Goal: Task Accomplishment & Management: Complete application form

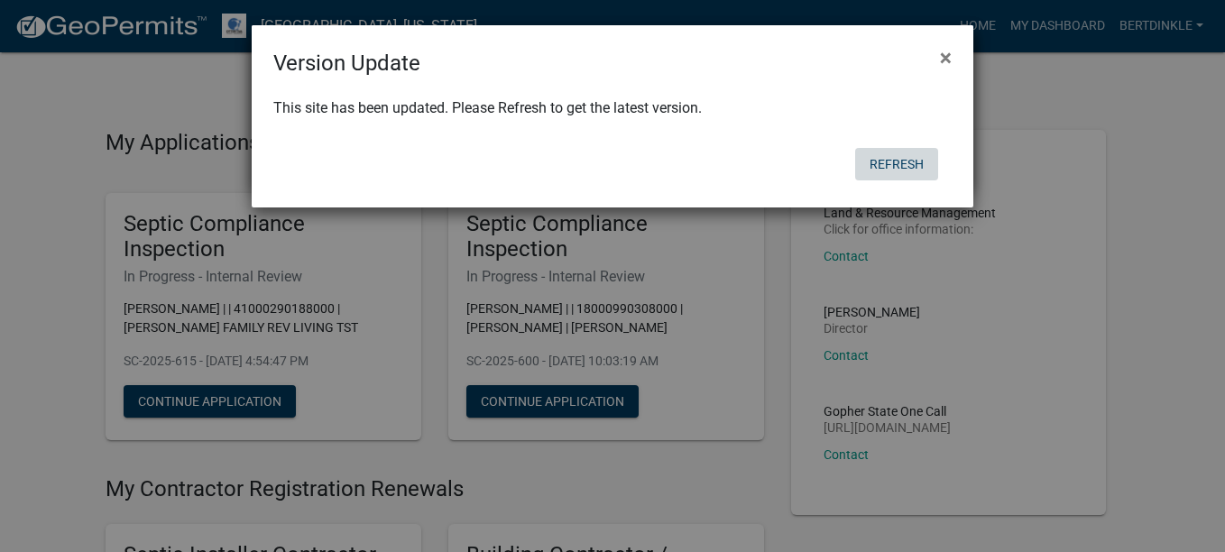
click at [894, 171] on button "Refresh" at bounding box center [896, 164] width 83 height 32
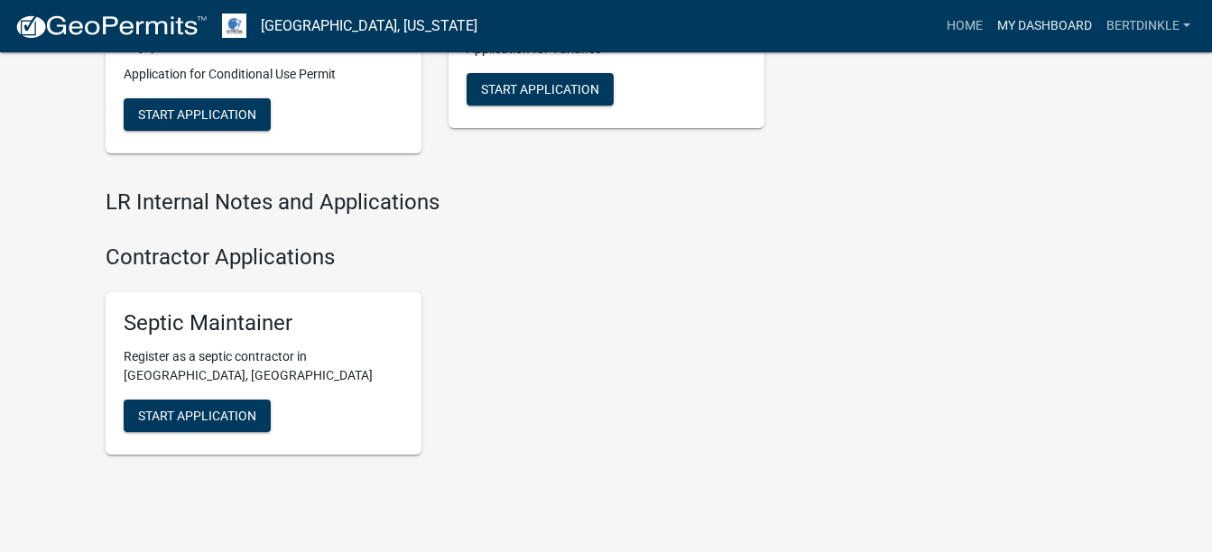
click at [1072, 21] on link "My Dashboard" at bounding box center [1044, 26] width 109 height 34
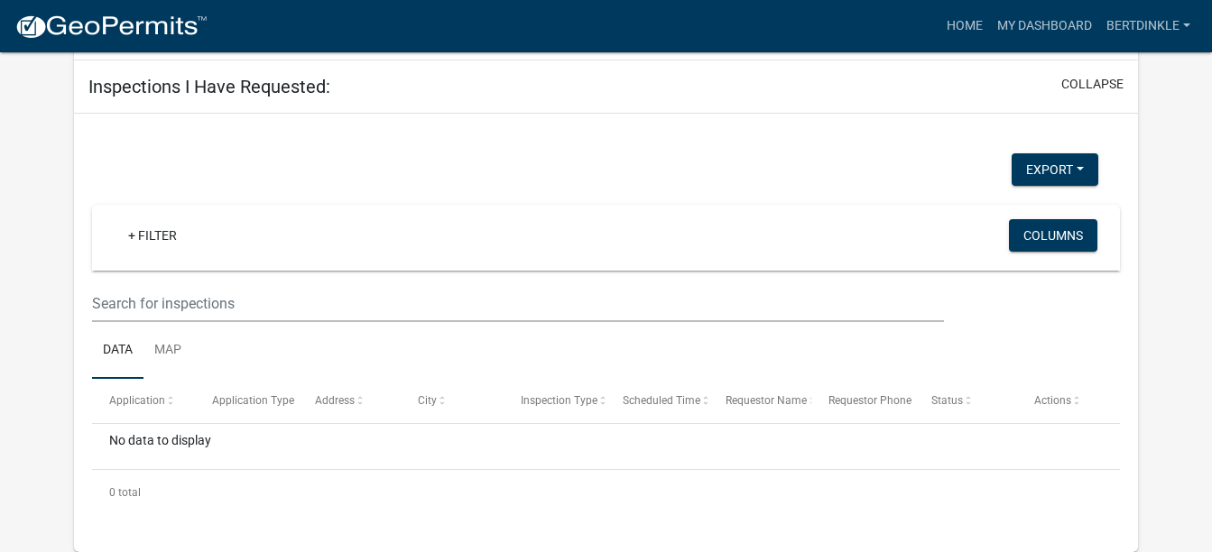
select select "2: 50"
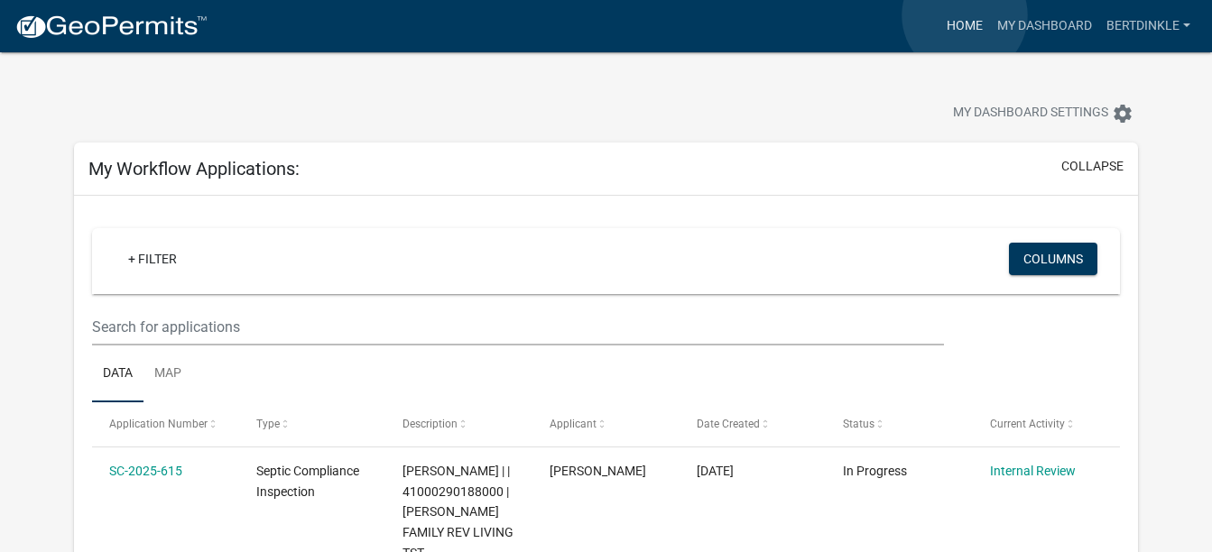
click at [964, 15] on link "Home" at bounding box center [964, 26] width 51 height 34
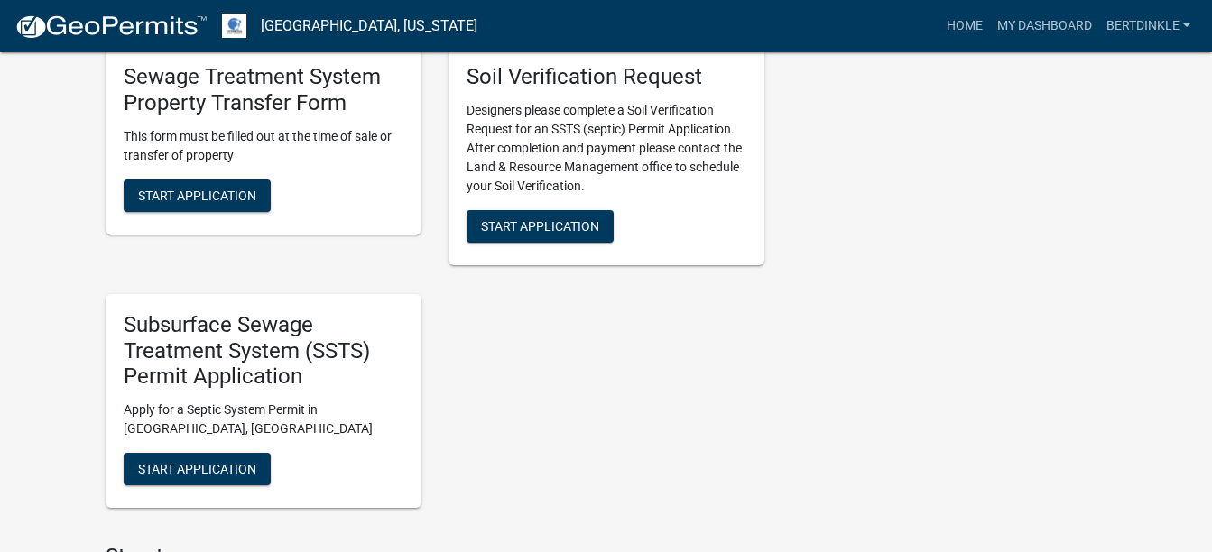
scroll to position [1714, 0]
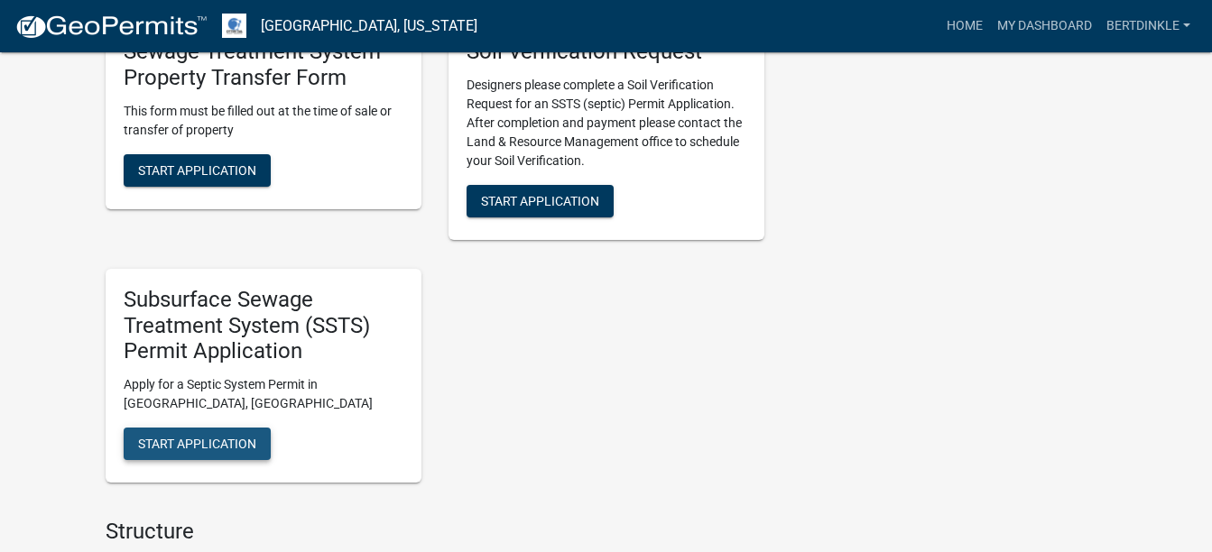
click at [197, 446] on span "Start Application" at bounding box center [197, 444] width 118 height 14
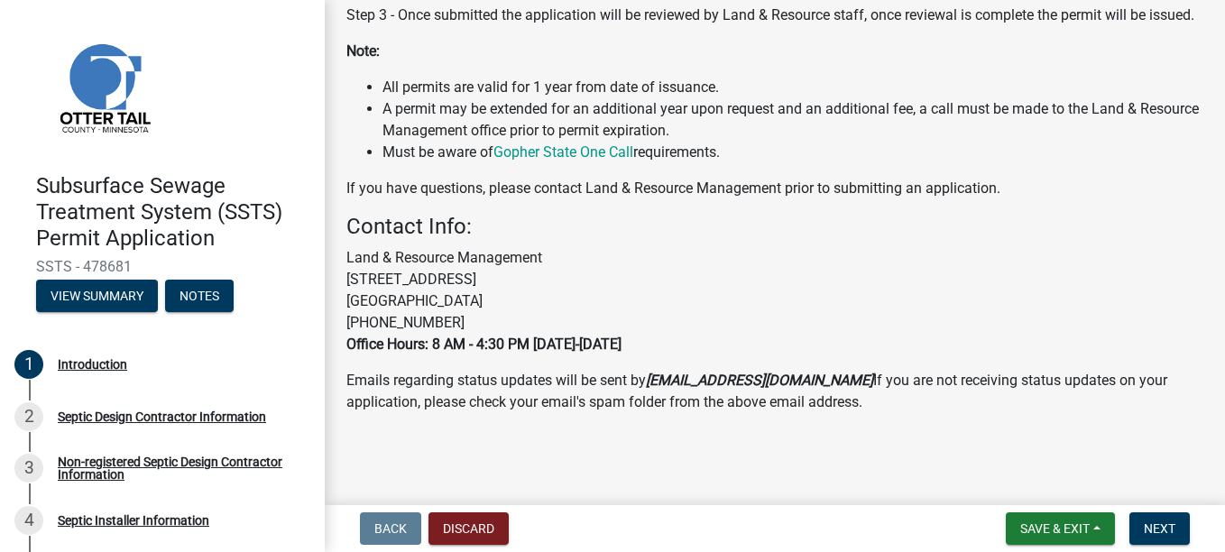
scroll to position [585, 0]
click at [1169, 525] on span "Next" at bounding box center [1160, 528] width 32 height 14
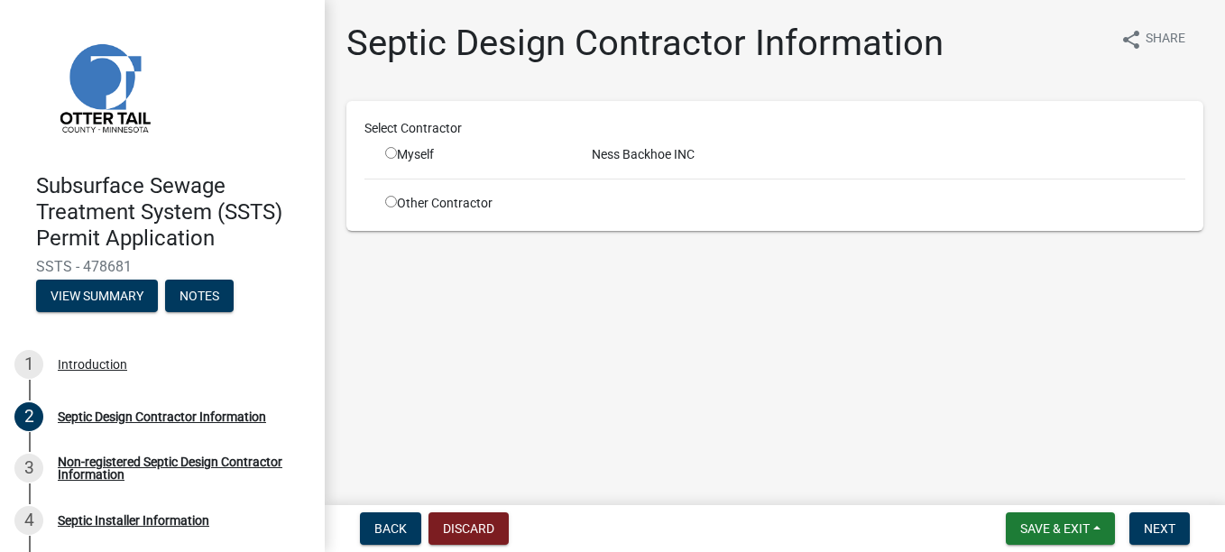
click at [389, 152] on input "radio" at bounding box center [391, 153] width 12 height 12
radio input "true"
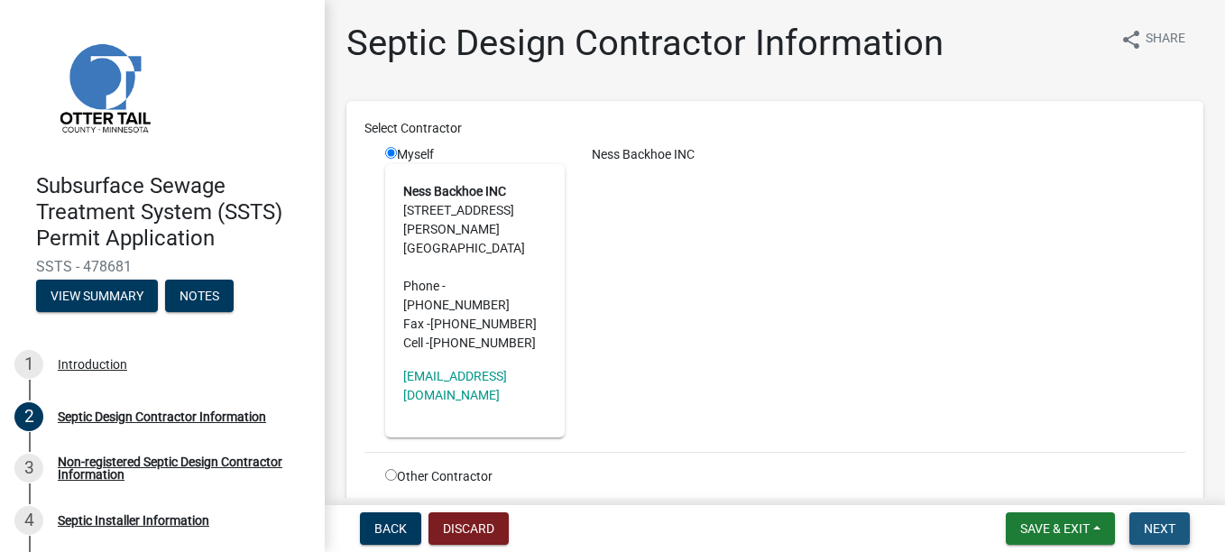
click at [1171, 524] on span "Next" at bounding box center [1160, 528] width 32 height 14
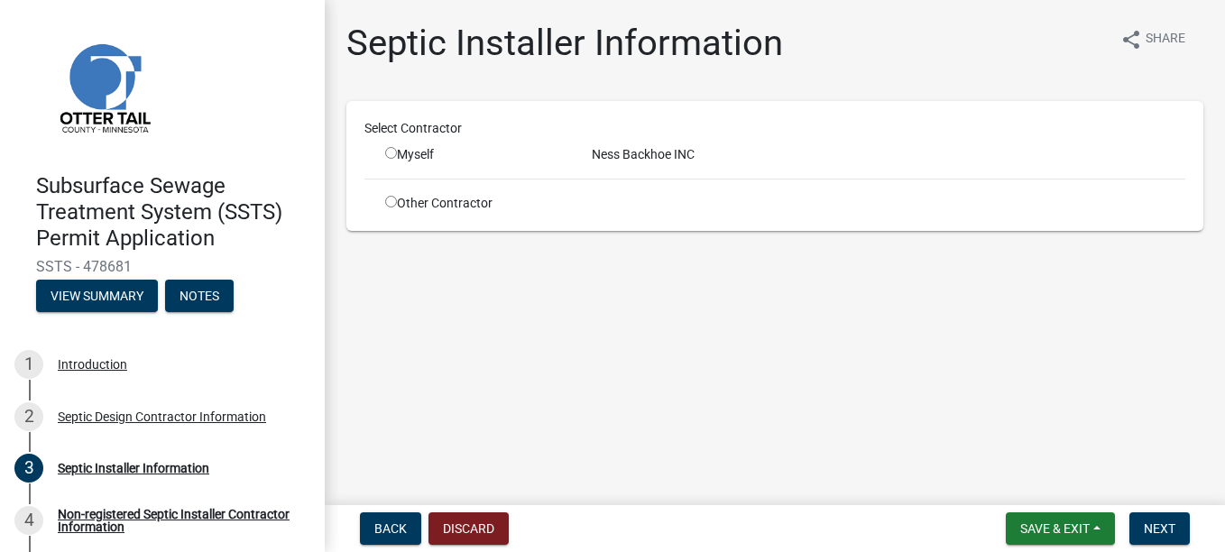
click at [393, 154] on input "radio" at bounding box center [391, 153] width 12 height 12
radio input "true"
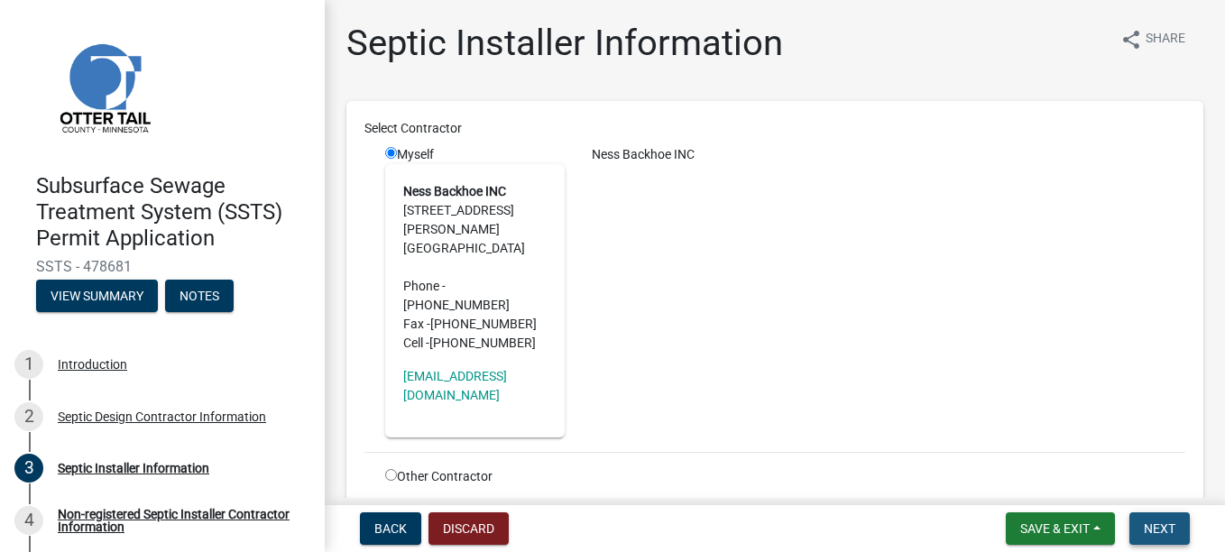
click at [1178, 517] on button "Next" at bounding box center [1159, 528] width 60 height 32
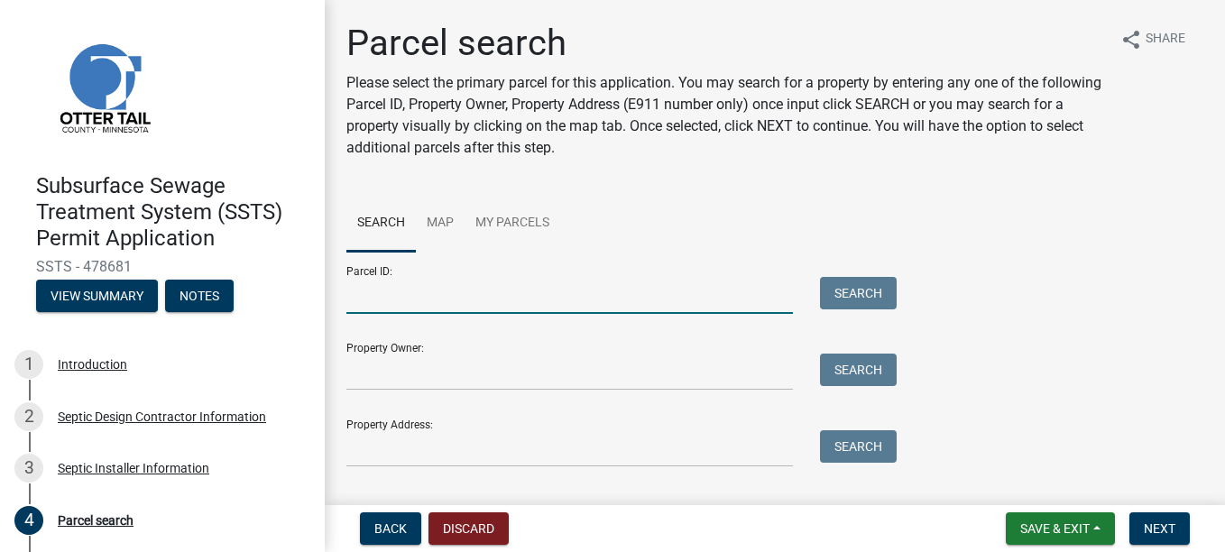
click at [401, 295] on input "Parcel ID:" at bounding box center [569, 295] width 447 height 37
click at [848, 292] on button "Search" at bounding box center [858, 293] width 77 height 32
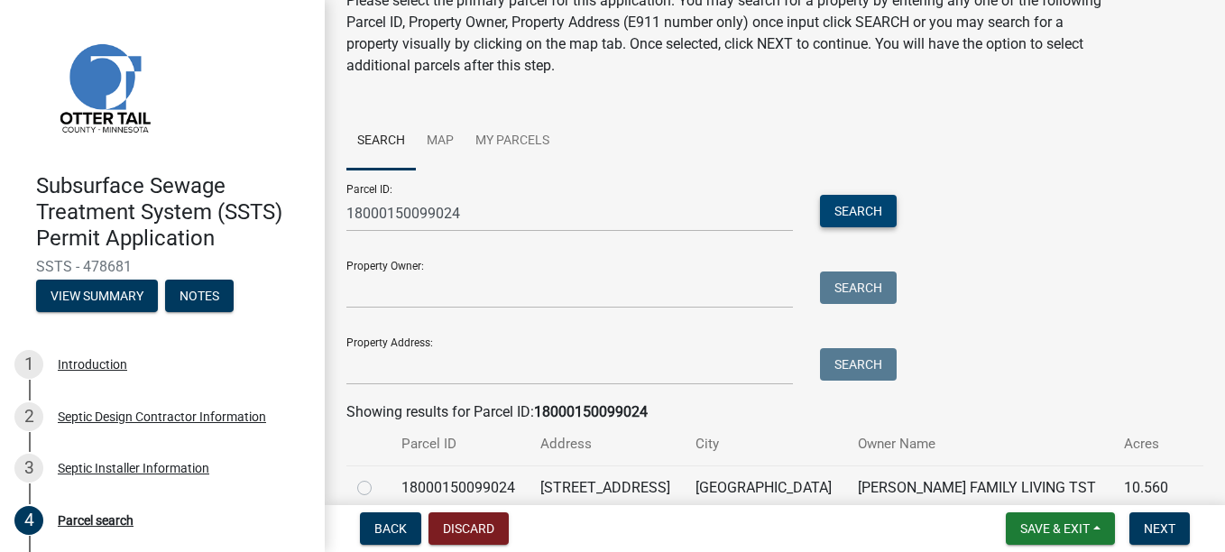
scroll to position [164, 0]
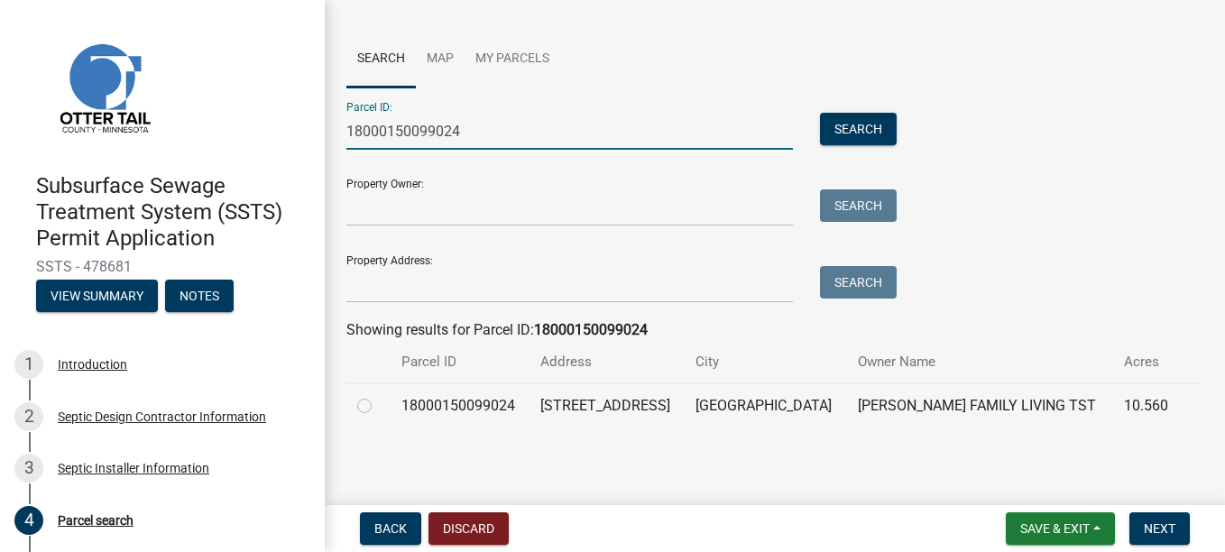
drag, startPoint x: 458, startPoint y: 134, endPoint x: 294, endPoint y: 115, distance: 165.2
click at [294, 115] on div "Subsurface Sewage Treatment System (SSTS) Permit Application SSTS - 478681 View…" at bounding box center [612, 276] width 1225 height 552
click at [433, 130] on input "18000150099024" at bounding box center [569, 131] width 447 height 37
click at [434, 129] on input "18000150099024" at bounding box center [569, 131] width 447 height 37
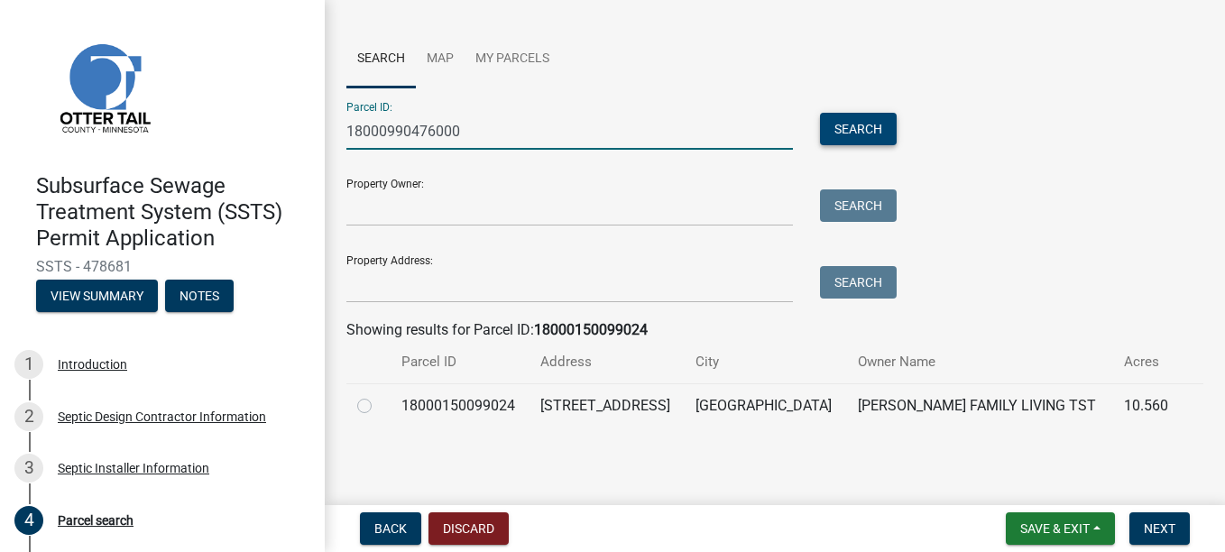
type input "18000990476000"
click at [843, 115] on button "Search" at bounding box center [858, 129] width 77 height 32
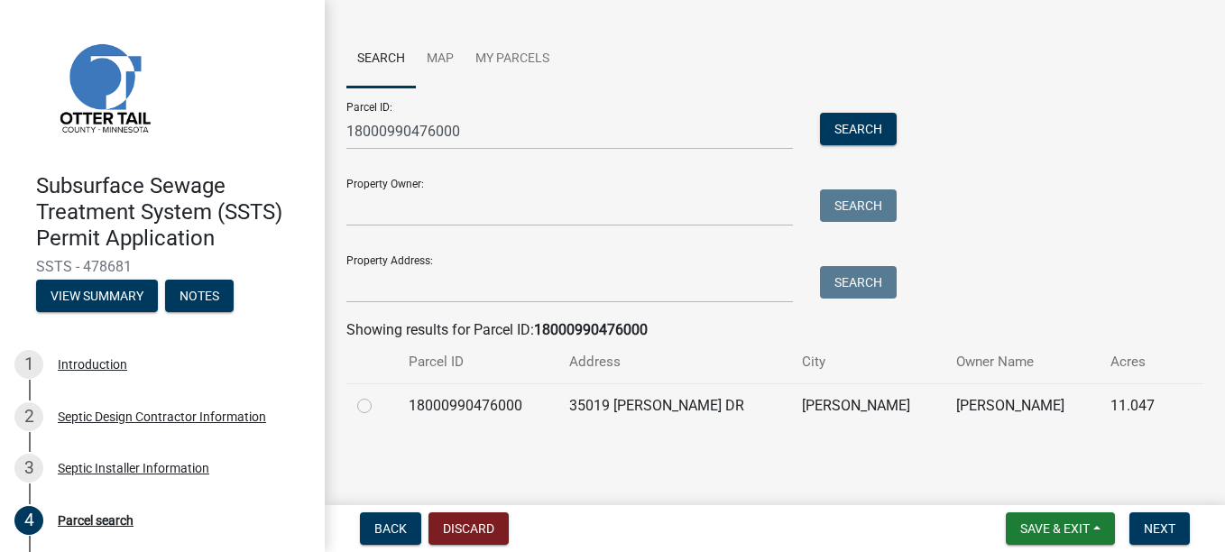
click at [356, 407] on td at bounding box center [371, 405] width 51 height 44
click at [379, 395] on label at bounding box center [379, 395] width 0 height 0
click at [379, 407] on input "radio" at bounding box center [385, 401] width 12 height 12
radio input "true"
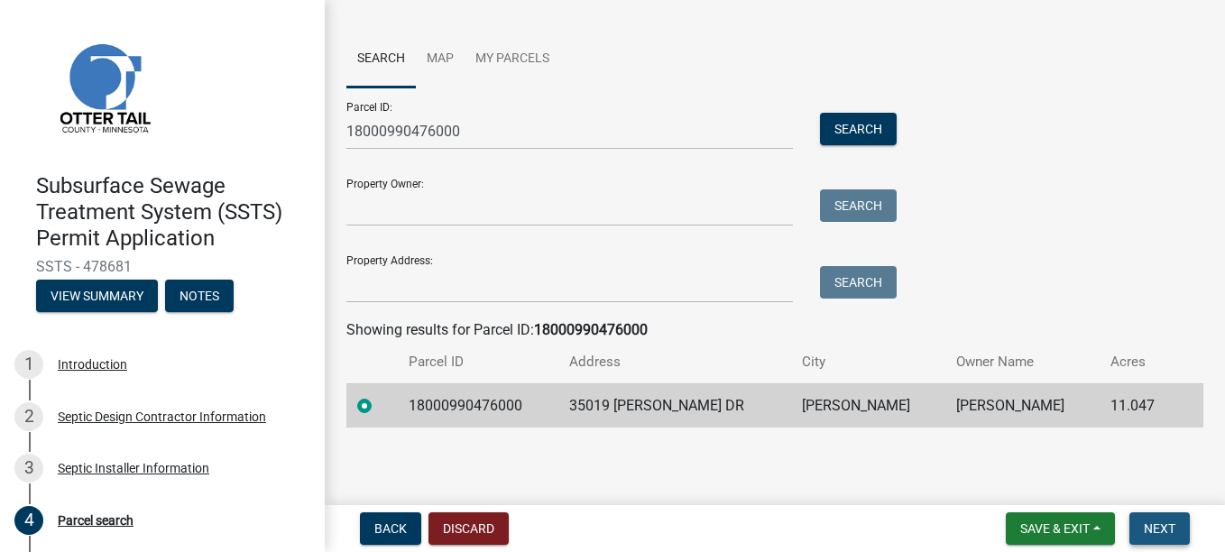
click at [1155, 539] on button "Next" at bounding box center [1159, 528] width 60 height 32
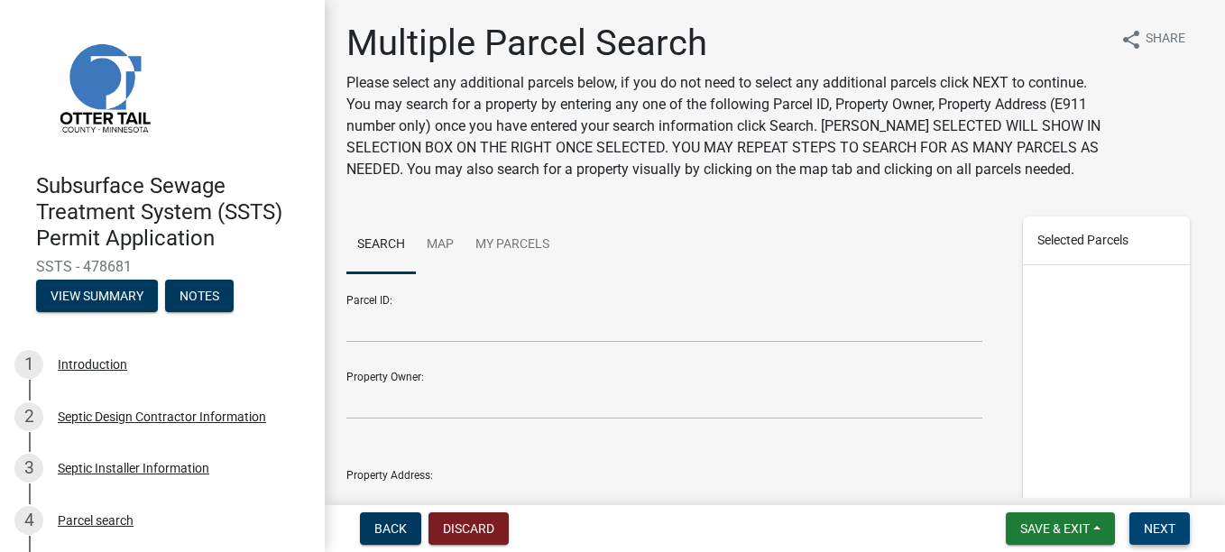
click at [1153, 539] on button "Next" at bounding box center [1159, 528] width 60 height 32
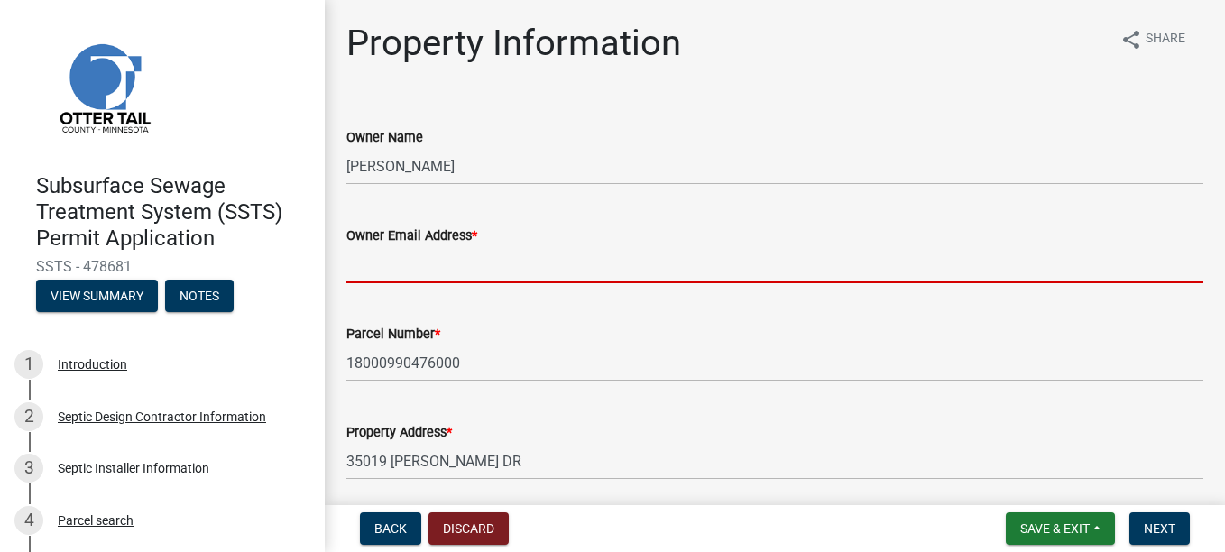
click at [453, 269] on input "Owner Email Address *" at bounding box center [774, 264] width 857 height 37
type input "bertdinkle19@gmail.com"
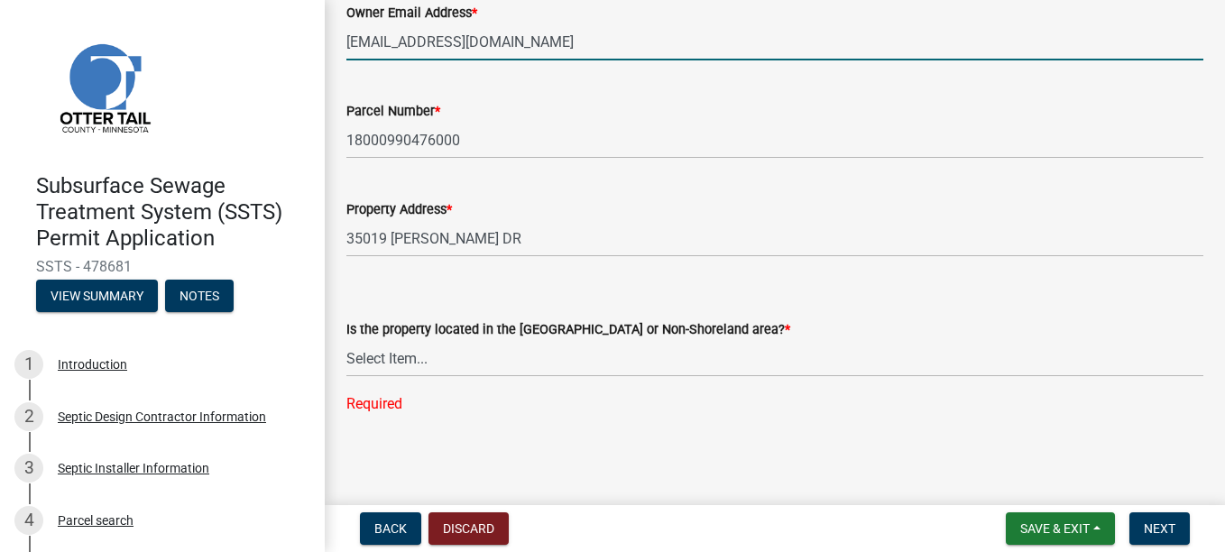
scroll to position [225, 0]
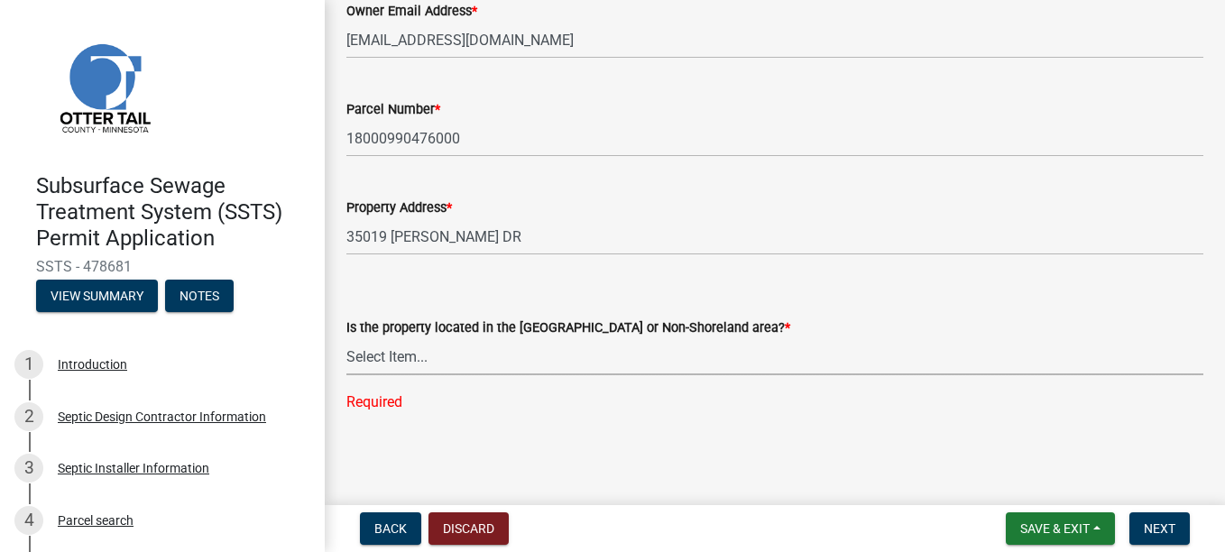
click at [424, 369] on select "Select Item... Shoreland Non-Shoreland" at bounding box center [774, 356] width 857 height 37
click at [346, 374] on select "Select Item... Shoreland Non-Shoreland" at bounding box center [774, 356] width 857 height 37
select select "f91142e6-e911-469c-9754-896c7e7f9e05"
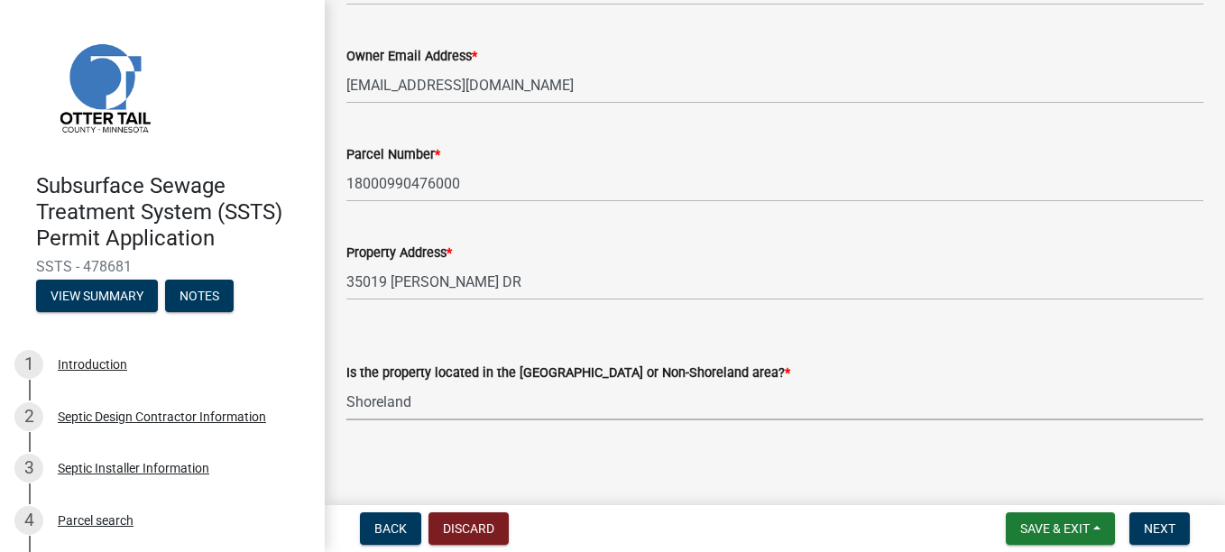
scroll to position [189, 0]
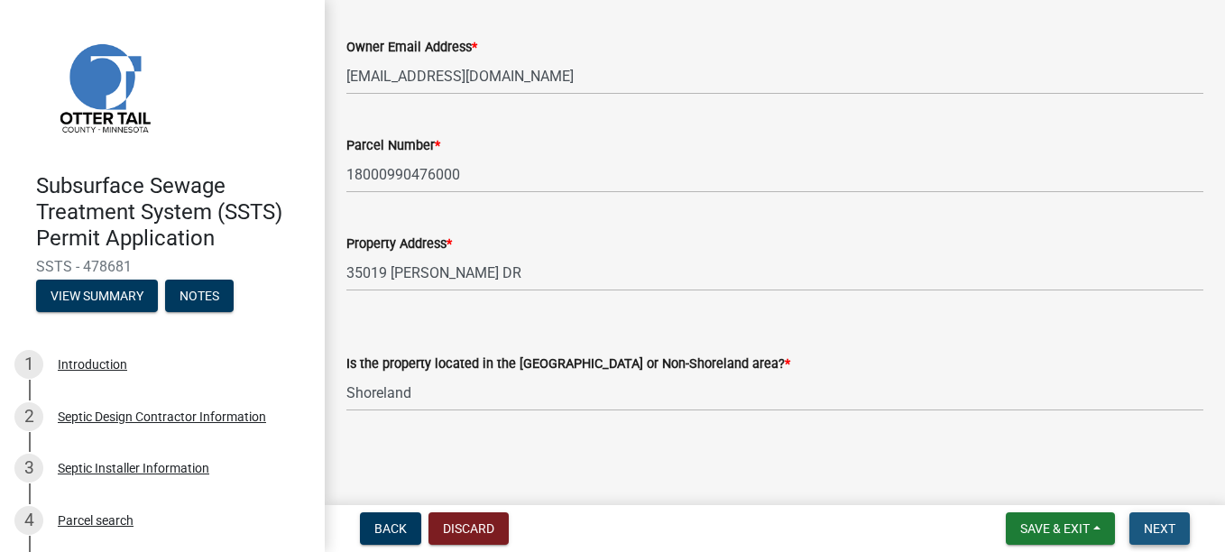
click at [1153, 530] on span "Next" at bounding box center [1160, 528] width 32 height 14
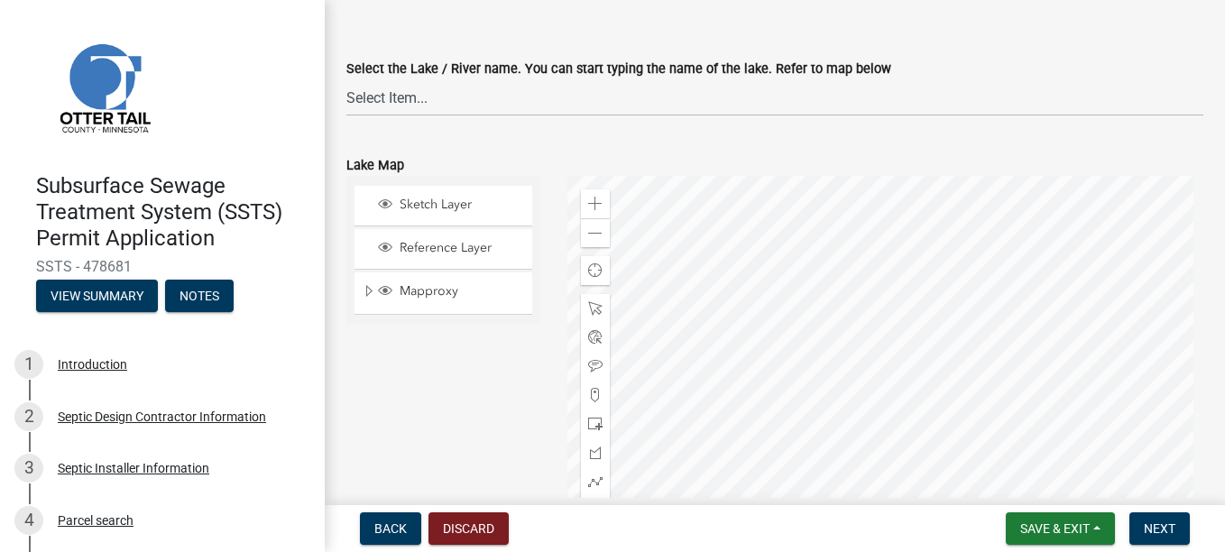
scroll to position [0, 0]
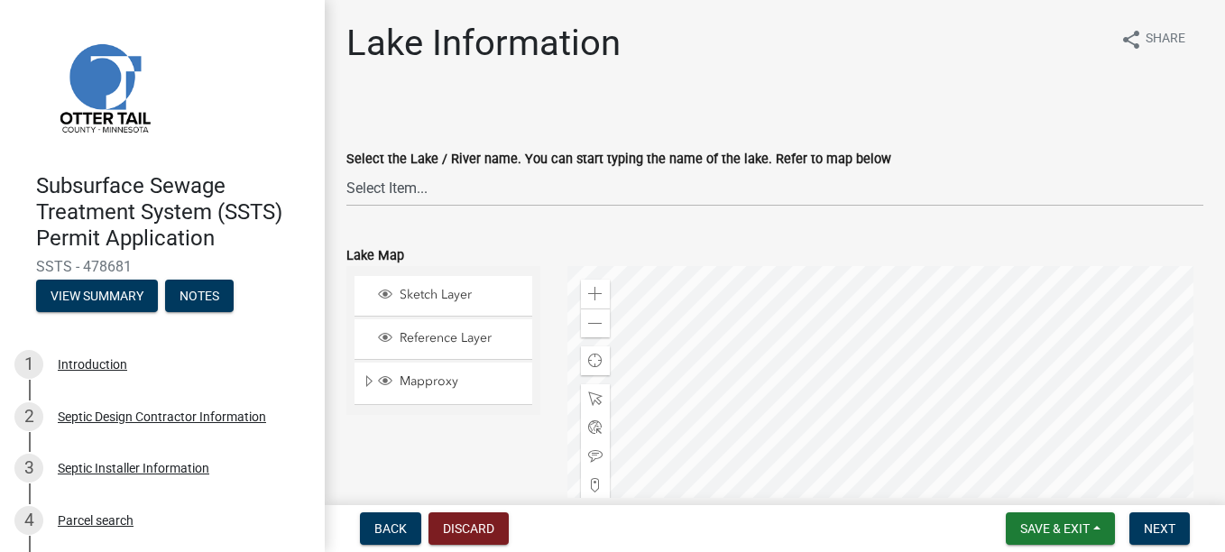
click at [878, 335] on div at bounding box center [885, 491] width 636 height 451
click at [920, 285] on div at bounding box center [885, 491] width 636 height 451
click at [398, 178] on select "Select Item... None Adley 56-031 Albert 56-118 Alfred 56-600 Alice 56-244 Alice…" at bounding box center [774, 188] width 857 height 37
click at [346, 170] on select "Select Item... None Adley 56-031 Albert 56-118 Alfred 56-600 Alice 56-244 Alice…" at bounding box center [774, 188] width 857 height 37
select select "0bc2e7ee-fb10-478e-b6cf-22d75c2a0b86"
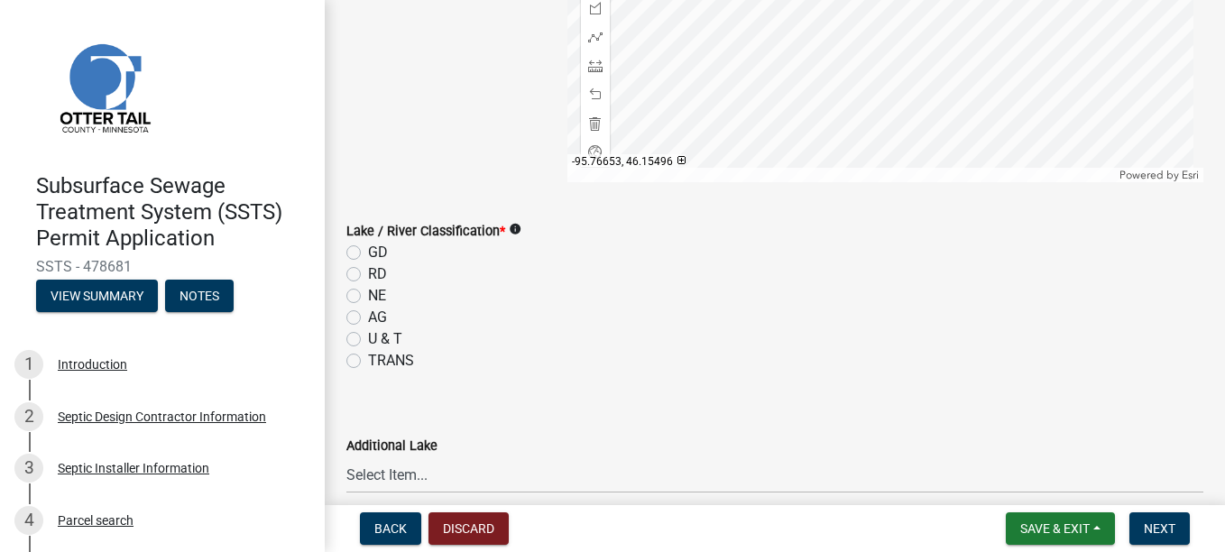
scroll to position [541, 0]
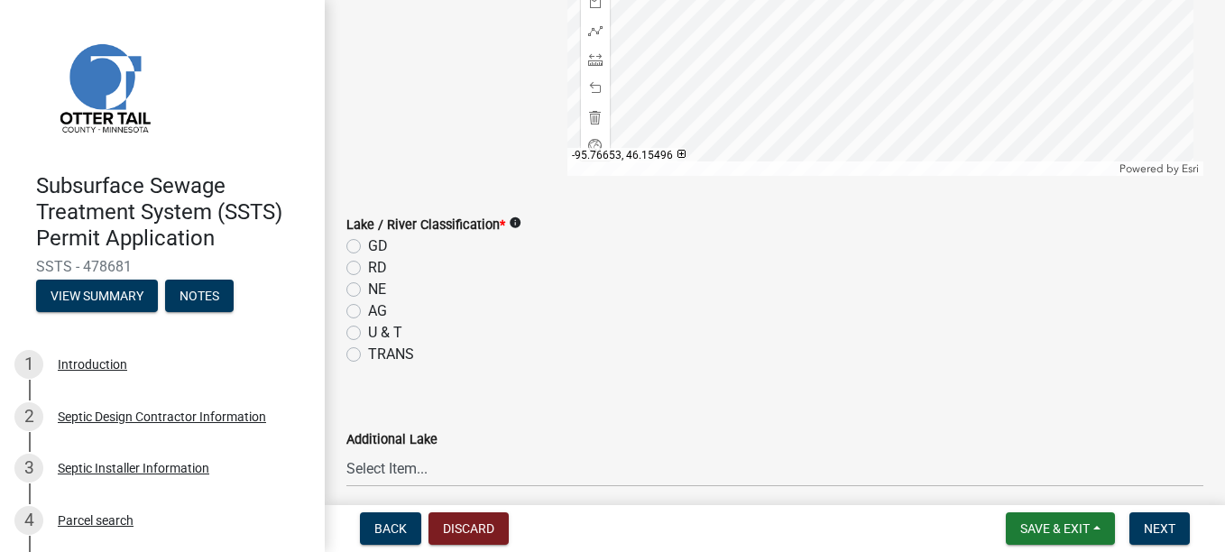
click at [368, 293] on label "NE" at bounding box center [377, 290] width 18 height 22
click at [368, 290] on input "NE" at bounding box center [374, 285] width 12 height 12
radio input "true"
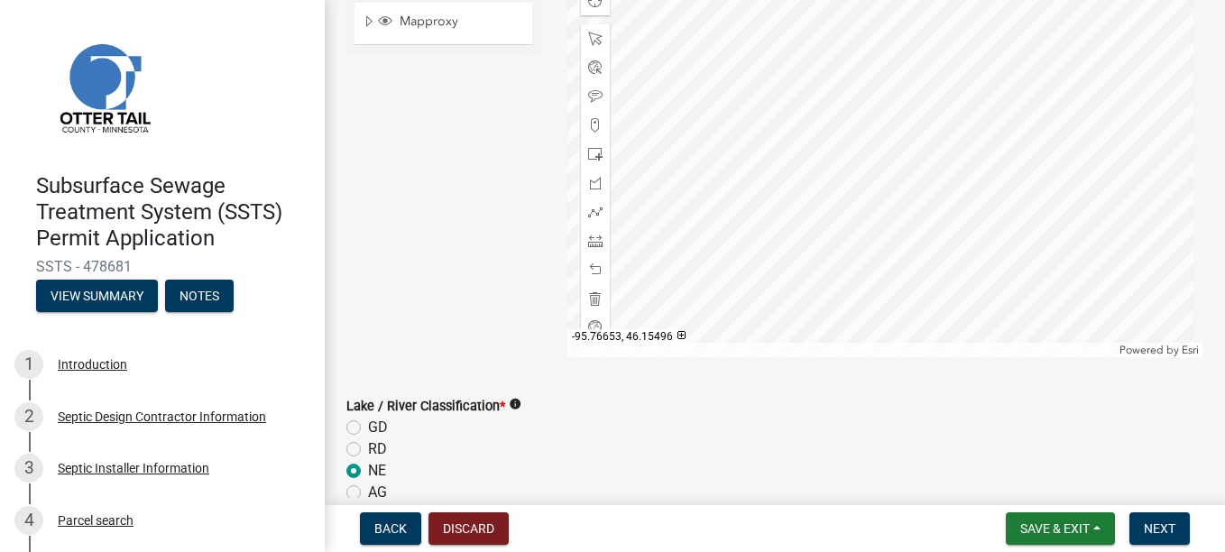
scroll to position [271, 0]
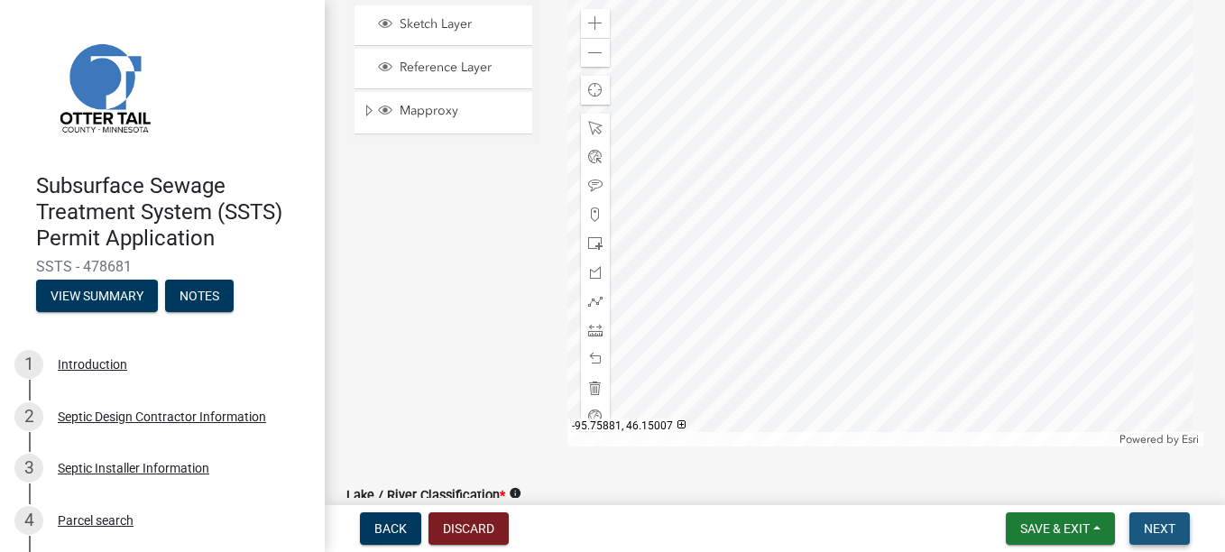
click at [1167, 526] on span "Next" at bounding box center [1160, 528] width 32 height 14
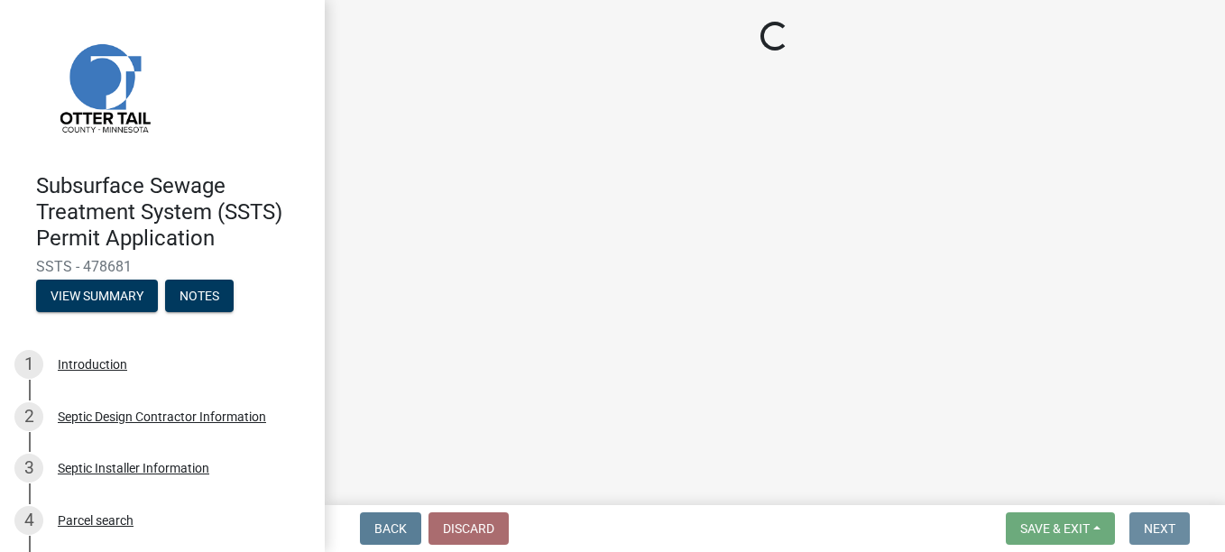
scroll to position [0, 0]
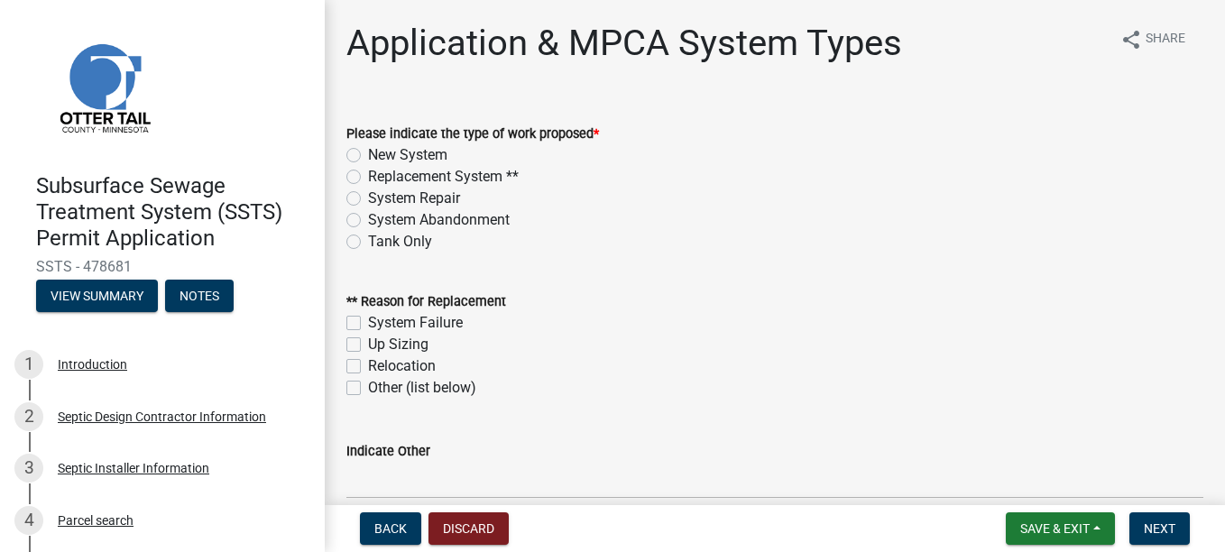
click at [336, 152] on div "Please indicate the type of work proposed * New System Replacement System ** Sy…" at bounding box center [775, 177] width 884 height 152
click at [368, 157] on label "New System" at bounding box center [407, 155] width 79 height 22
click at [368, 156] on input "New System" at bounding box center [374, 150] width 12 height 12
radio input "true"
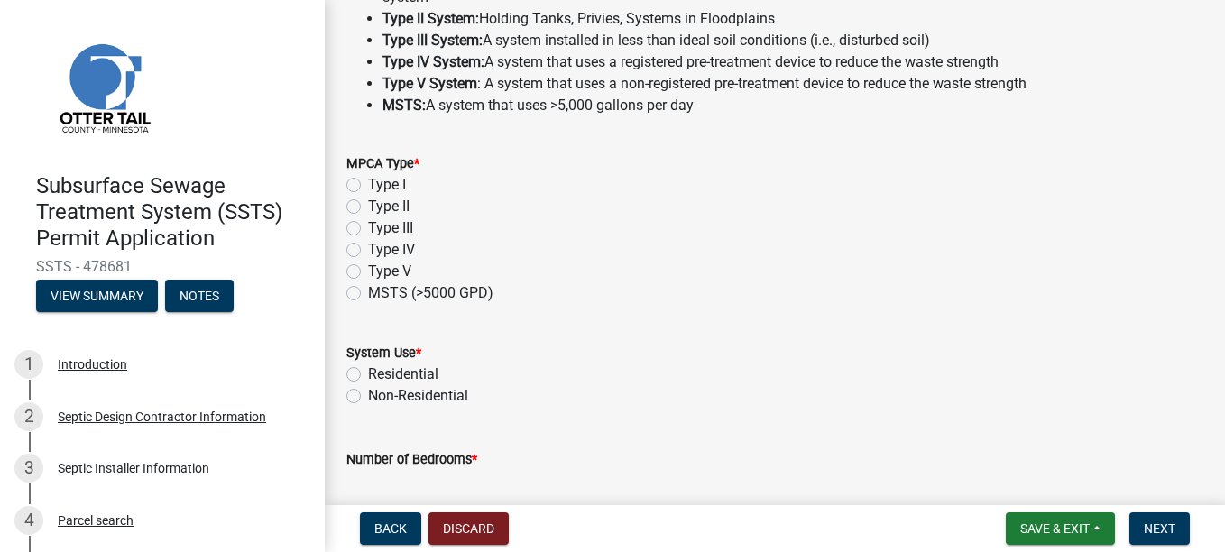
scroll to position [631, 0]
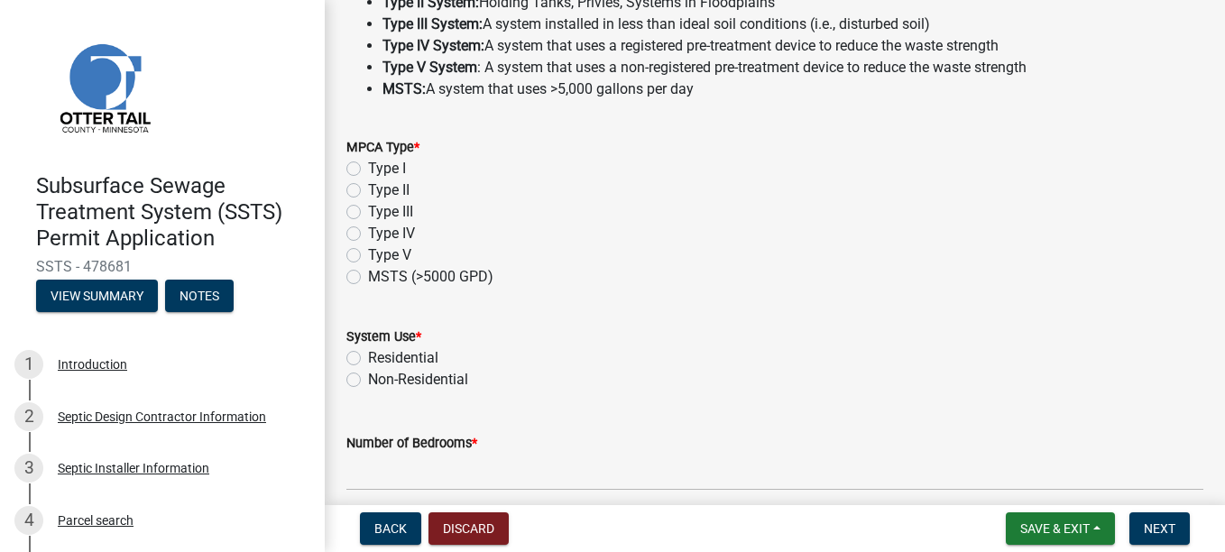
click at [368, 166] on label "Type I" at bounding box center [387, 169] width 38 height 22
click at [368, 166] on input "Type I" at bounding box center [374, 164] width 12 height 12
radio input "true"
click at [368, 354] on label "Residential" at bounding box center [403, 358] width 70 height 22
click at [368, 354] on input "Residential" at bounding box center [374, 353] width 12 height 12
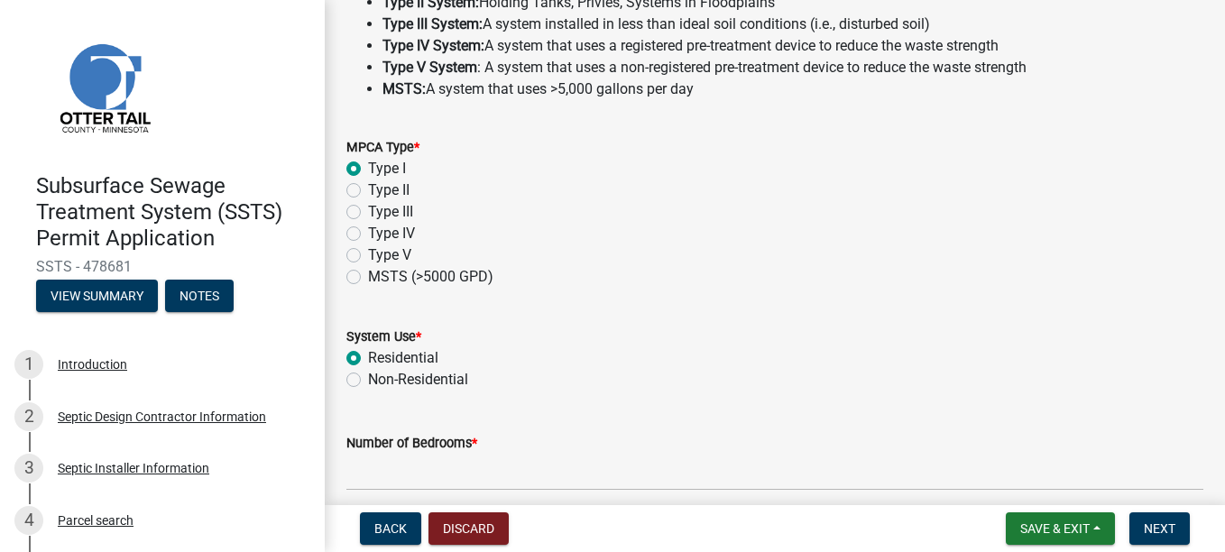
radio input "true"
click at [402, 441] on label "Number of Bedrooms *" at bounding box center [411, 444] width 131 height 13
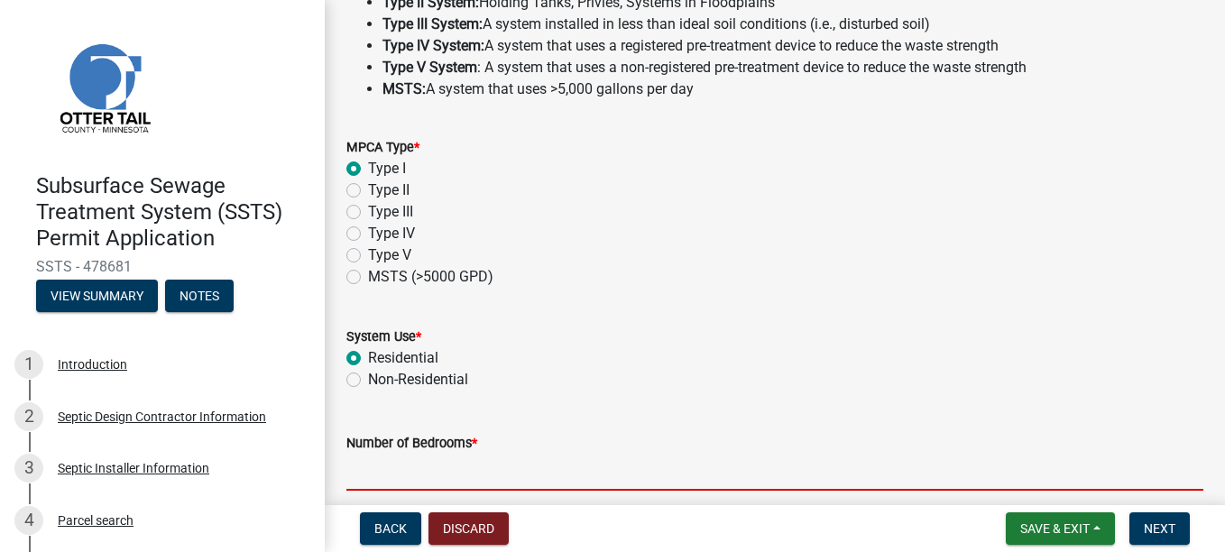
click at [402, 454] on input "Number of Bedrooms *" at bounding box center [774, 472] width 857 height 37
click at [401, 458] on input "Number of Bedrooms *" at bounding box center [774, 472] width 857 height 37
type input "2"
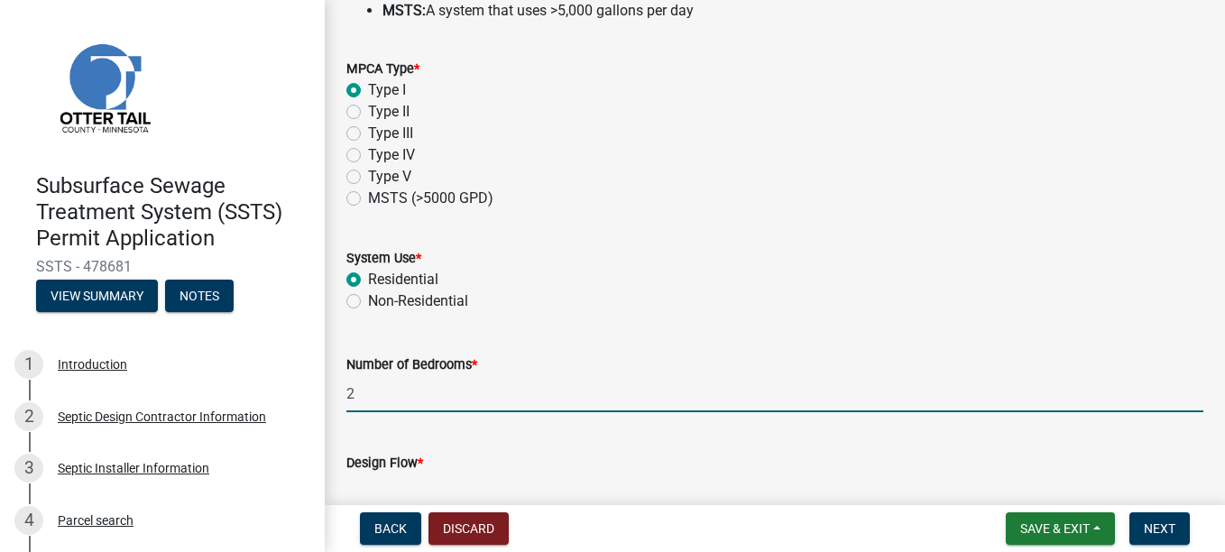
scroll to position [807, 0]
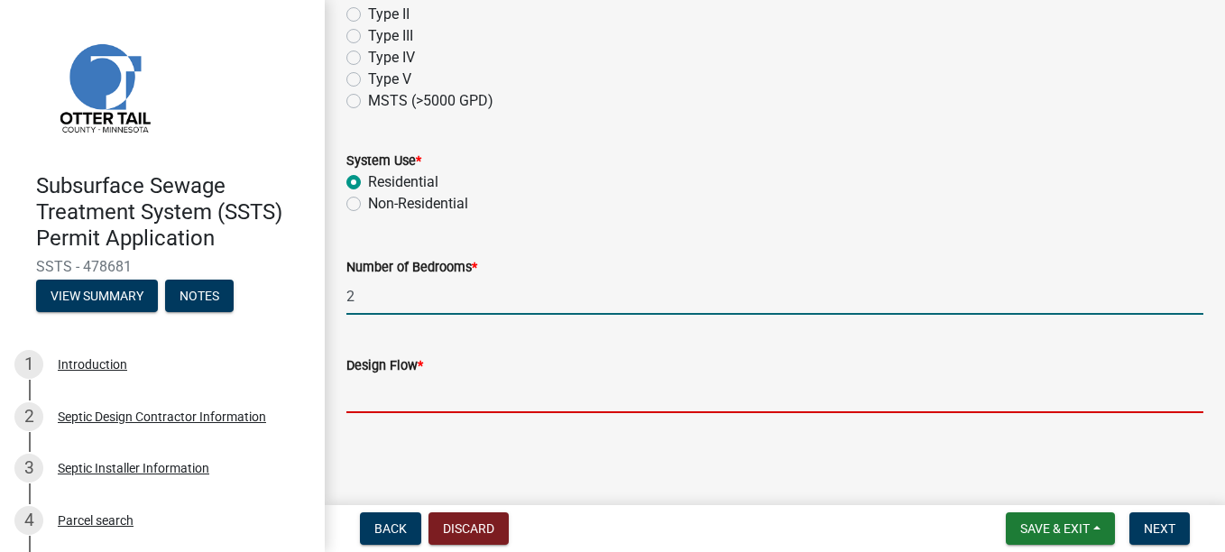
click at [434, 407] on input "Design Flow *" at bounding box center [774, 394] width 857 height 37
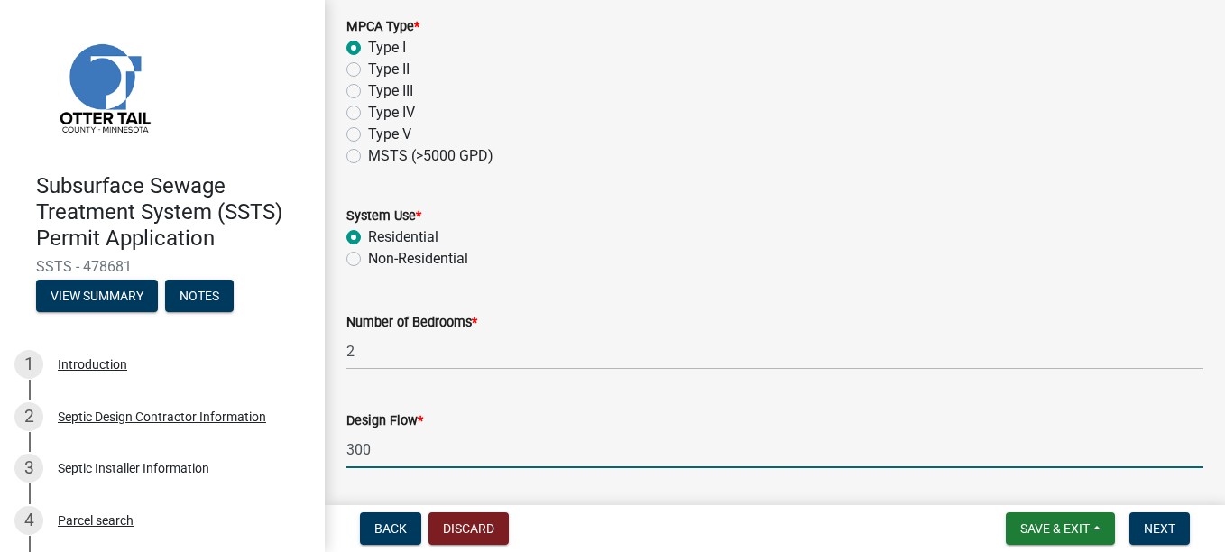
scroll to position [717, 0]
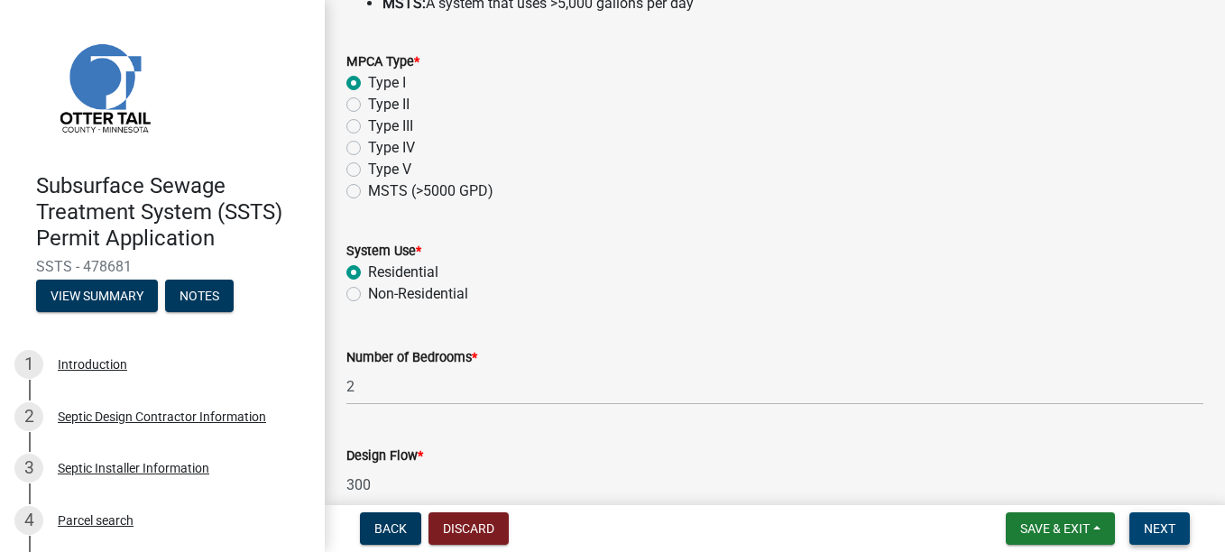
type input "300"
click at [1161, 524] on span "Next" at bounding box center [1160, 528] width 32 height 14
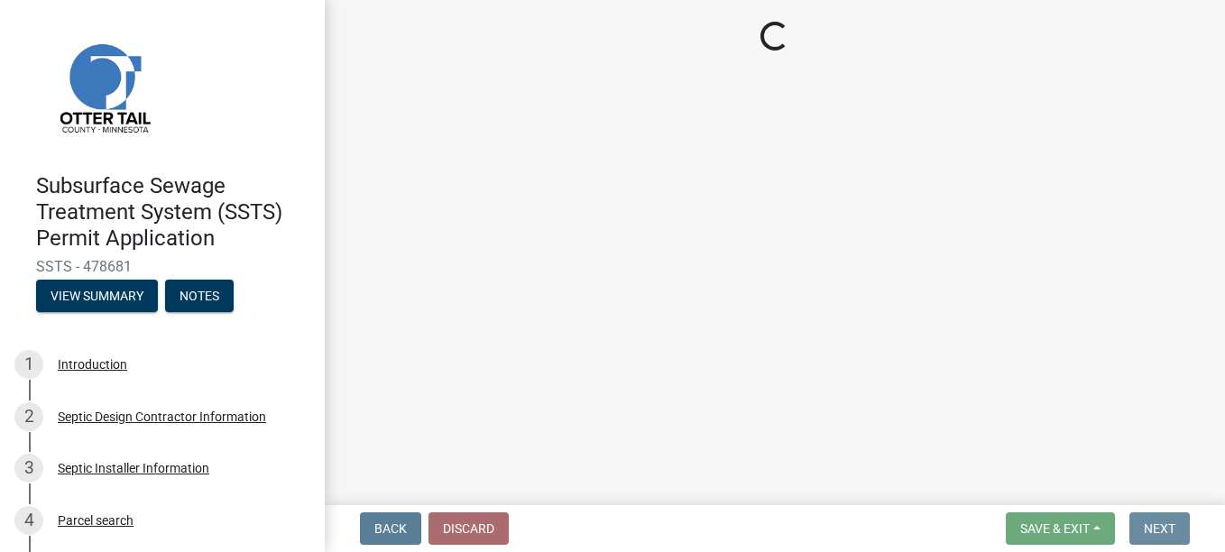
scroll to position [0, 0]
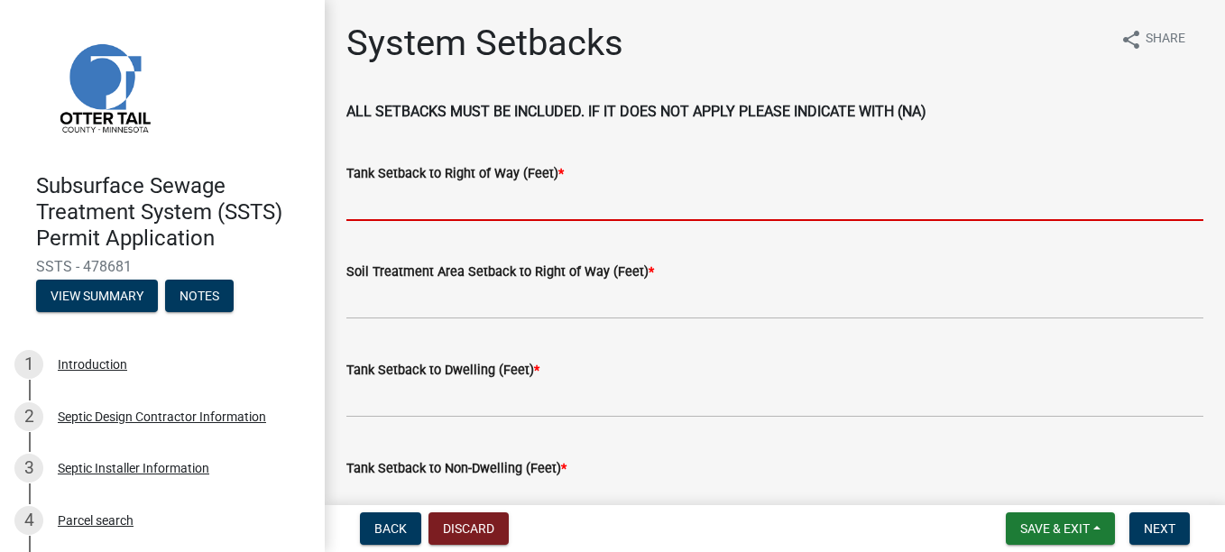
click at [401, 211] on input "Tank Setback to Right of Way (Feet) *" at bounding box center [774, 202] width 857 height 37
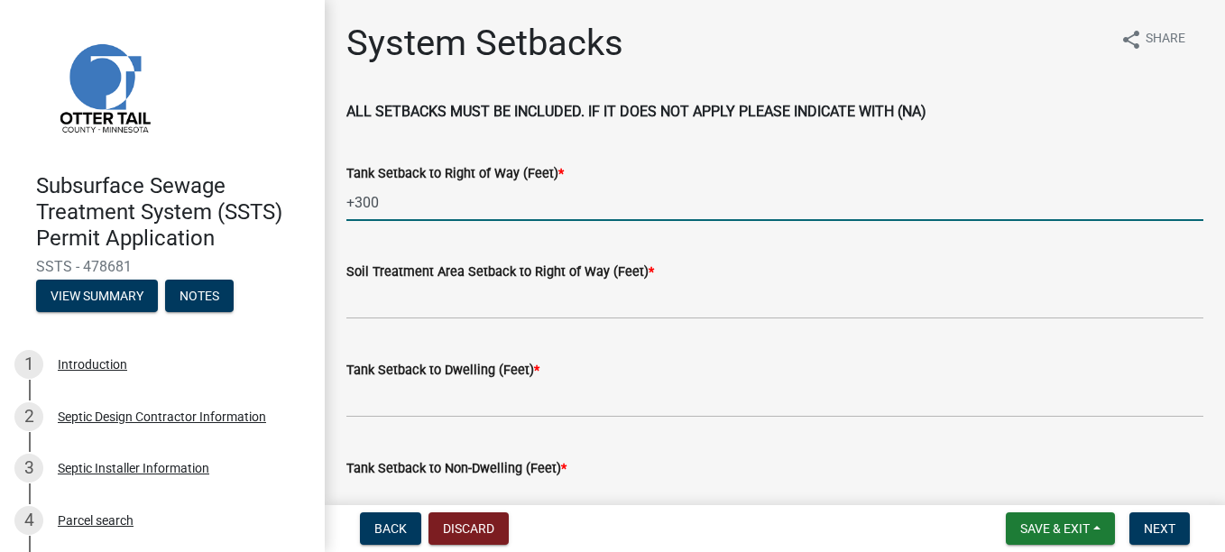
type input "+300'"
type input "+85'"
type input "NA"
type input "+100'"
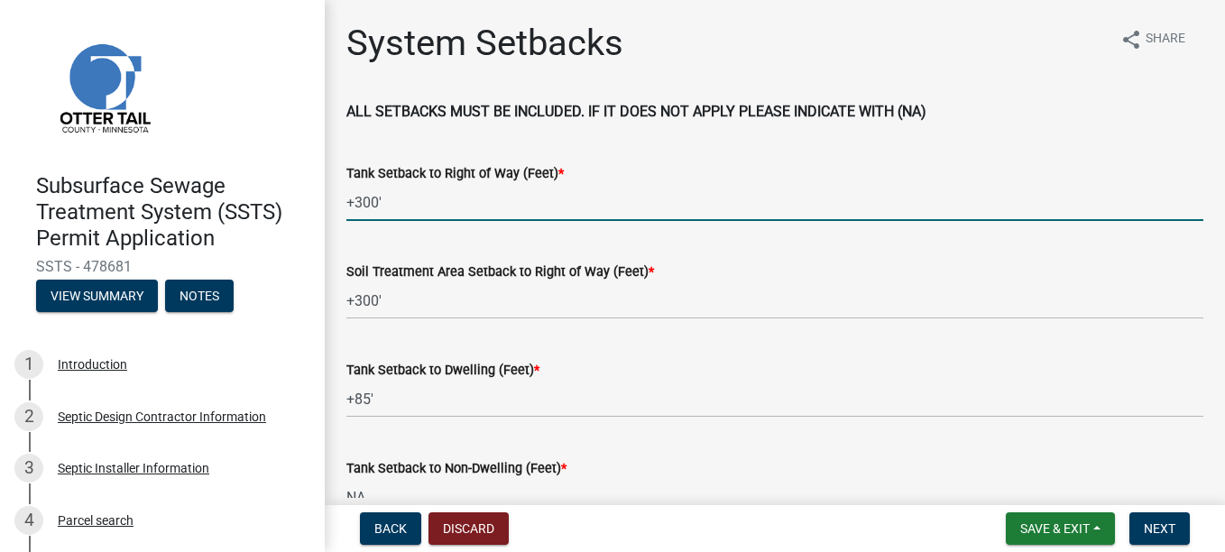
type input "NA"
type input "+100'"
type input "10'"
type input "+100'"
type input "+90'"
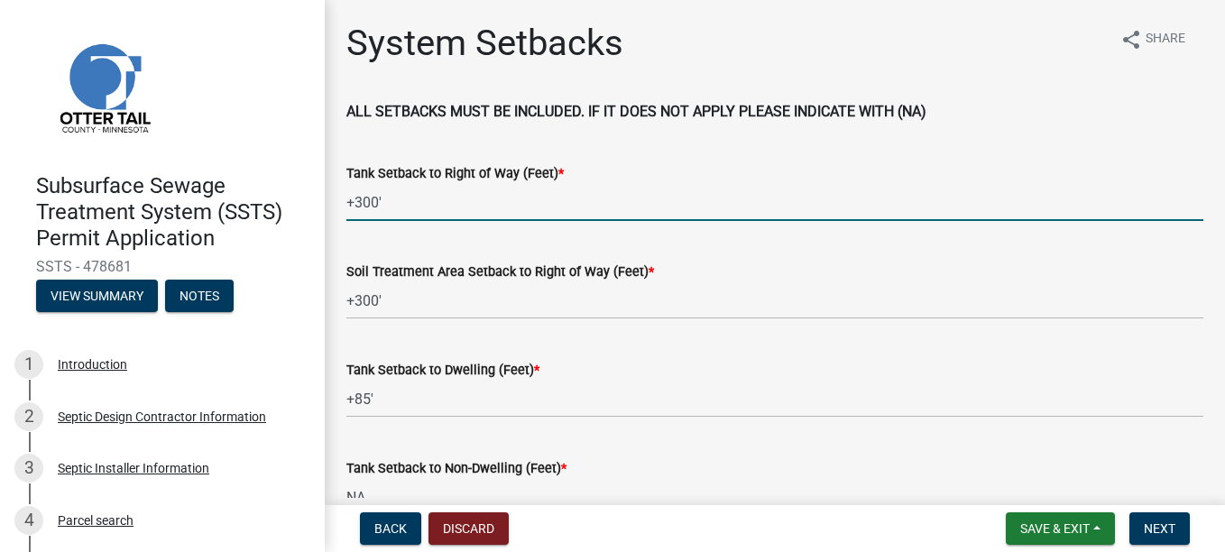
type input "+100'"
type input "NA"
type input "+200'"
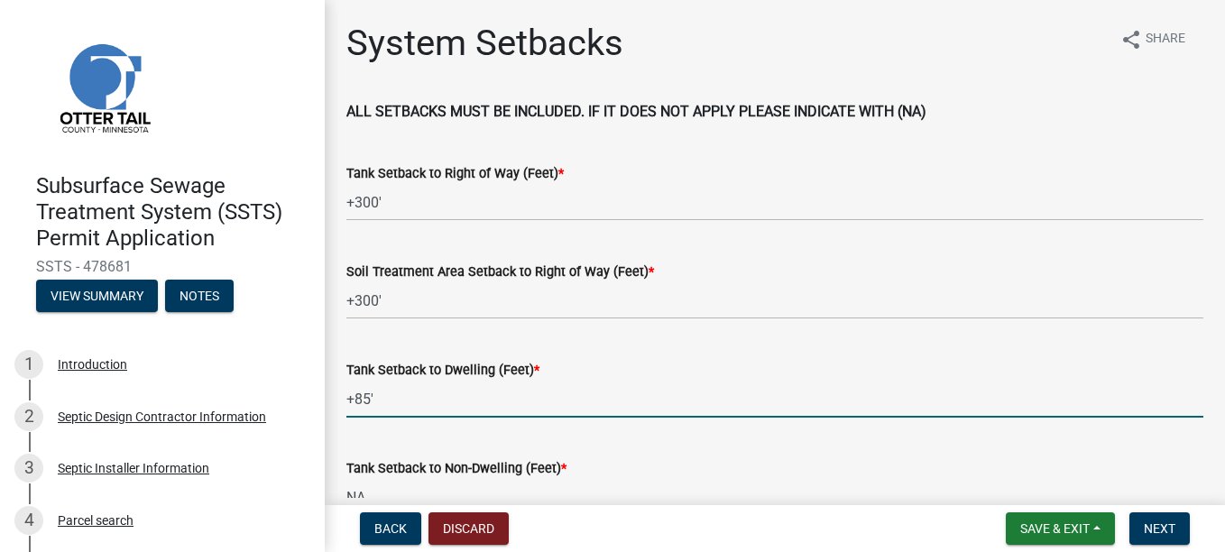
drag, startPoint x: 374, startPoint y: 404, endPoint x: 350, endPoint y: 407, distance: 24.5
click at [350, 407] on input "+85'" at bounding box center [774, 399] width 857 height 37
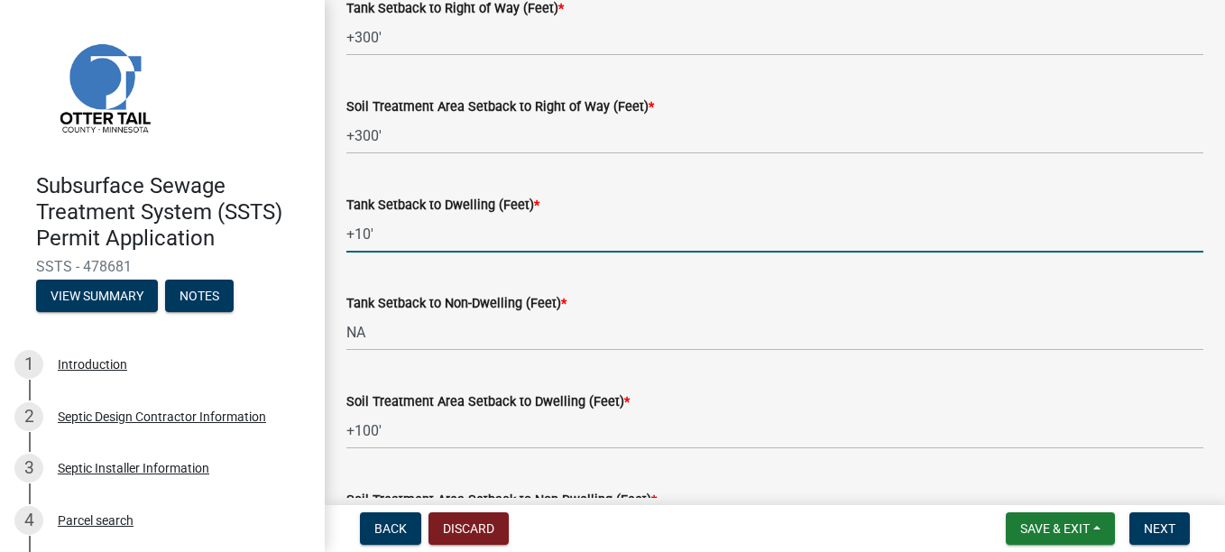
scroll to position [180, 0]
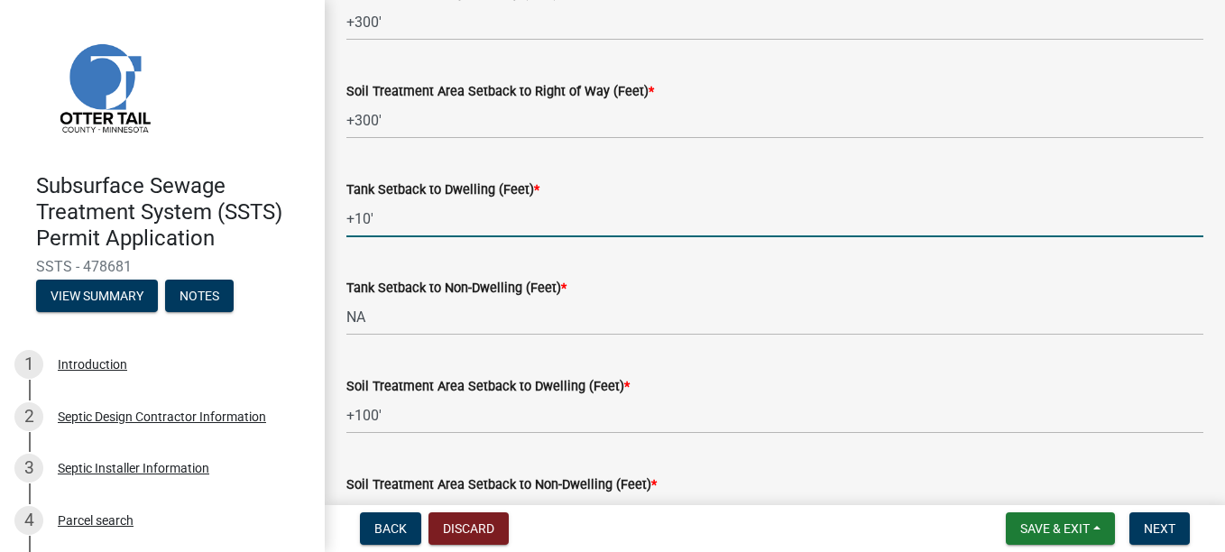
type input "+10'"
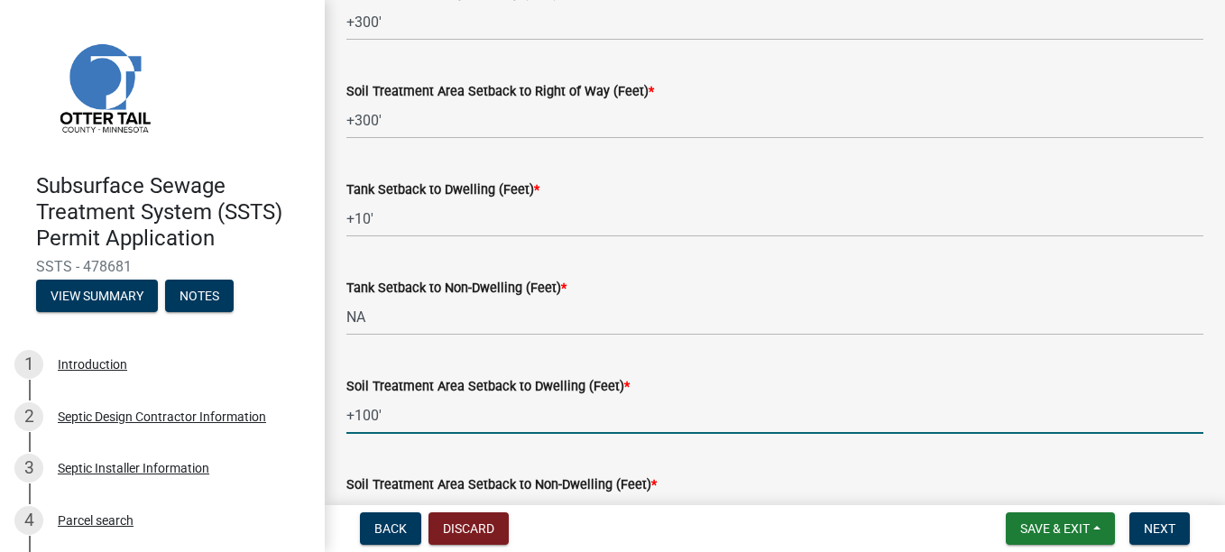
drag, startPoint x: 385, startPoint y: 418, endPoint x: 346, endPoint y: 420, distance: 38.9
click at [346, 420] on input "+100'" at bounding box center [774, 415] width 857 height 37
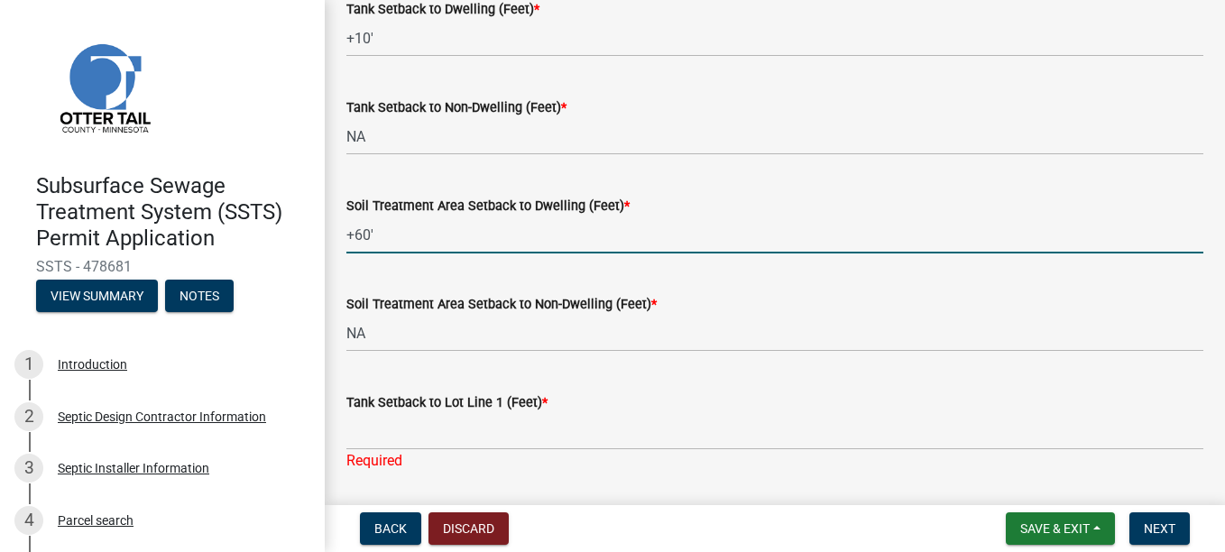
scroll to position [451, 0]
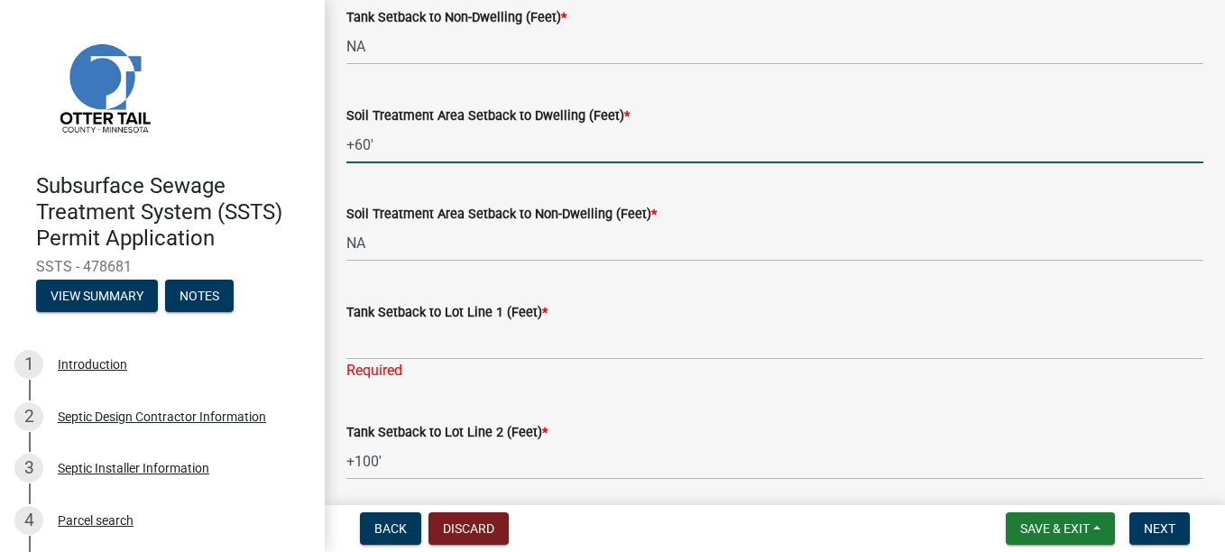
type input "+60'"
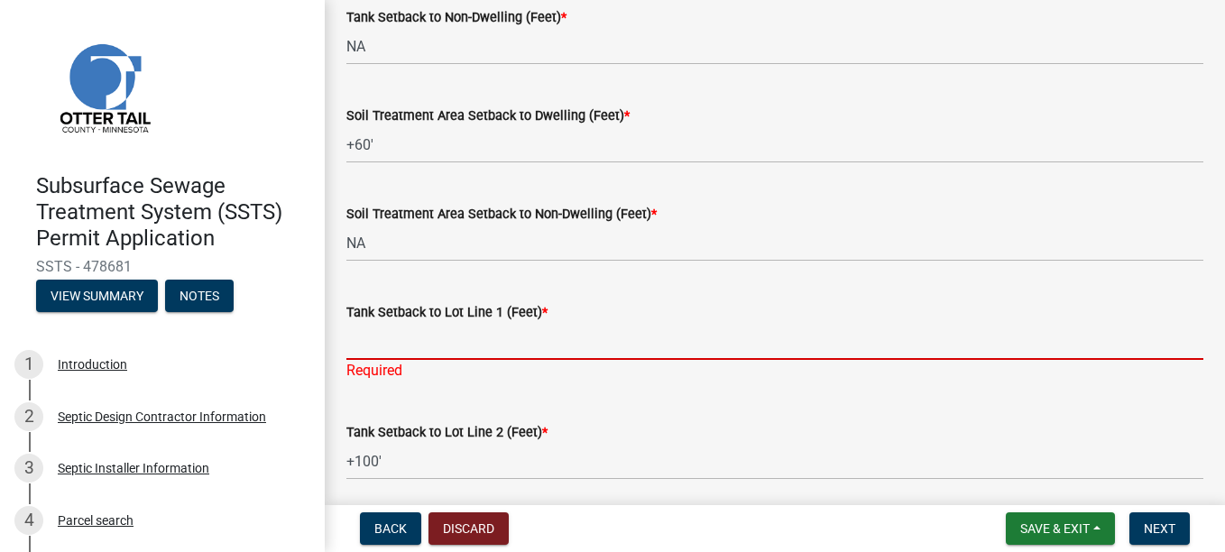
click at [382, 350] on input "Tank Setback to Lot Line 1 (Feet) *" at bounding box center [774, 341] width 857 height 37
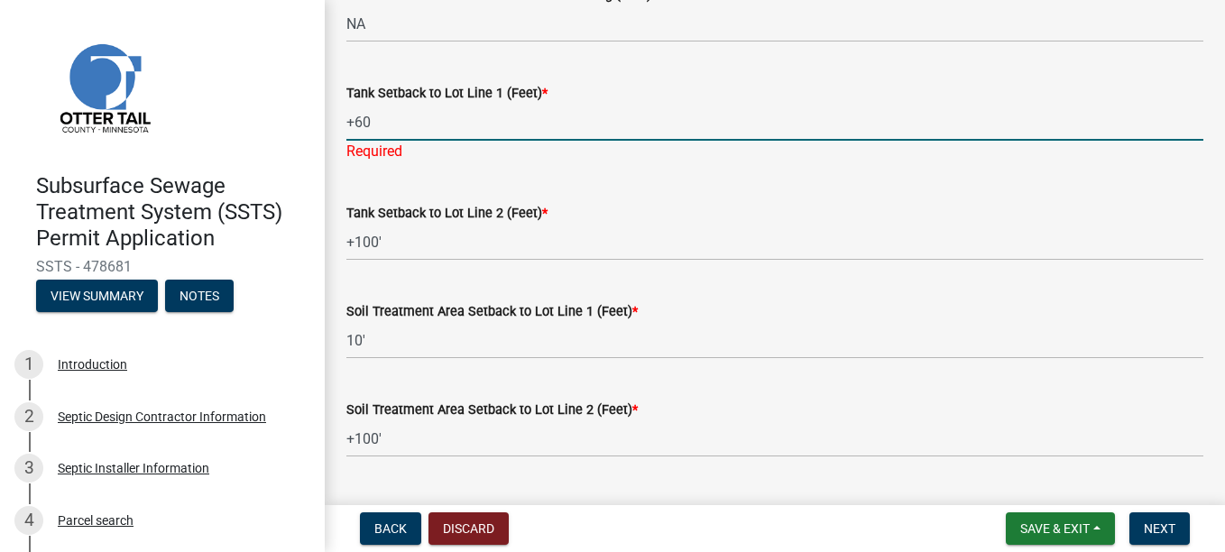
scroll to position [812, 0]
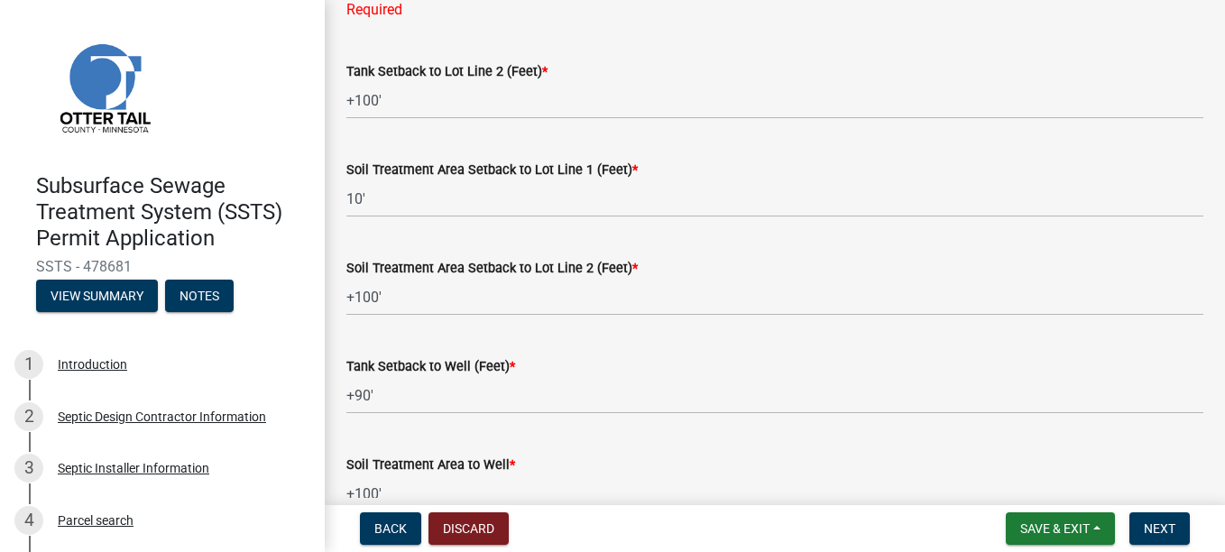
type input "+60"
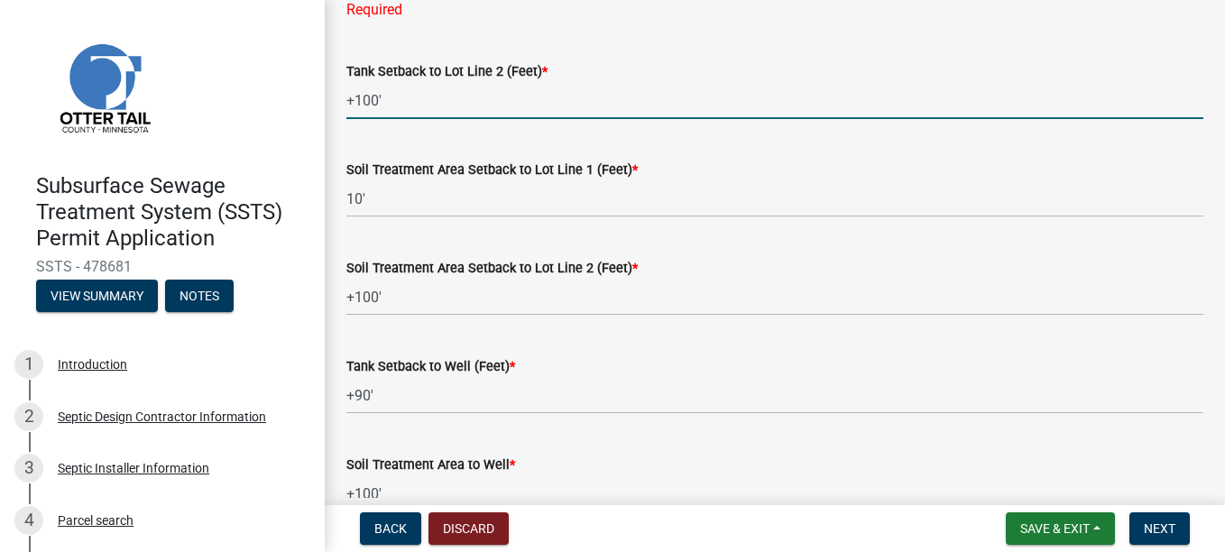
click at [385, 97] on input "+100'" at bounding box center [774, 100] width 857 height 37
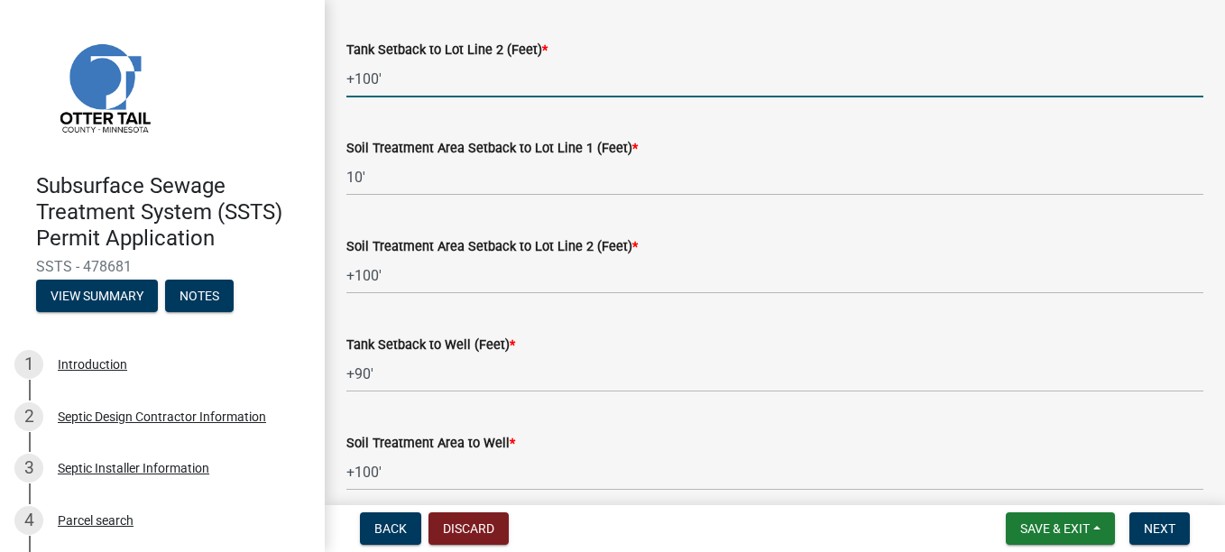
click at [385, 97] on input "+100'" at bounding box center [774, 78] width 857 height 37
click at [378, 85] on input "+100'" at bounding box center [774, 78] width 857 height 37
click at [371, 78] on input "+100'" at bounding box center [774, 78] width 857 height 37
click at [359, 77] on input "+100'" at bounding box center [774, 78] width 857 height 37
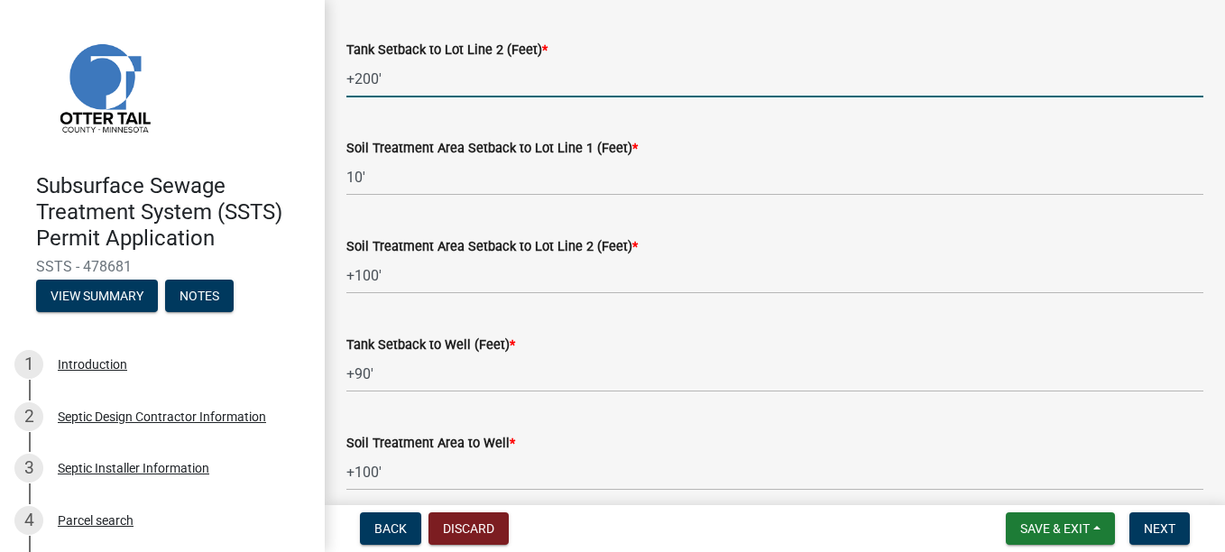
type input "+200'"
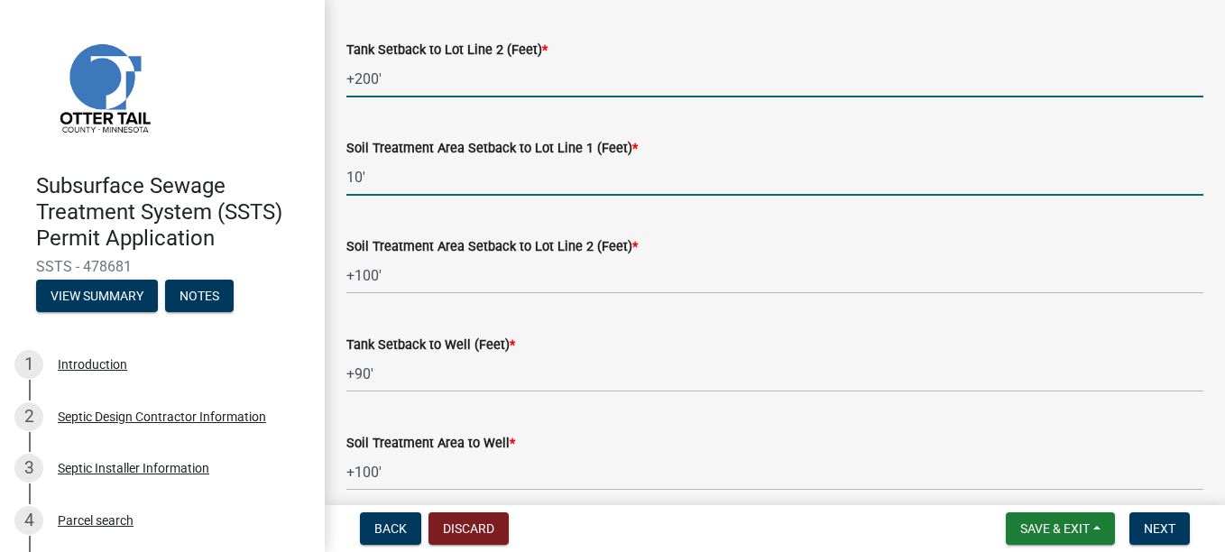
click at [371, 175] on input "10'" at bounding box center [774, 177] width 857 height 37
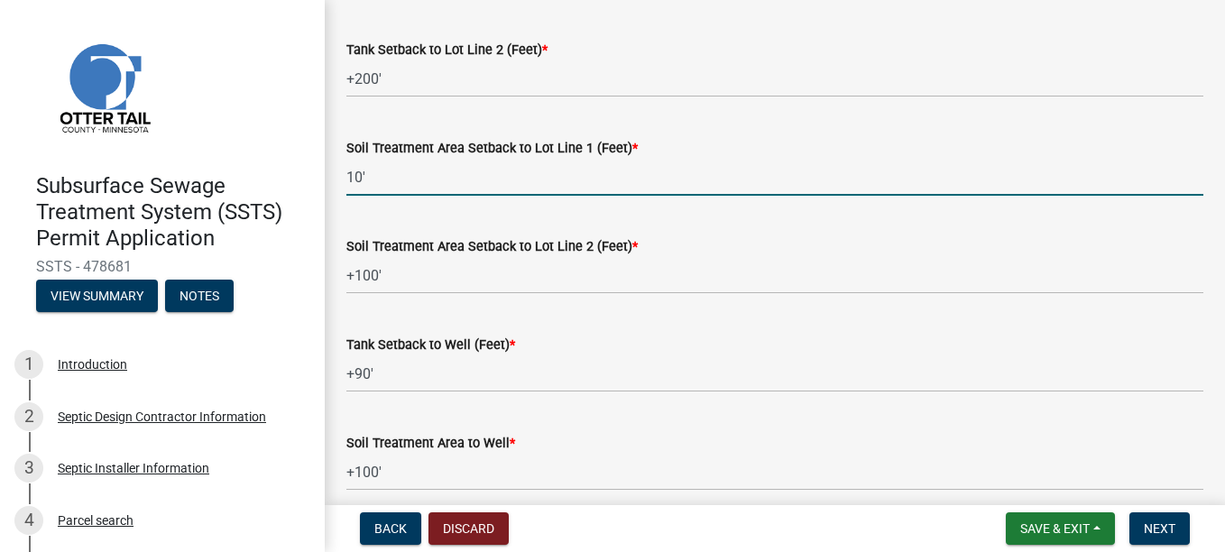
click at [350, 174] on input "10'" at bounding box center [774, 177] width 857 height 37
type input "+10'"
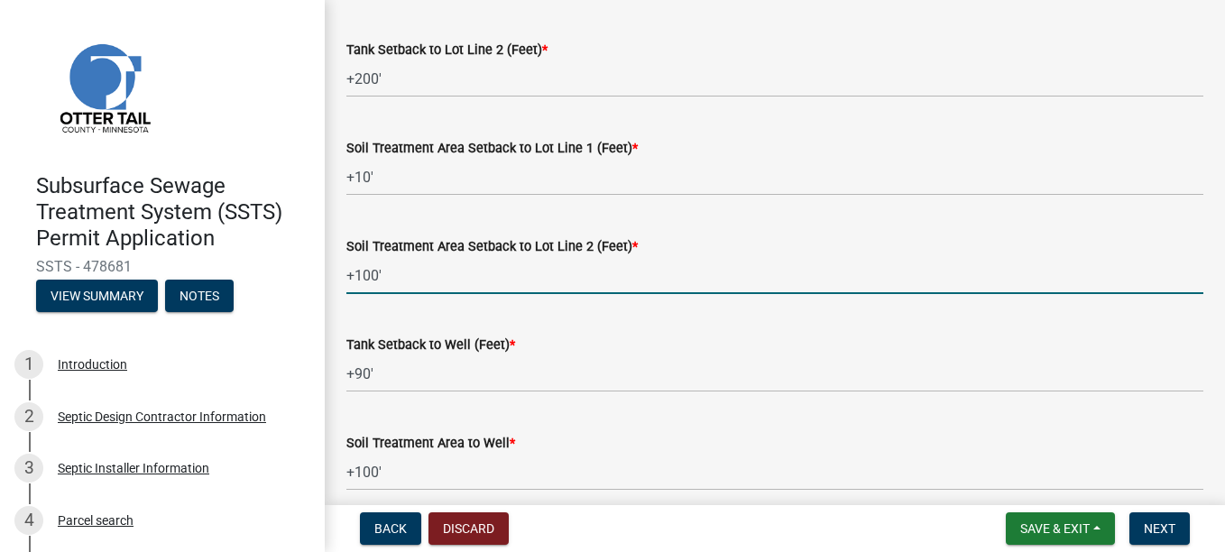
click at [378, 272] on input "+100'" at bounding box center [774, 275] width 857 height 37
click at [358, 273] on input "+100'" at bounding box center [774, 275] width 857 height 37
click at [358, 274] on input "+100'" at bounding box center [774, 275] width 857 height 37
click at [360, 275] on input "+100'" at bounding box center [774, 275] width 857 height 37
type input "+200'"
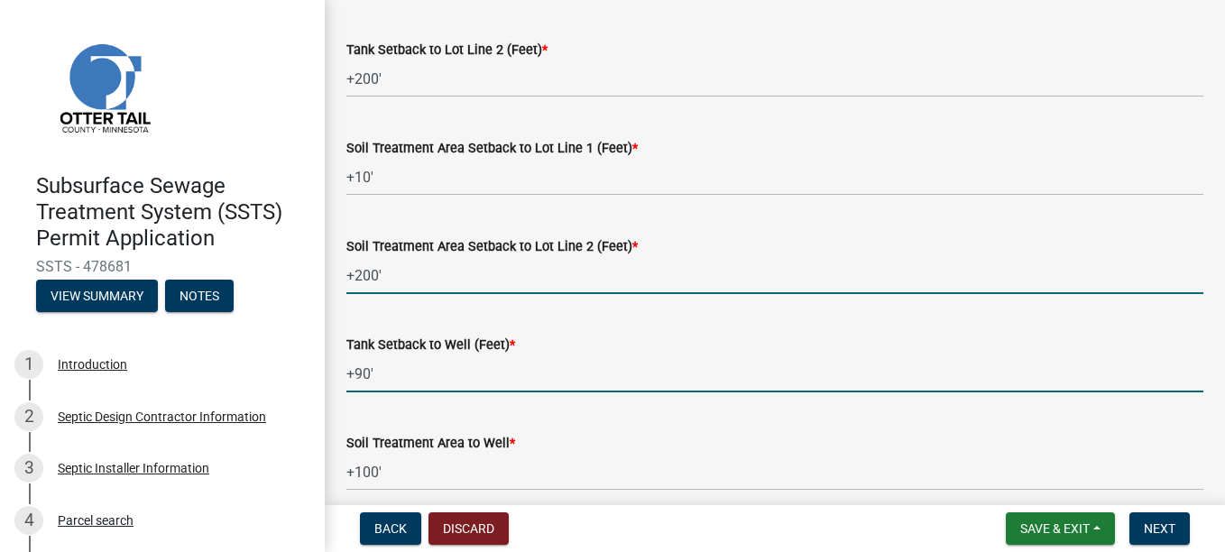
click at [364, 375] on input "+90'" at bounding box center [774, 373] width 857 height 37
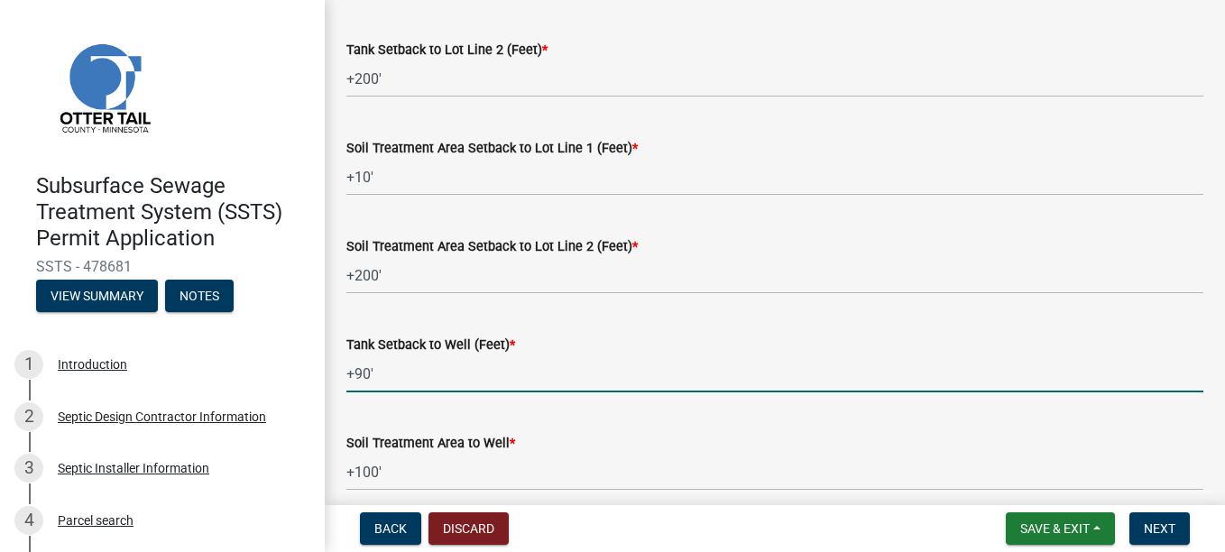
click at [364, 375] on input "+90'" at bounding box center [774, 373] width 857 height 37
click at [367, 373] on input "+90'" at bounding box center [774, 373] width 857 height 37
type input "+"
click at [355, 363] on input "T" at bounding box center [774, 373] width 857 height 37
type input "TBD"
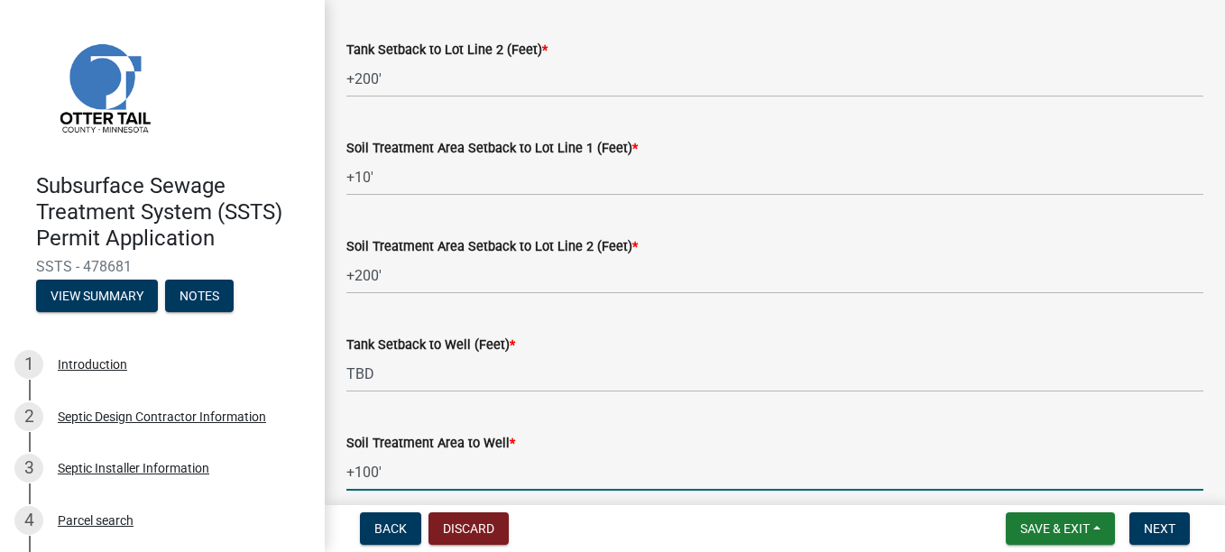
drag, startPoint x: 389, startPoint y: 467, endPoint x: 345, endPoint y: 471, distance: 44.4
click at [344, 471] on div "Soil Treatment Area to Well * +100'" at bounding box center [775, 449] width 884 height 84
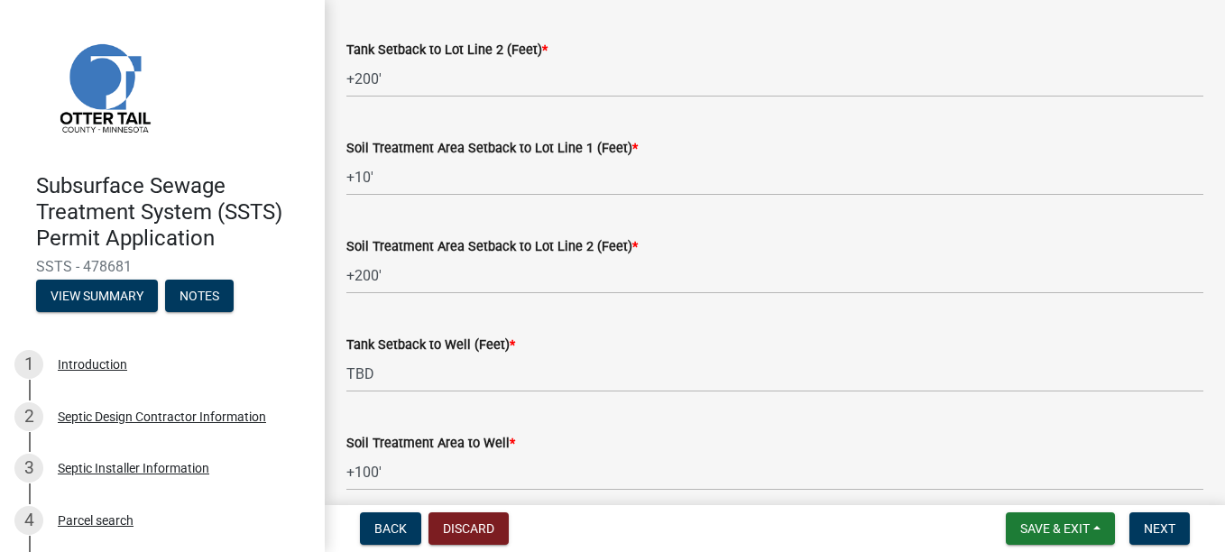
click at [345, 471] on div "Soil Treatment Area to Well * +100'" at bounding box center [775, 449] width 884 height 84
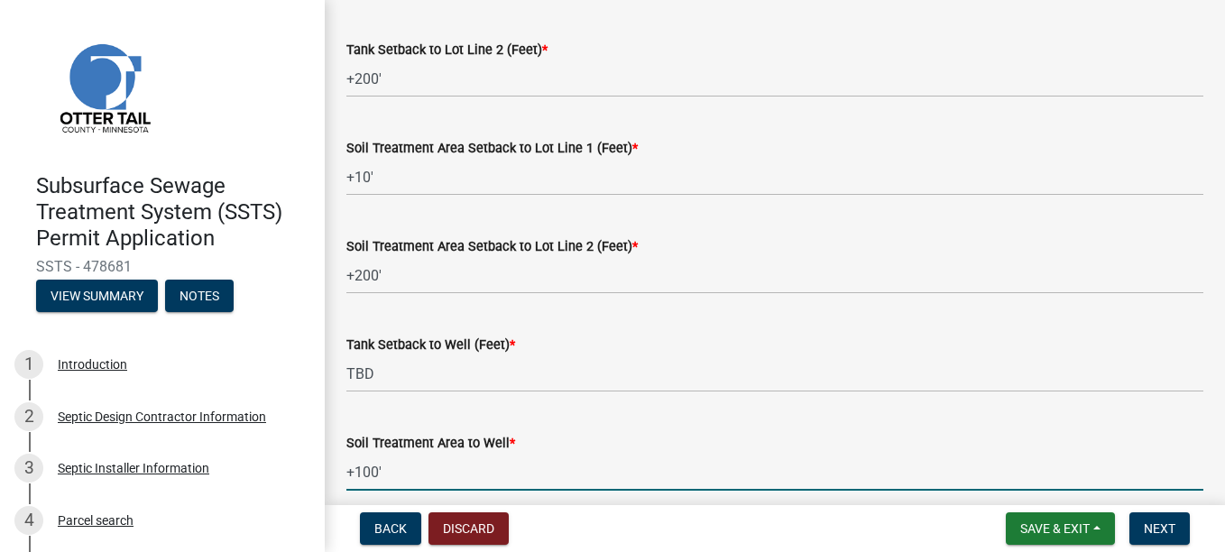
drag, startPoint x: 387, startPoint y: 475, endPoint x: 336, endPoint y: 466, distance: 52.2
click at [336, 466] on div "Soil Treatment Area to Well * +100'" at bounding box center [775, 449] width 884 height 84
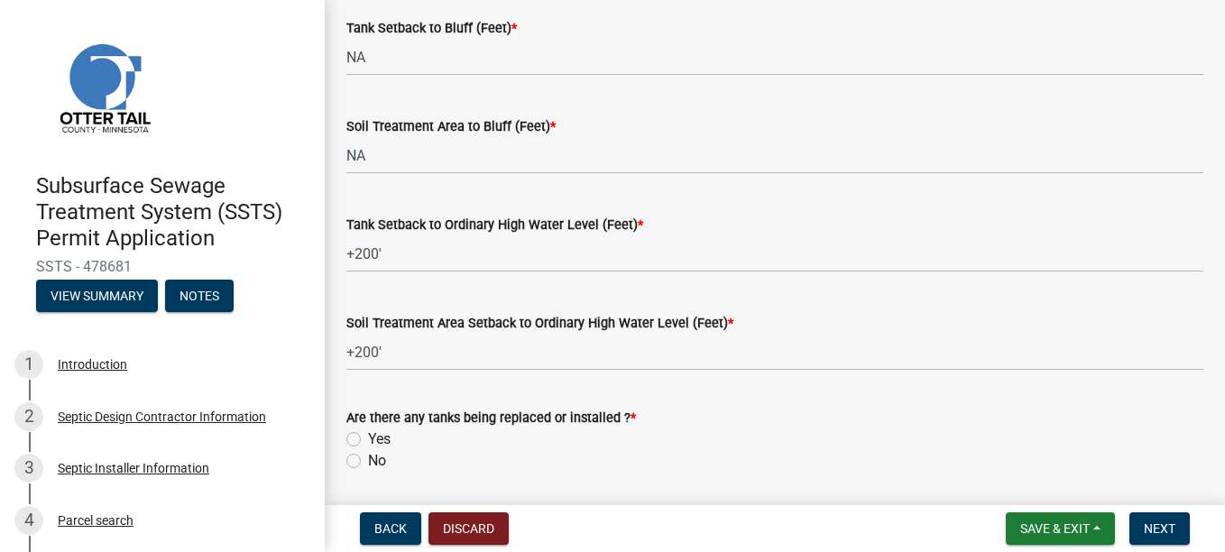
scroll to position [1353, 0]
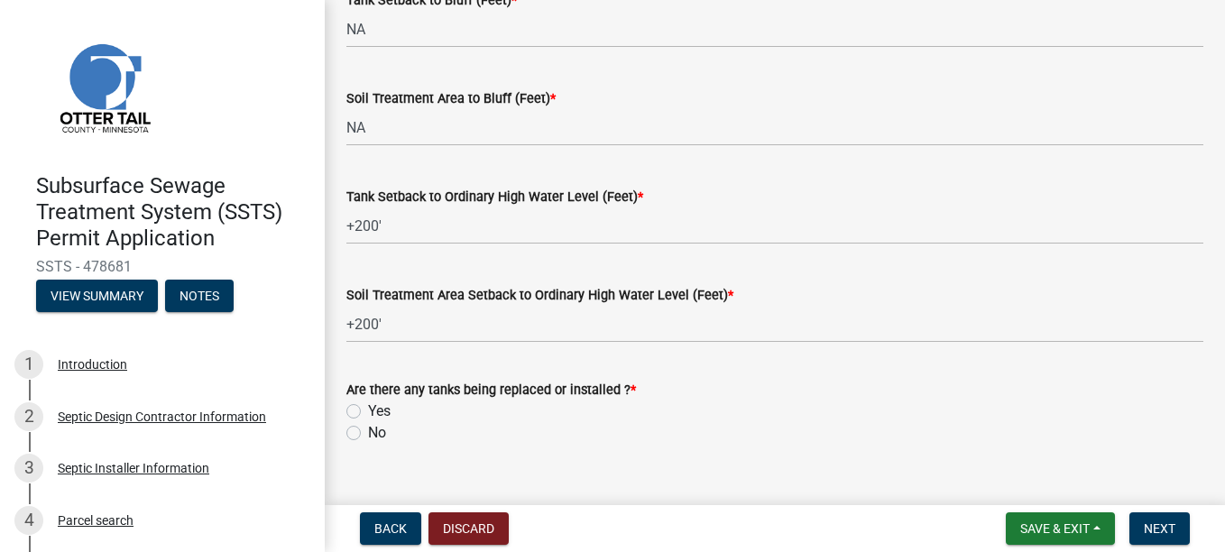
type input "TBD"
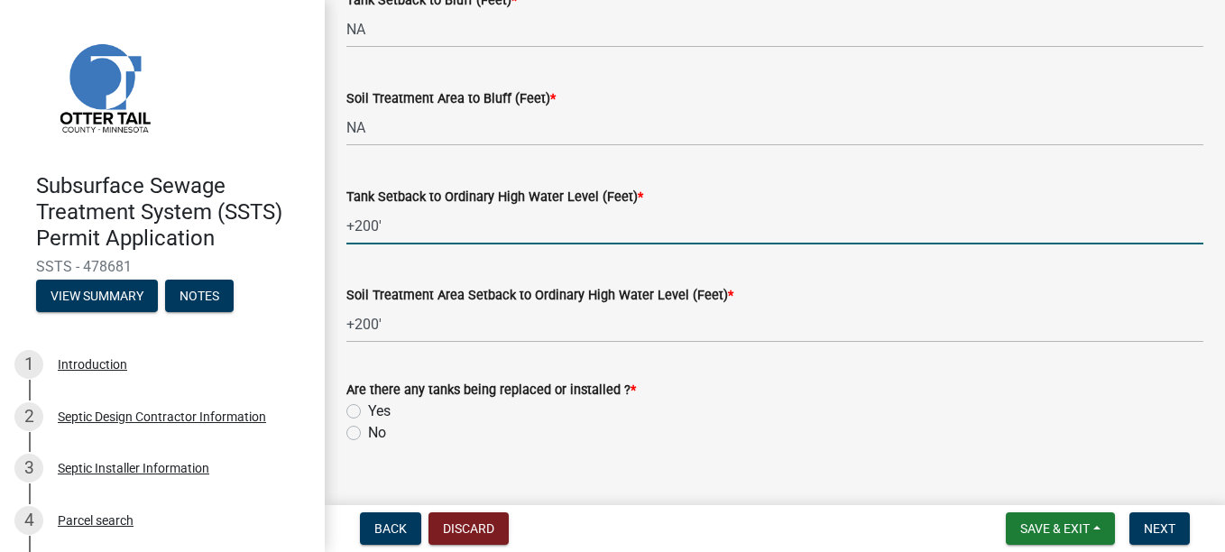
drag, startPoint x: 383, startPoint y: 220, endPoint x: 340, endPoint y: 224, distance: 43.5
click at [340, 224] on div "Tank Setback to Ordinary High Water Level (Feet) * +200'" at bounding box center [775, 203] width 884 height 84
type input "+180"
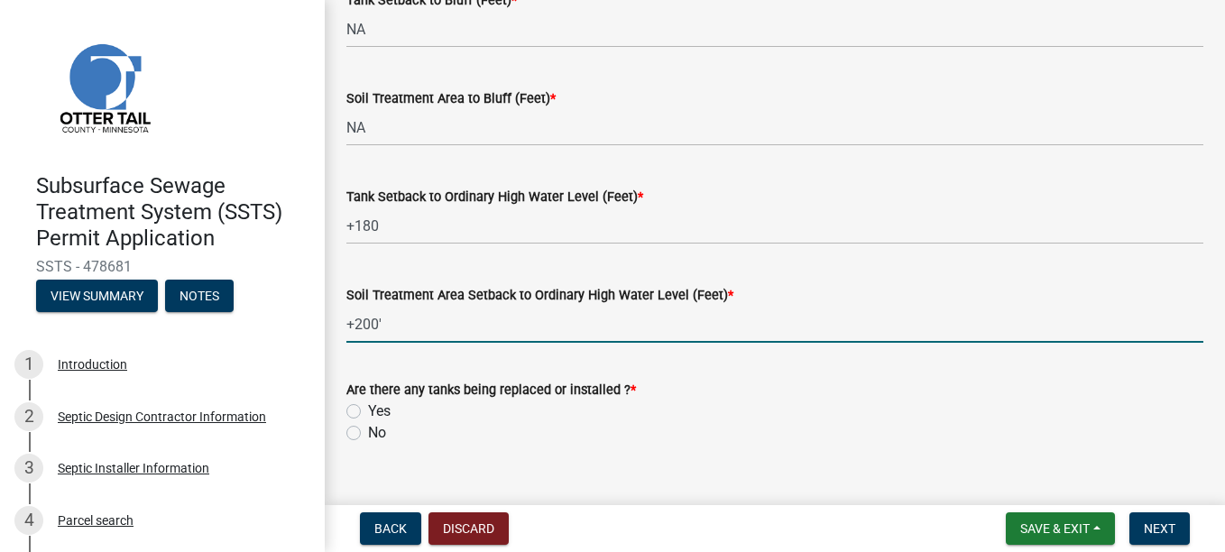
drag, startPoint x: 389, startPoint y: 323, endPoint x: 343, endPoint y: 325, distance: 46.0
click at [343, 325] on div "Soil Treatment Area Setback to Ordinary High Water Level (Feet) * +200'" at bounding box center [775, 301] width 884 height 84
type input "+180'"
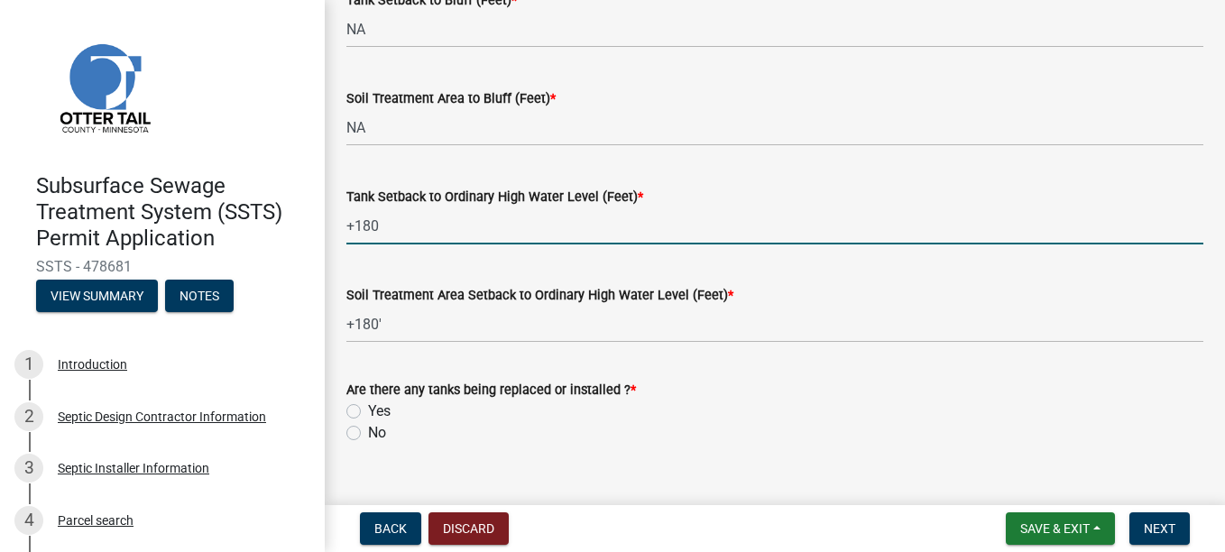
click at [380, 226] on input "+180" at bounding box center [774, 225] width 857 height 37
type input "+180'"
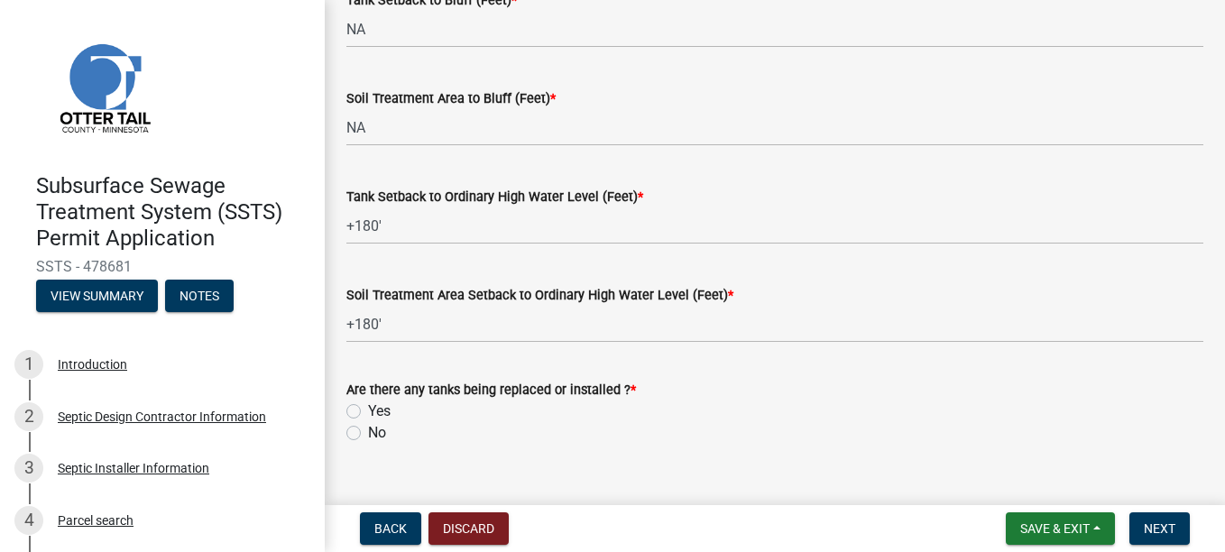
click at [368, 408] on label "Yes" at bounding box center [379, 412] width 23 height 22
click at [368, 408] on input "Yes" at bounding box center [374, 407] width 12 height 12
radio input "true"
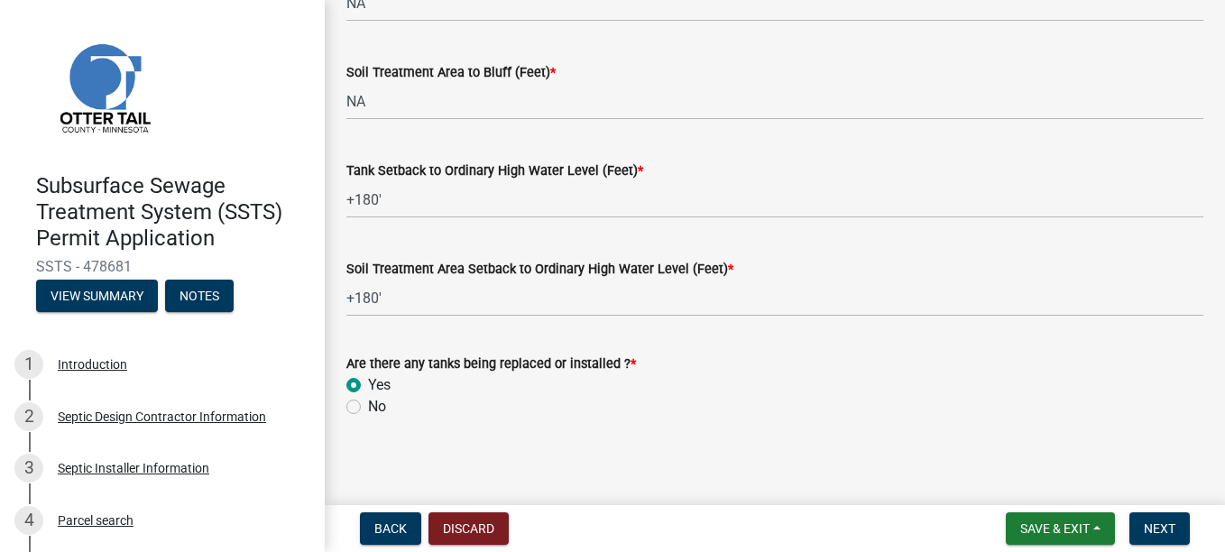
scroll to position [1386, 0]
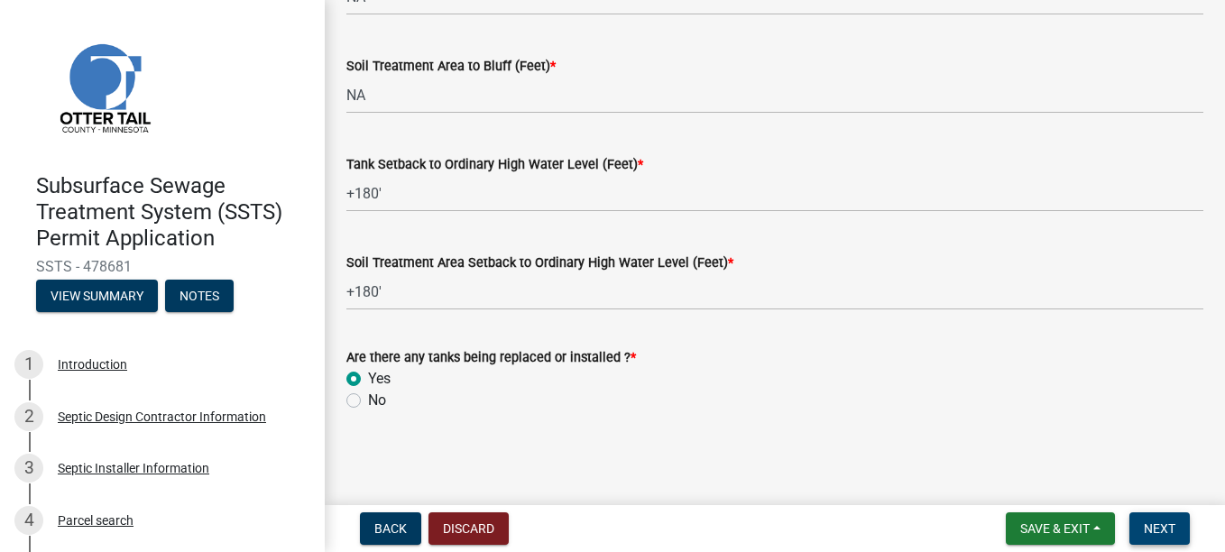
click at [1147, 526] on span "Next" at bounding box center [1160, 528] width 32 height 14
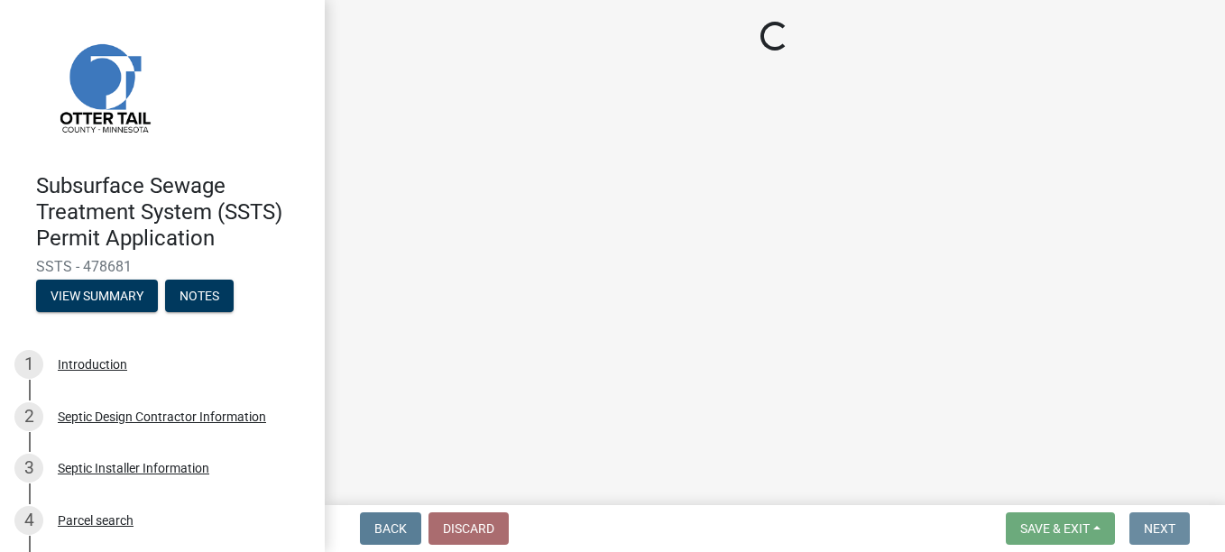
scroll to position [0, 0]
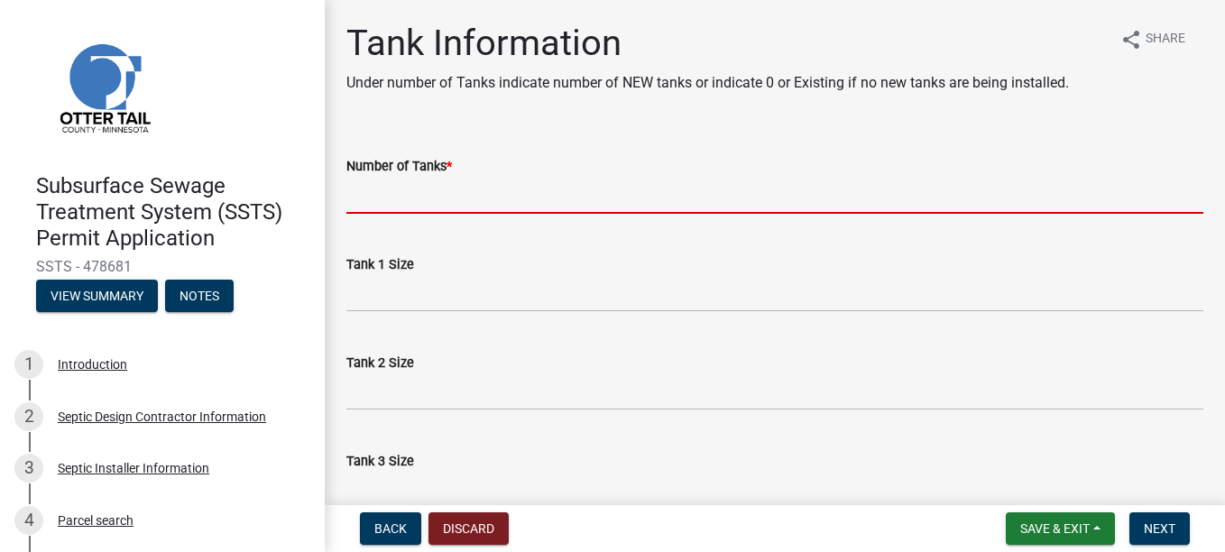
click at [449, 200] on input "Number of Tanks *" at bounding box center [774, 195] width 857 height 37
type input "2"
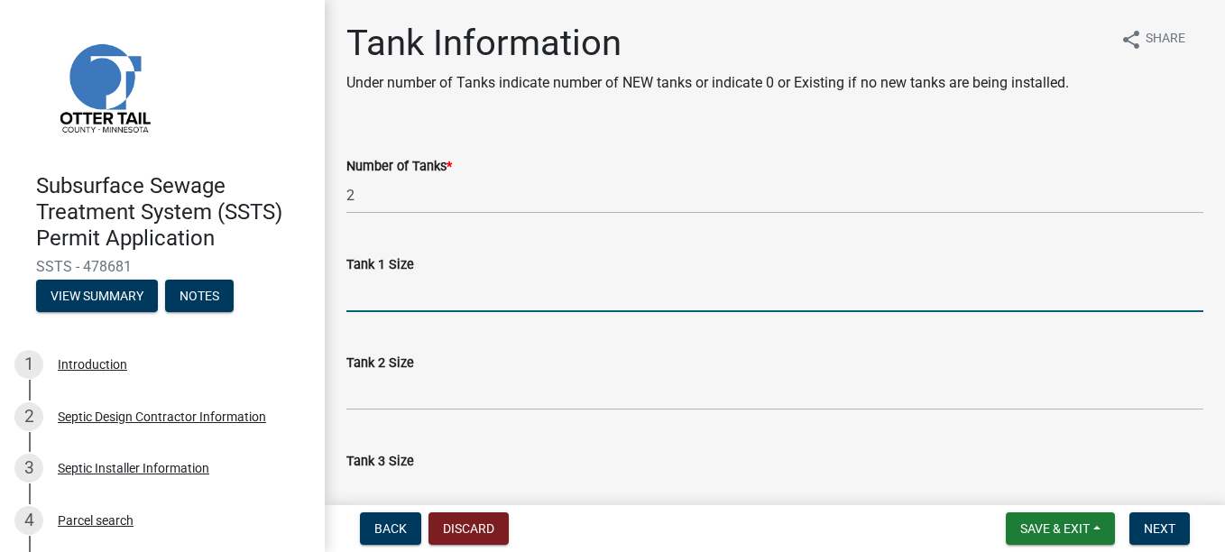
click at [423, 302] on input "Tank 1 Size" at bounding box center [774, 293] width 857 height 37
type input "1000"
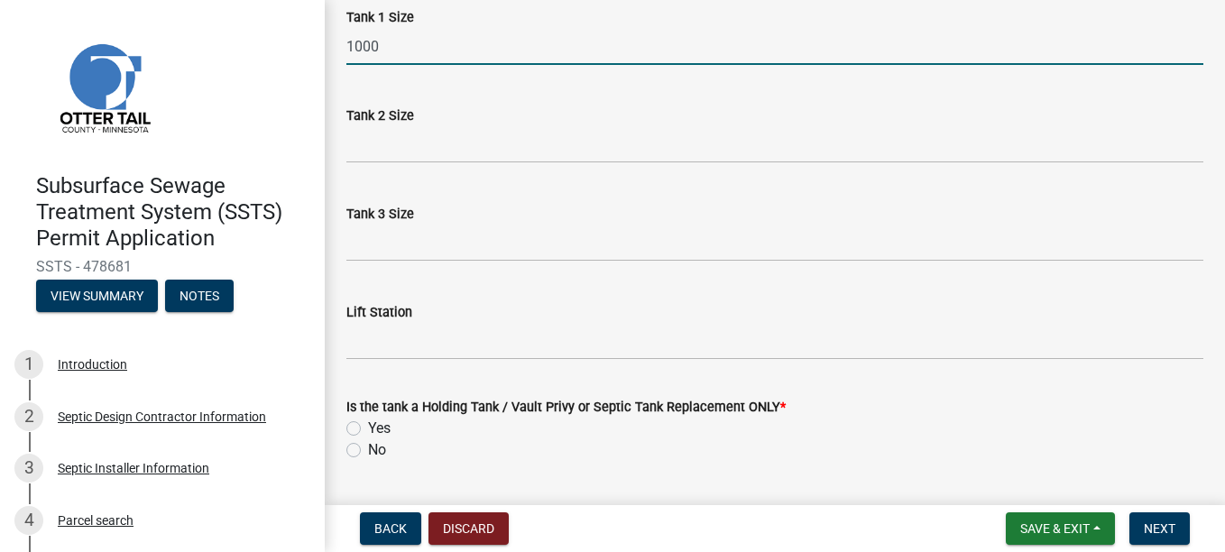
scroll to position [297, 0]
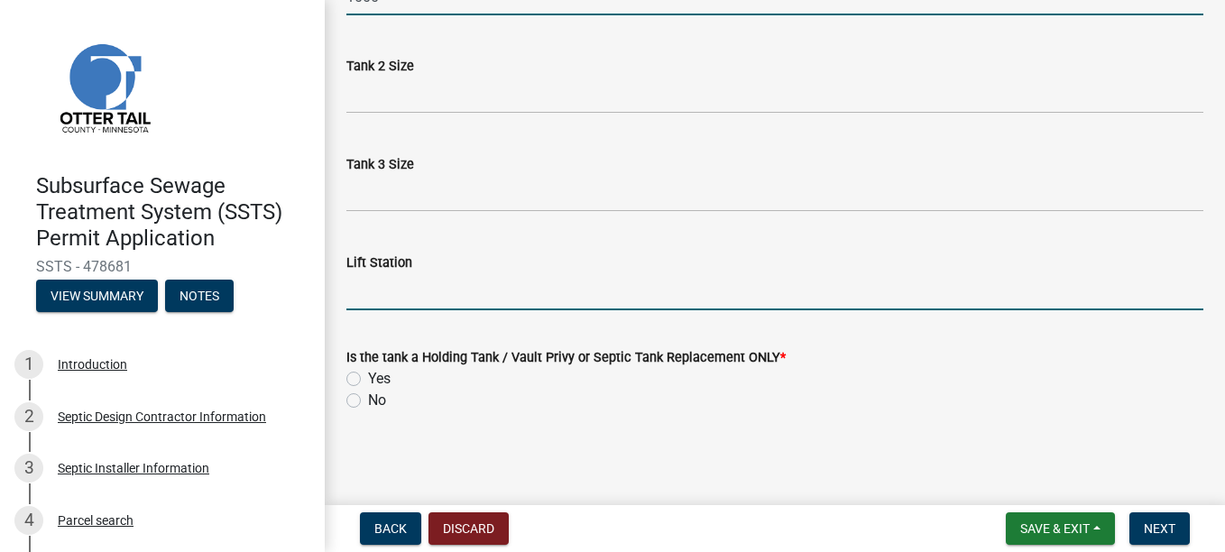
click at [433, 278] on input "Lift Station" at bounding box center [774, 291] width 857 height 37
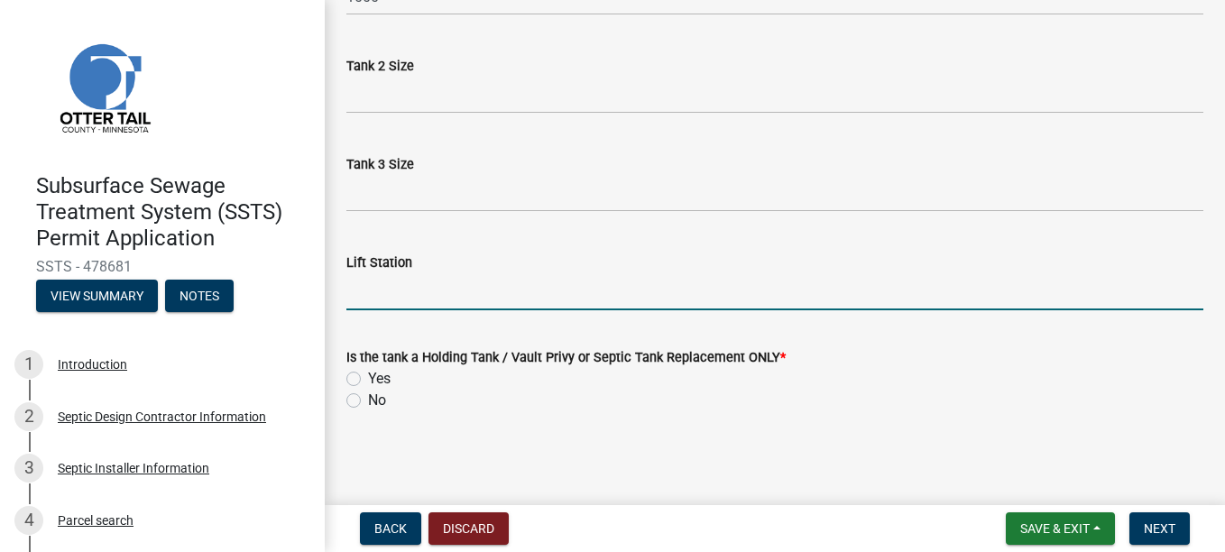
type input "500"
click at [368, 406] on label "No" at bounding box center [377, 401] width 18 height 22
click at [368, 401] on input "No" at bounding box center [374, 396] width 12 height 12
radio input "true"
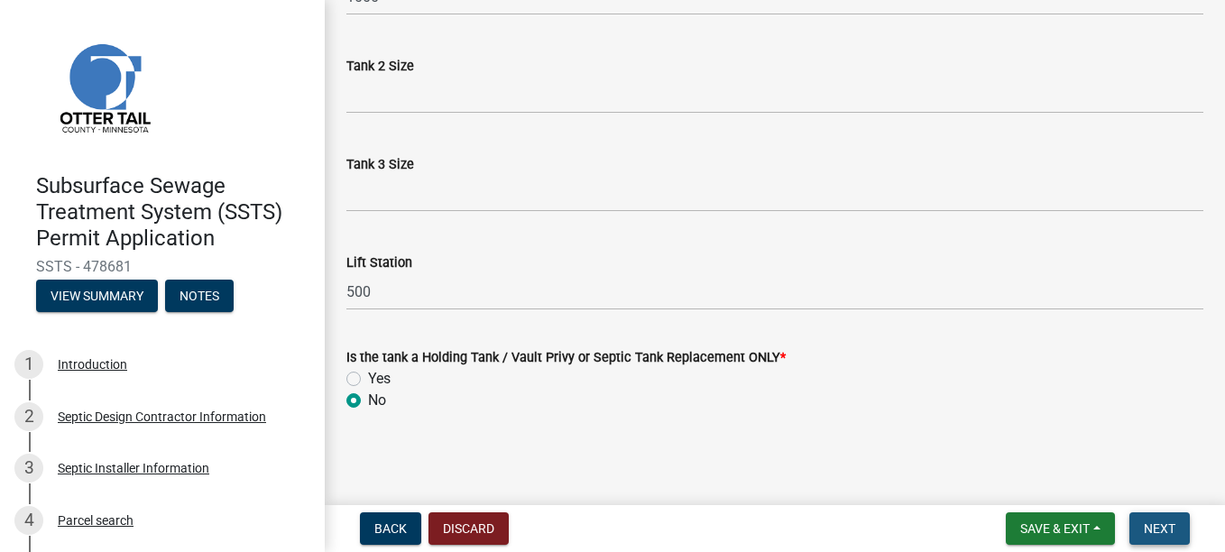
click at [1154, 521] on span "Next" at bounding box center [1160, 528] width 32 height 14
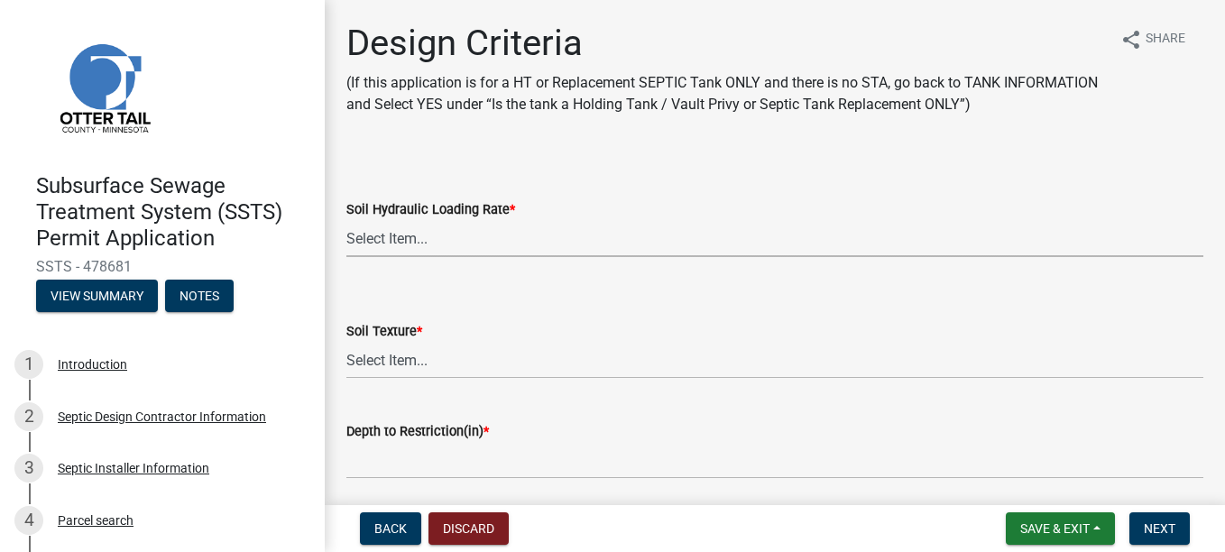
click at [351, 240] on select "Select Item... 1.6 gpd/ft2 1.2 gpd/ft2 1.0 gpd/ft2 0.87 gpd/ft2 0.78 gpd/ft2 0.…" at bounding box center [774, 238] width 857 height 37
click at [346, 220] on select "Select Item... 1.6 gpd/ft2 1.2 gpd/ft2 1.0 gpd/ft2 0.87 gpd/ft2 0.78 gpd/ft2 0.…" at bounding box center [774, 238] width 857 height 37
select select "b8a1b220-aca7-4670-a1f5-0f0b15eabd52"
click at [389, 364] on select "Select Item... Coarse Sand (COS) Sand (S) Fine Sand (FS) Very Fine Sand (VFS) L…" at bounding box center [774, 360] width 857 height 37
click at [346, 342] on select "Select Item... Coarse Sand (COS) Sand (S) Fine Sand (FS) Very Fine Sand (VFS) L…" at bounding box center [774, 360] width 857 height 37
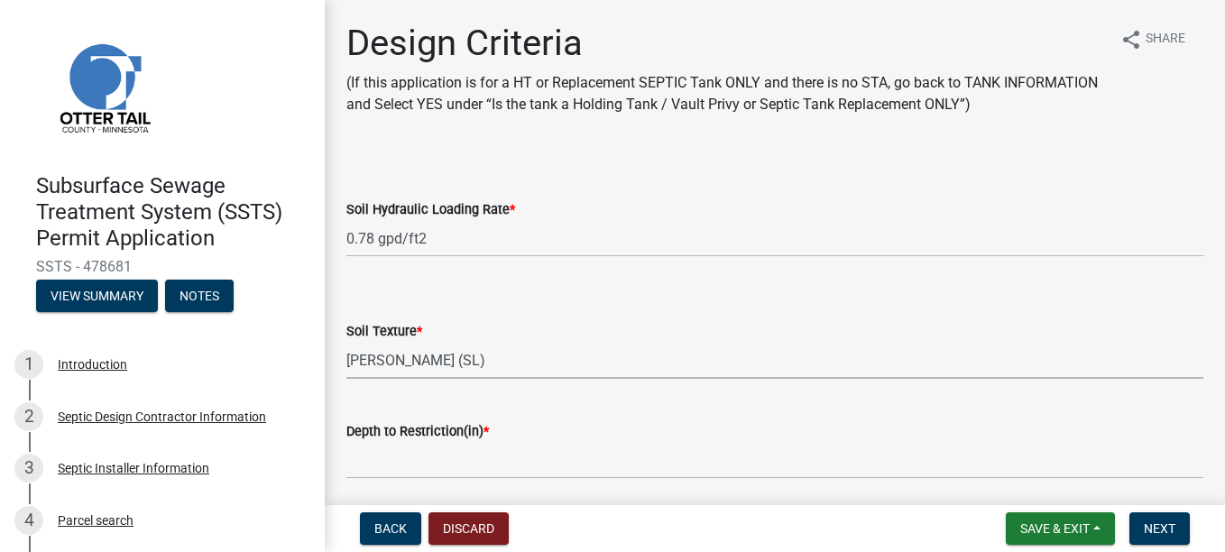
select select "70eb23f8-102f-4072-81d7-b3b0dd1c94c8"
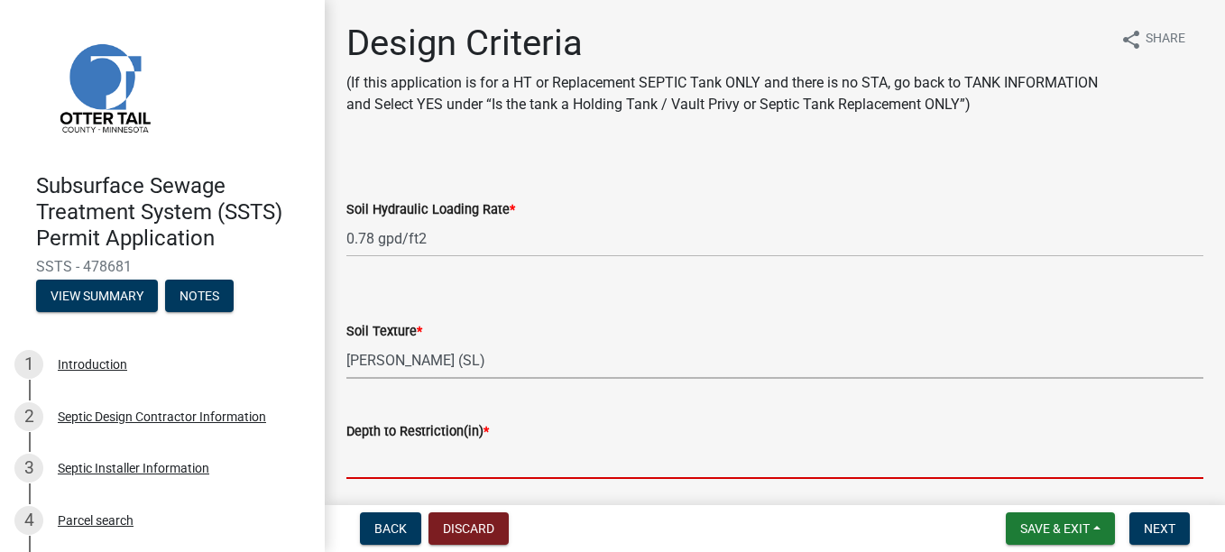
click at [440, 464] on input "Depth to Restriction(in) *" at bounding box center [774, 460] width 857 height 37
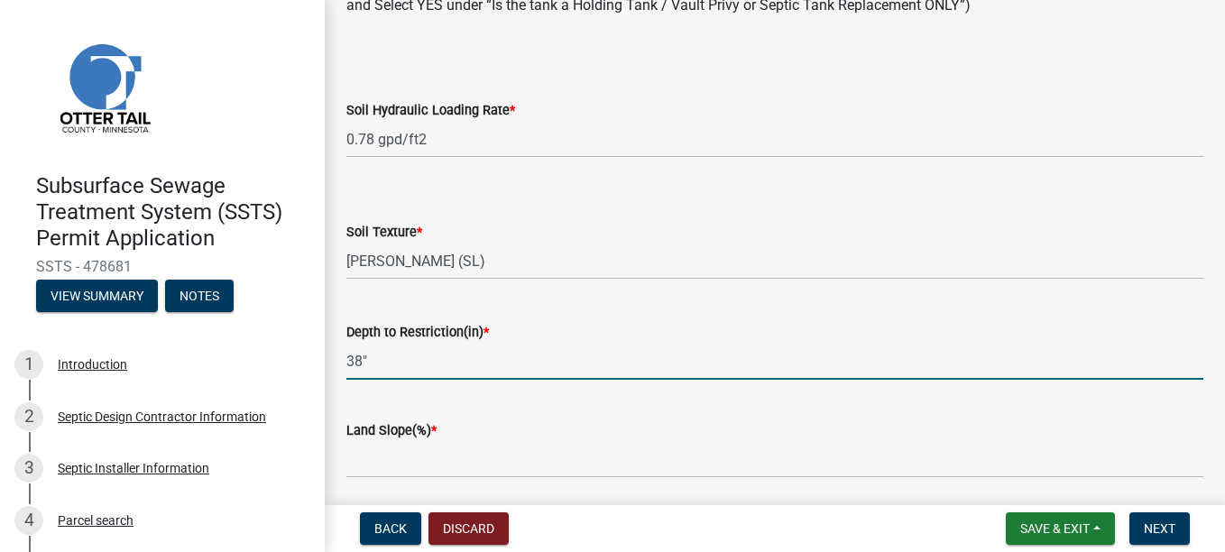
scroll to position [271, 0]
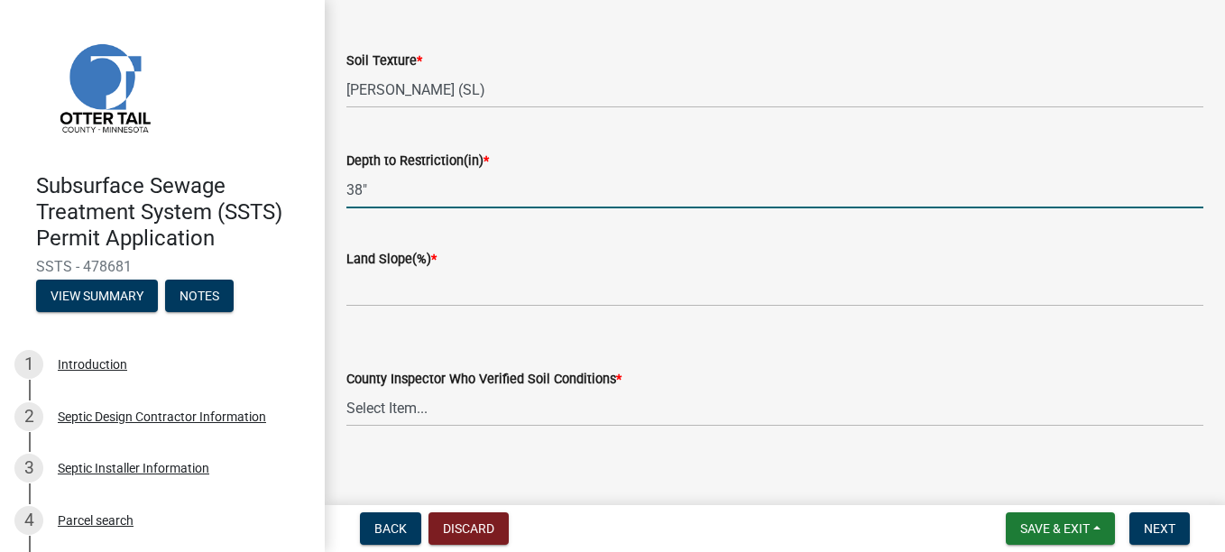
type input "38""
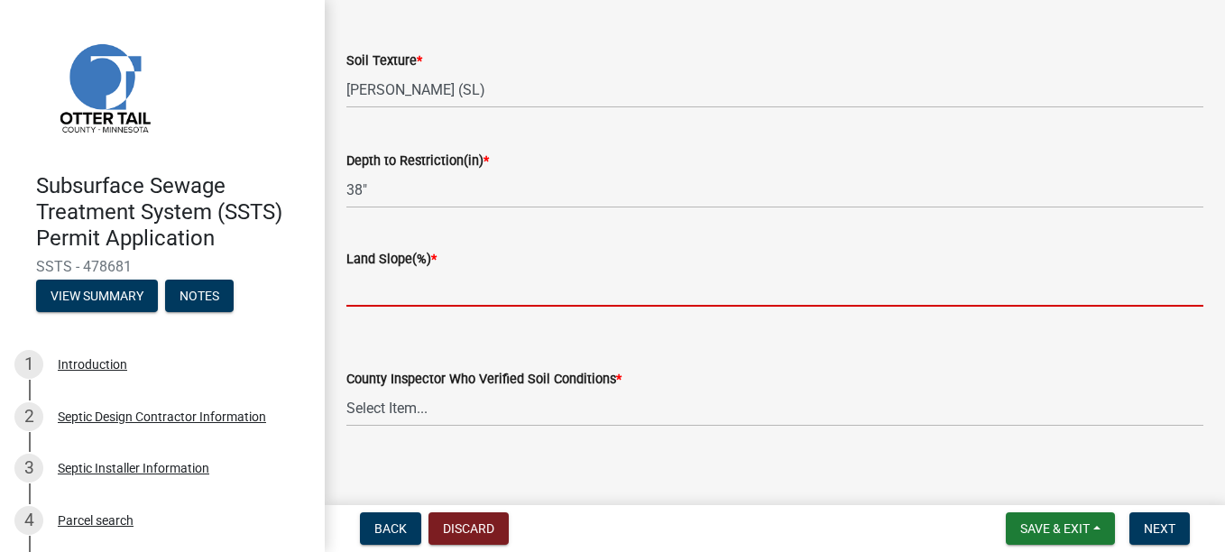
click at [406, 278] on input "Land Slope(%) *" at bounding box center [774, 288] width 857 height 37
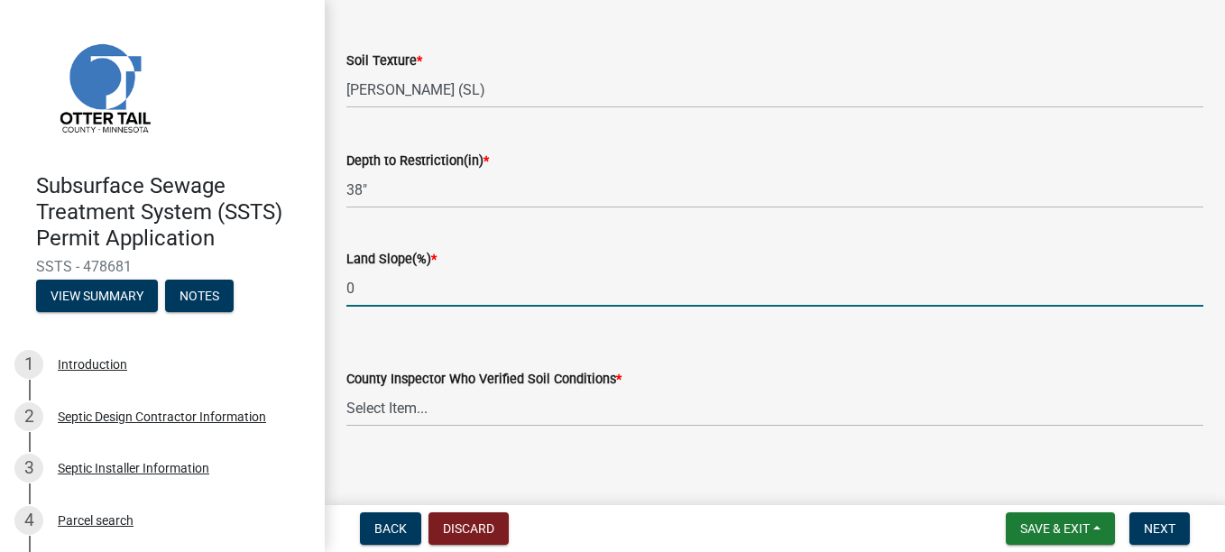
type input "0"
click at [386, 401] on select "Select Item... Alexis Newark Andrea Perales Brittany Tollefson Chris LeClair Co…" at bounding box center [774, 408] width 857 height 37
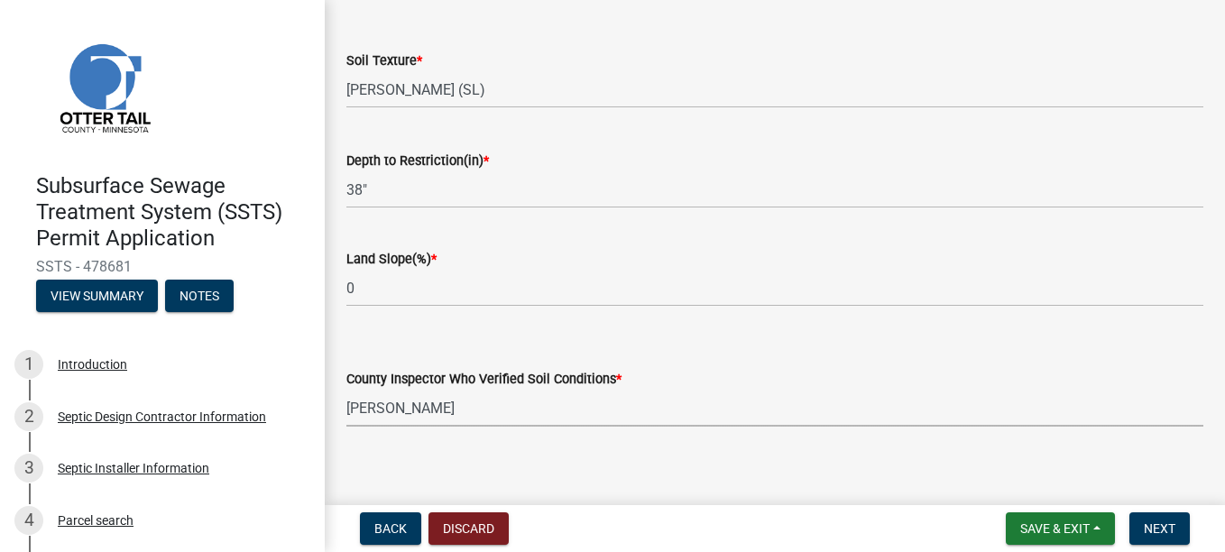
click at [346, 390] on select "Select Item... Alexis Newark Andrea Perales Brittany Tollefson Chris LeClair Co…" at bounding box center [774, 408] width 857 height 37
select select "643267e1-855b-462d-a385-c521968adb40"
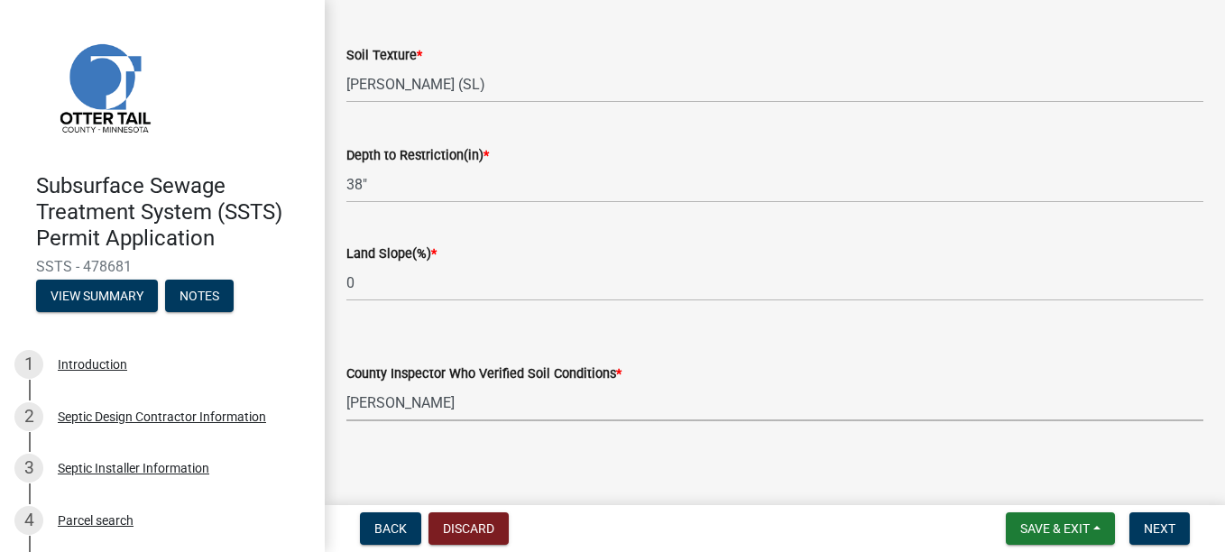
scroll to position [286, 0]
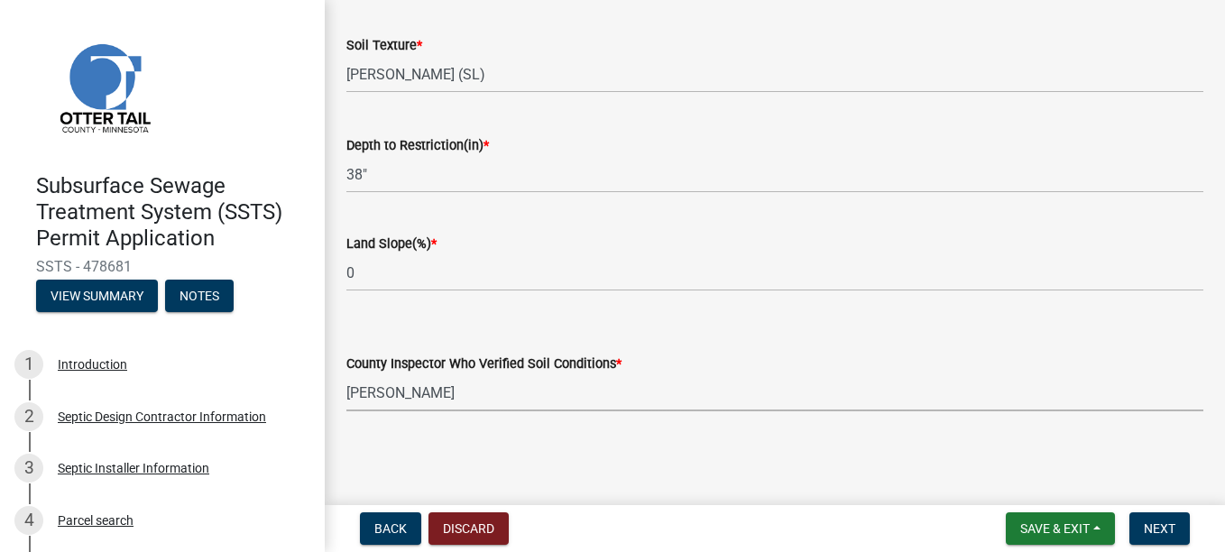
click at [477, 392] on select "Select Item... Alexis Newark Andrea Perales Brittany Tollefson Chris LeClair Co…" at bounding box center [774, 392] width 857 height 37
click at [499, 469] on main "Design Criteria (If this application is for a HT or Replacement SEPTIC Tank ONL…" at bounding box center [775, 249] width 900 height 498
click at [1179, 526] on button "Next" at bounding box center [1159, 528] width 60 height 32
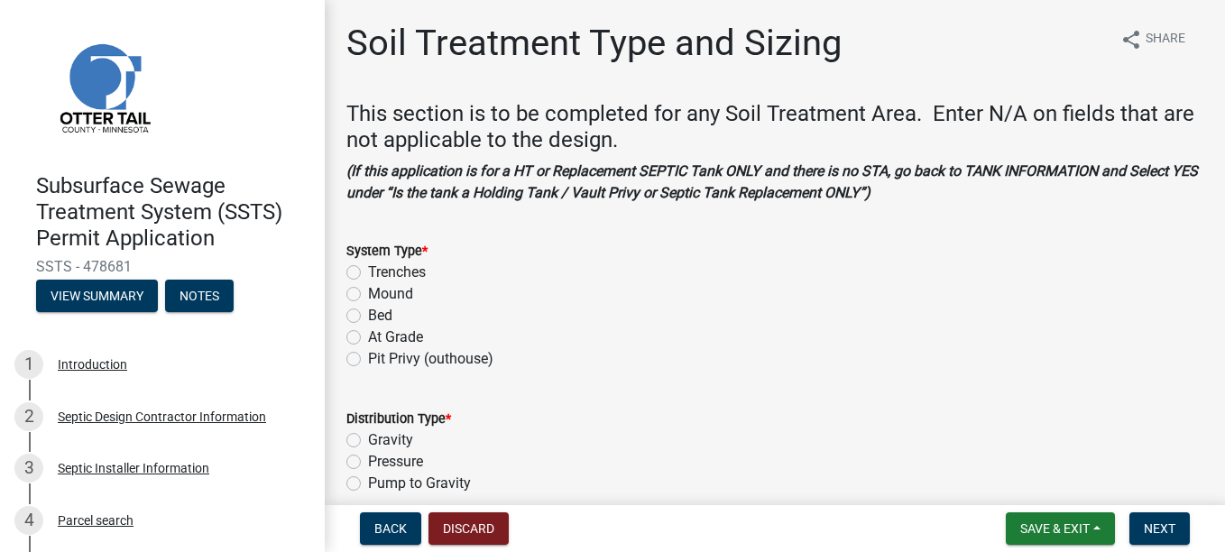
click at [368, 331] on label "At Grade" at bounding box center [395, 338] width 55 height 22
click at [368, 331] on input "At Grade" at bounding box center [374, 333] width 12 height 12
radio input "true"
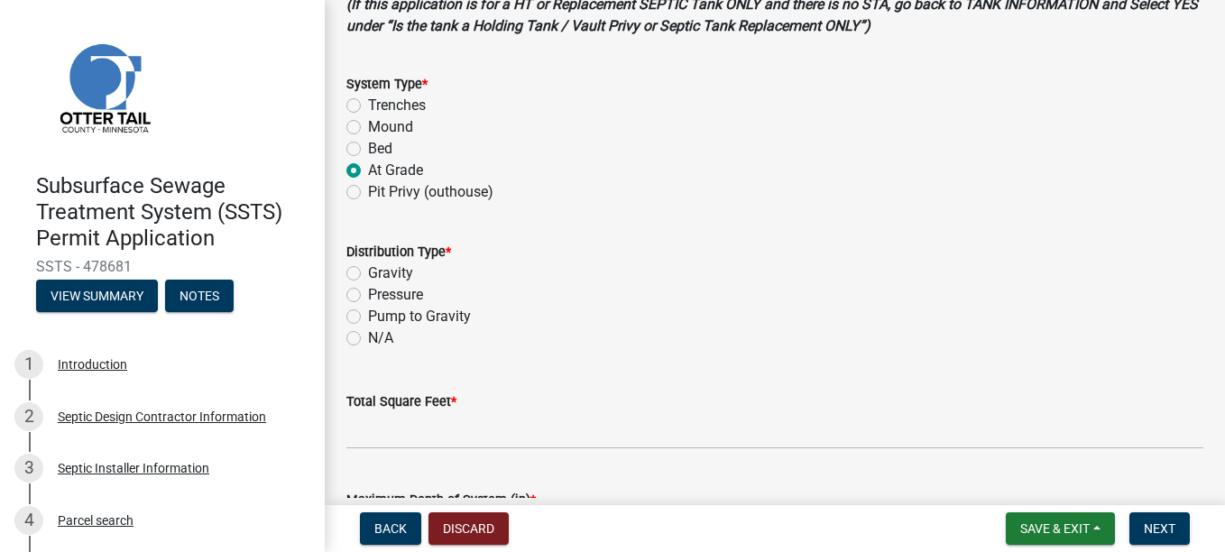
scroll to position [271, 0]
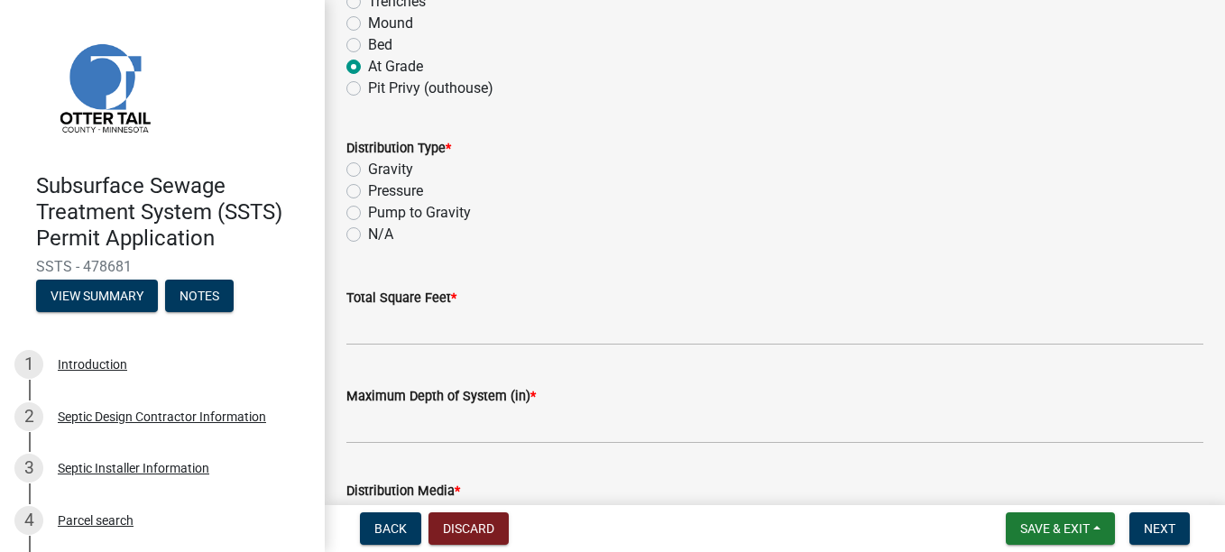
click at [368, 194] on label "Pressure" at bounding box center [395, 191] width 55 height 22
click at [368, 192] on input "Pressure" at bounding box center [374, 186] width 12 height 12
radio input "true"
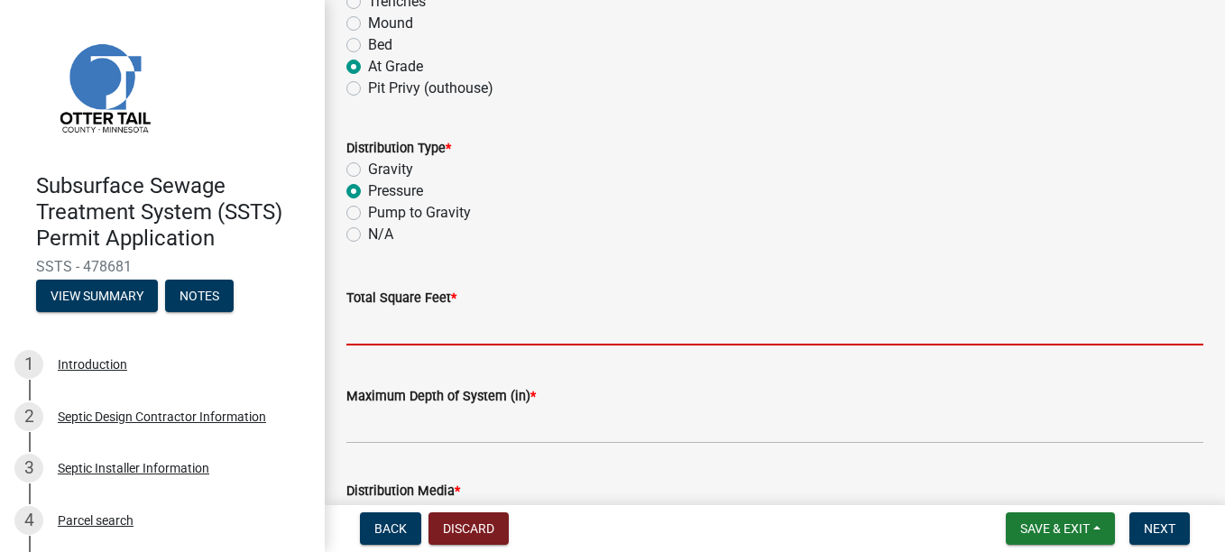
click at [392, 335] on input "Total Square Feet *" at bounding box center [774, 327] width 857 height 37
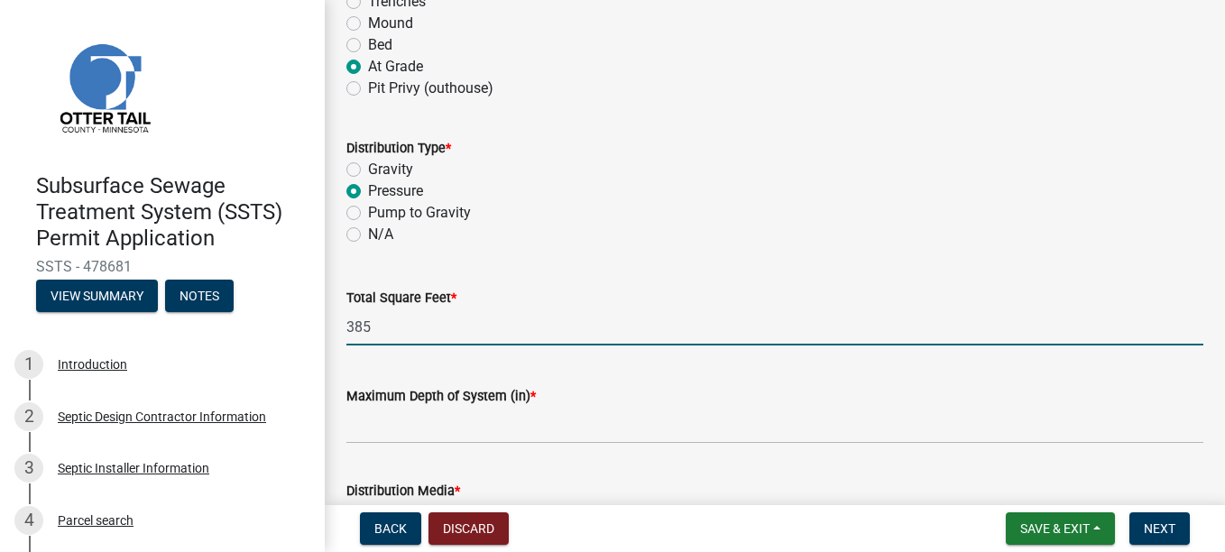
type input "385"
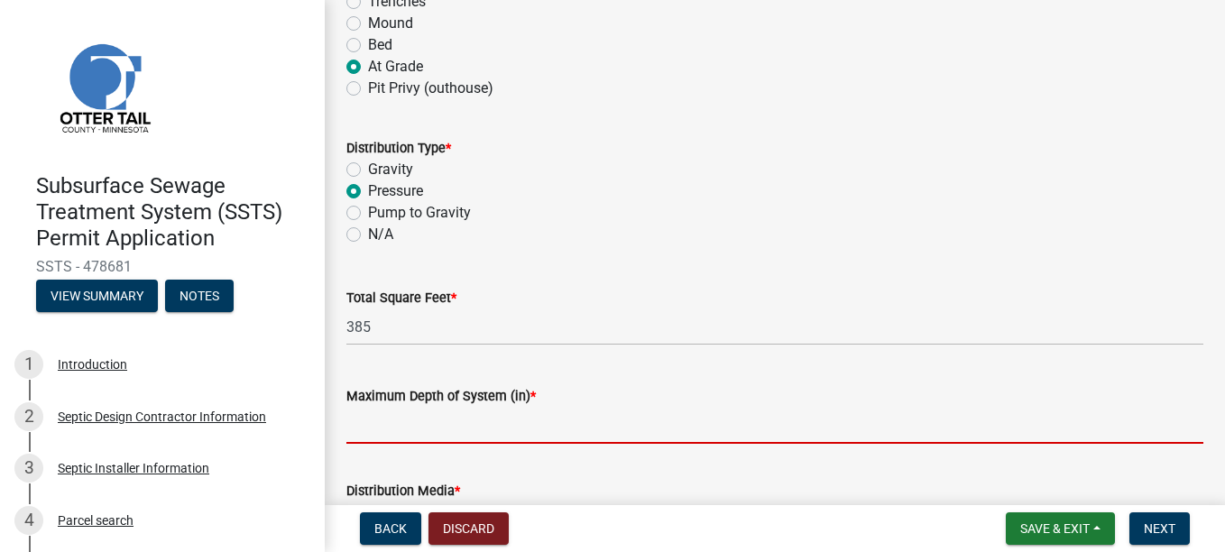
click at [436, 422] on input "Maximum Depth of System (in) *" at bounding box center [774, 425] width 857 height 37
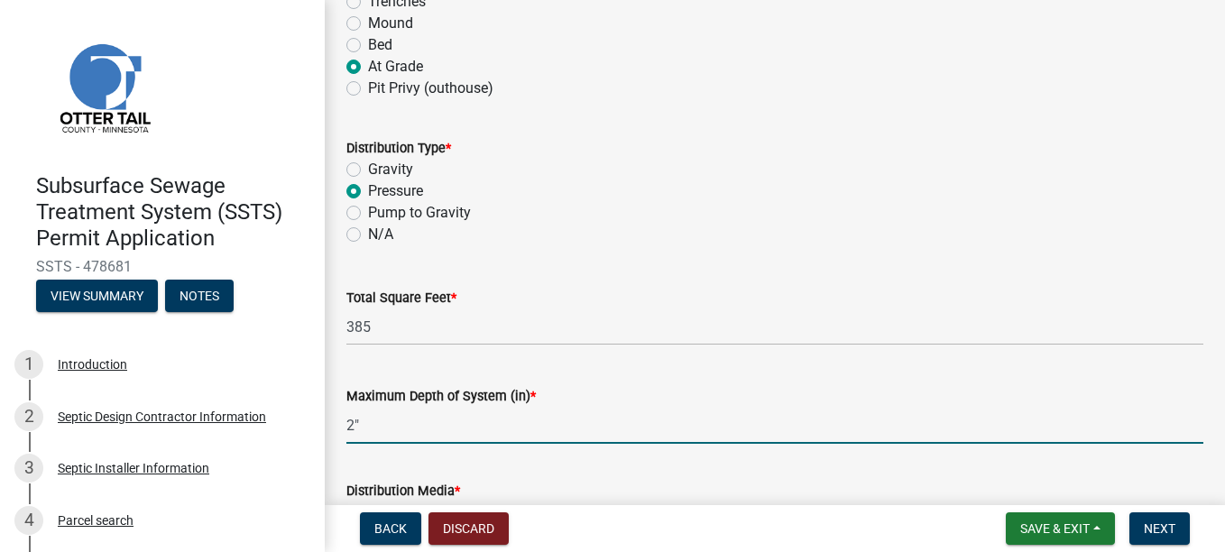
scroll to position [361, 0]
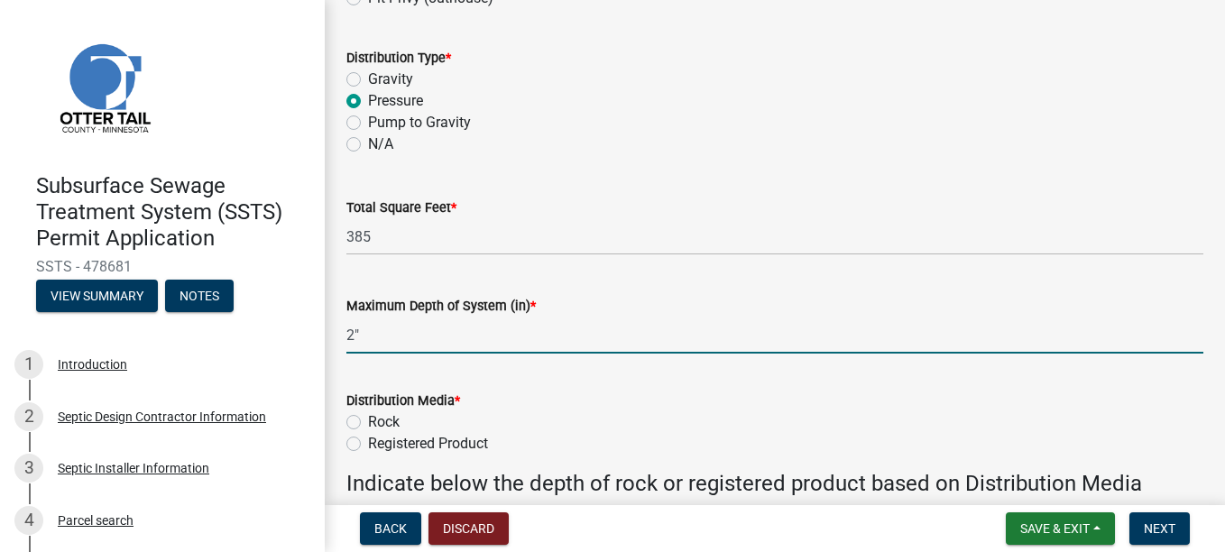
type input "2""
click at [345, 418] on div "Distribution Media * Rock Registered Product" at bounding box center [775, 411] width 884 height 87
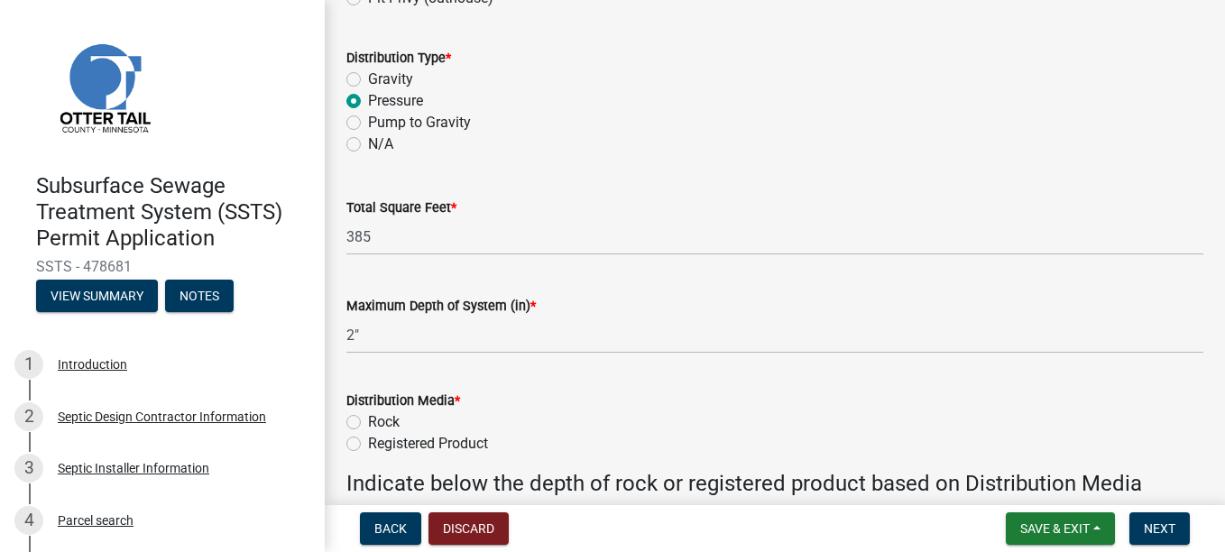
click at [368, 419] on label "Rock" at bounding box center [384, 422] width 32 height 22
click at [368, 419] on input "Rock" at bounding box center [374, 417] width 12 height 12
radio input "true"
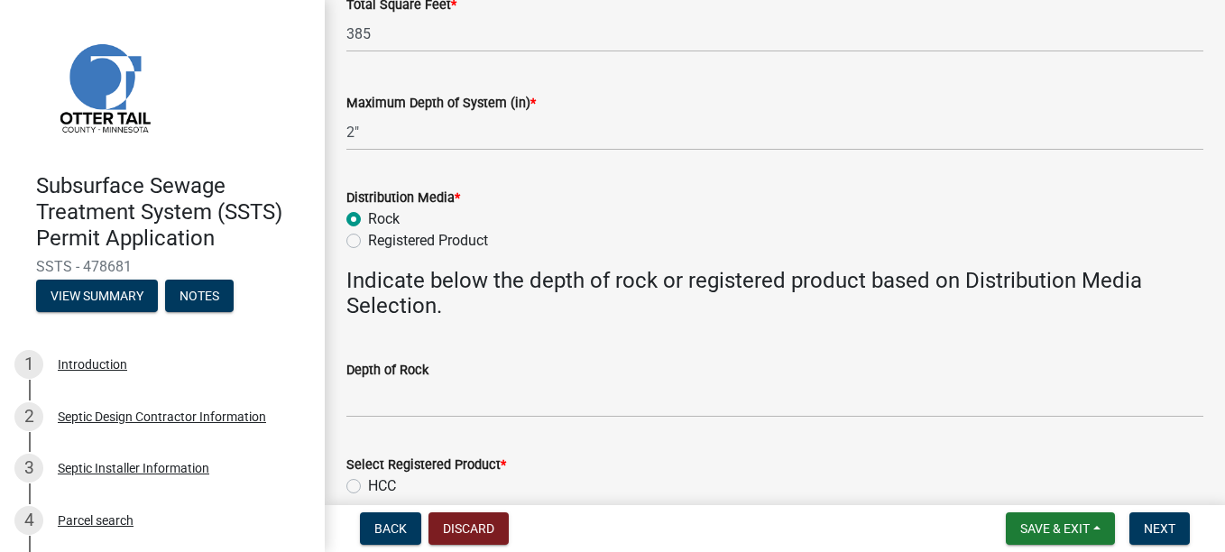
scroll to position [631, 0]
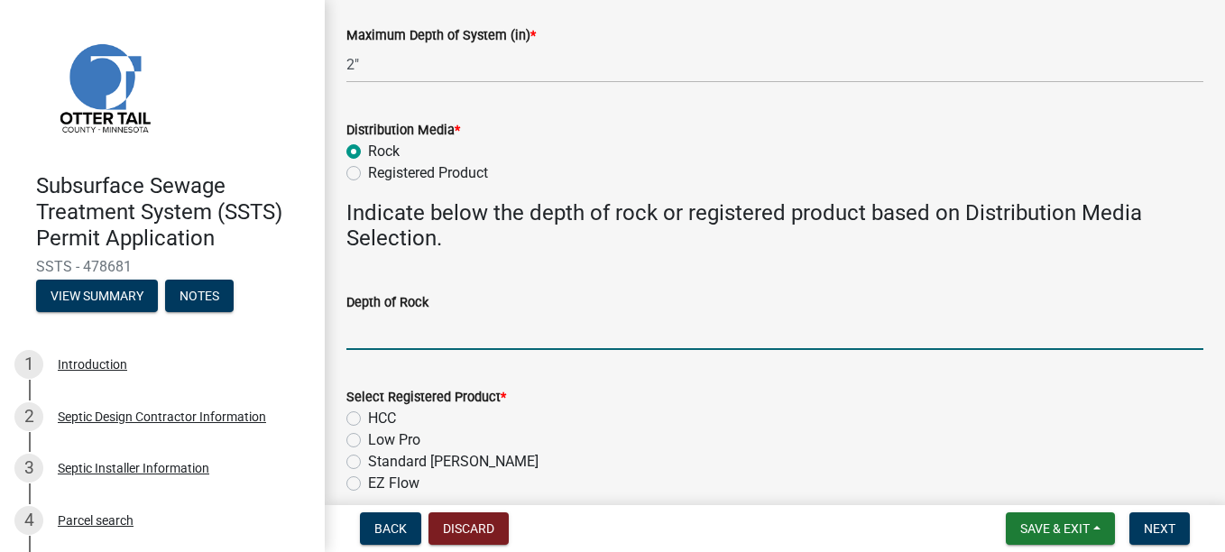
click at [363, 333] on input "Depth of Rock" at bounding box center [774, 331] width 857 height 37
type input "9"
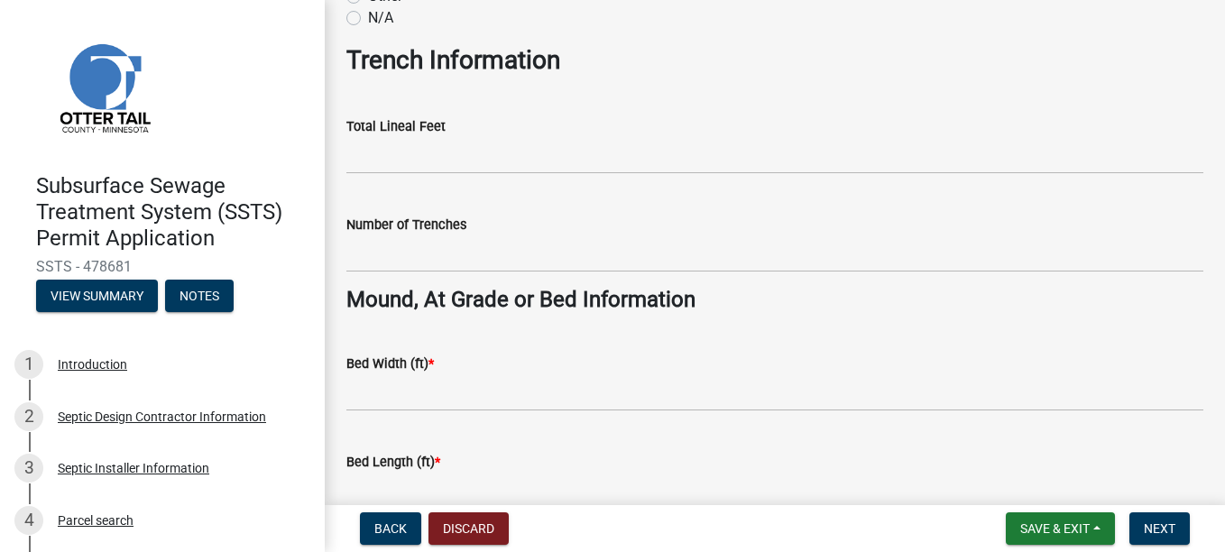
scroll to position [1173, 0]
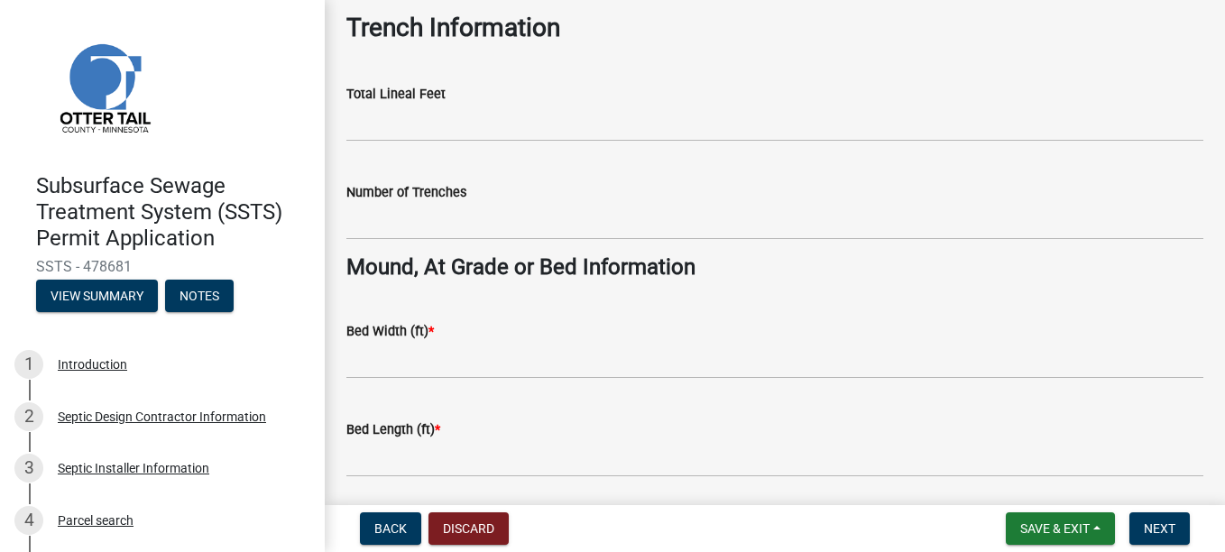
type input "6""
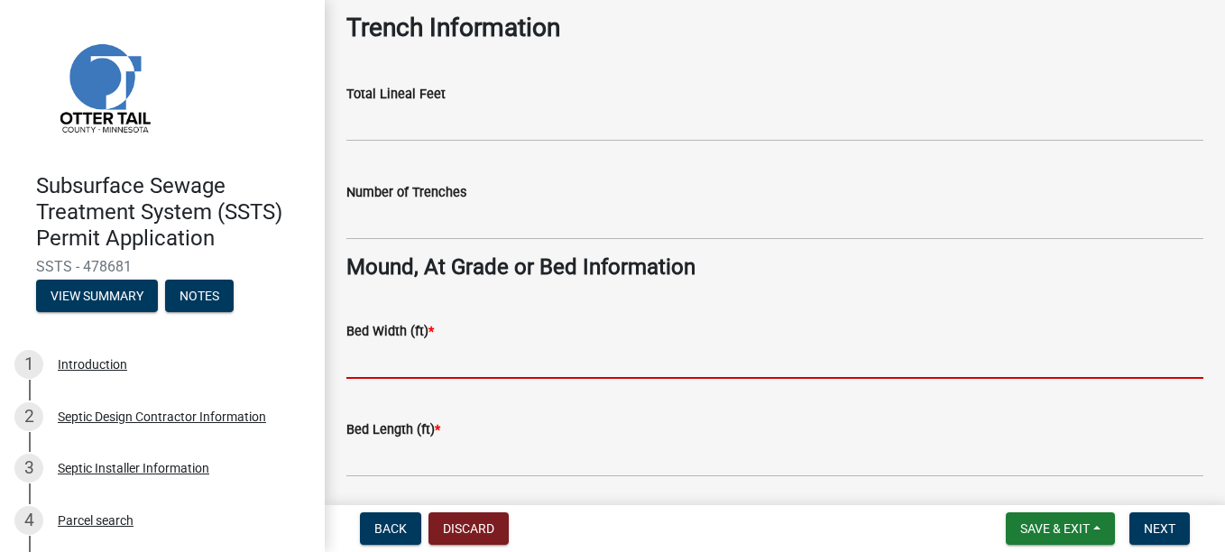
click at [404, 359] on input "Bed Width (ft) *" at bounding box center [774, 360] width 857 height 37
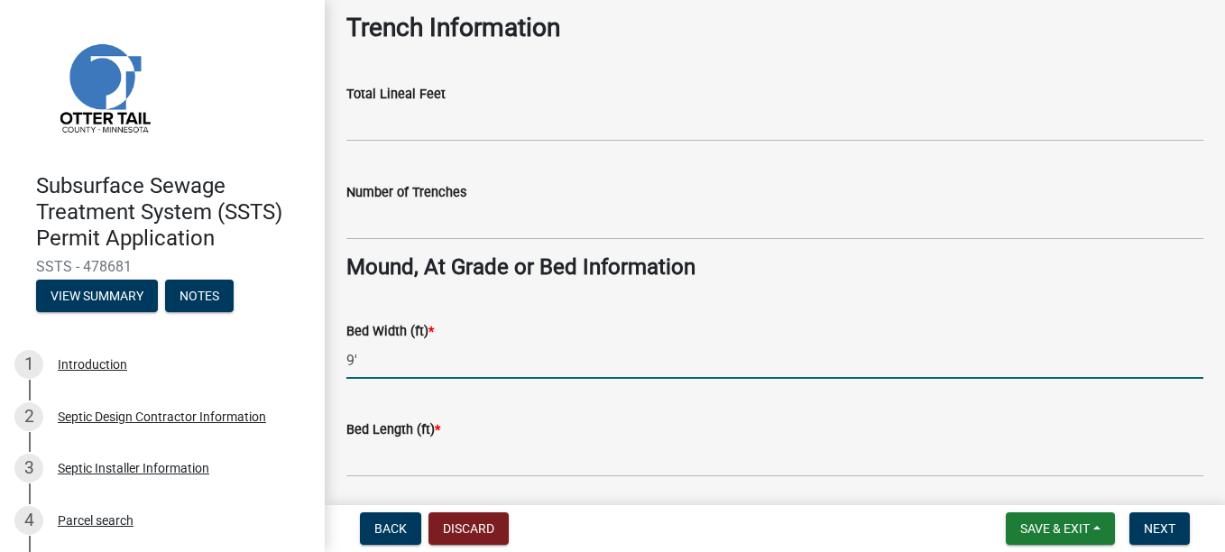
type input "9'"
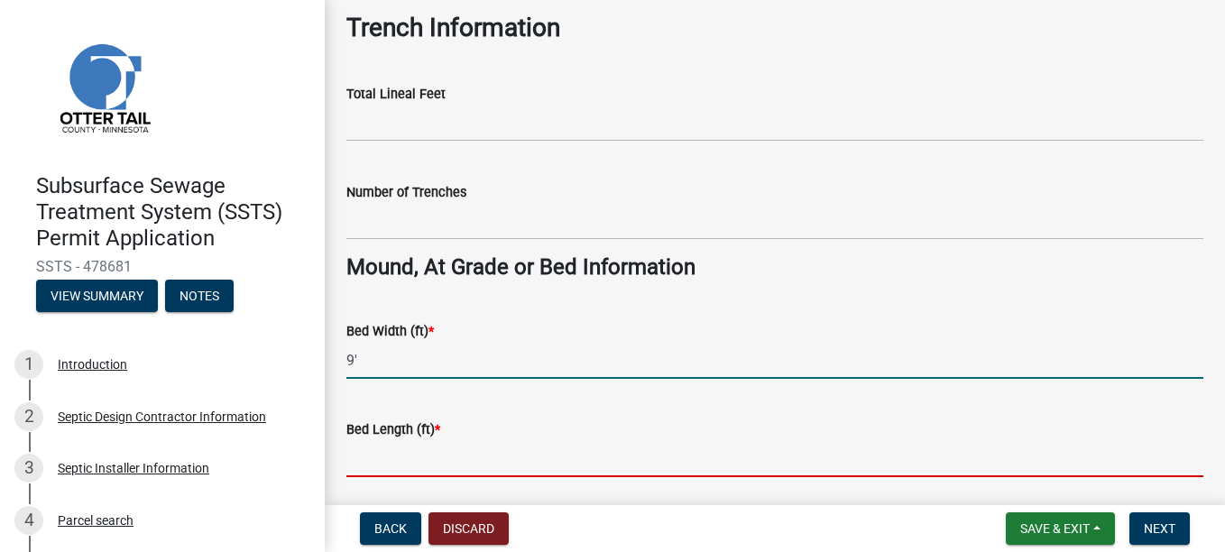
click at [387, 474] on input "Bed Length (ft) *" at bounding box center [774, 458] width 857 height 37
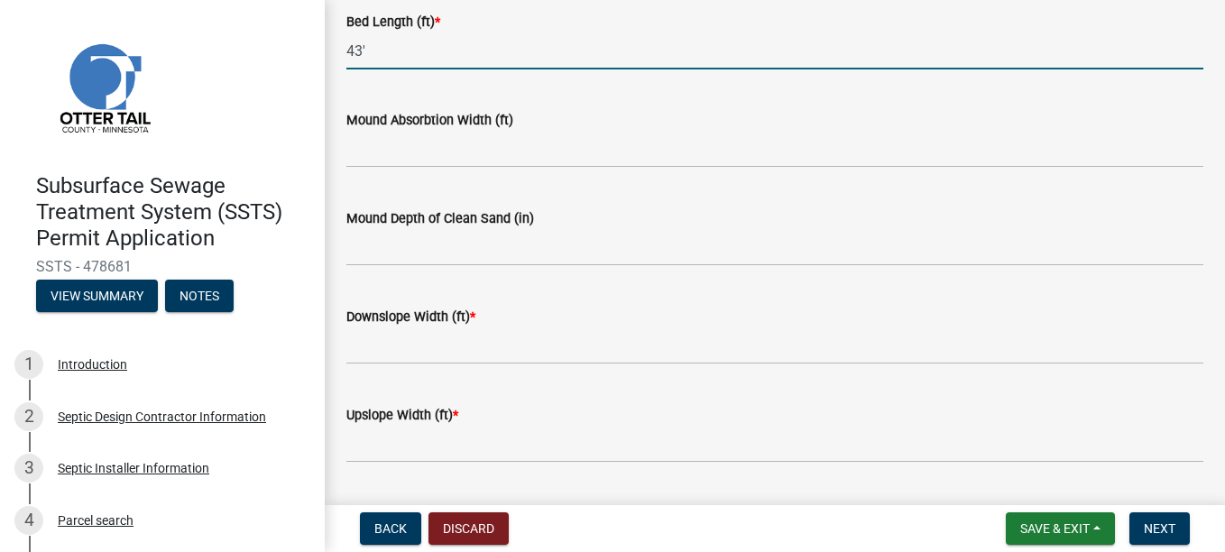
scroll to position [1624, 0]
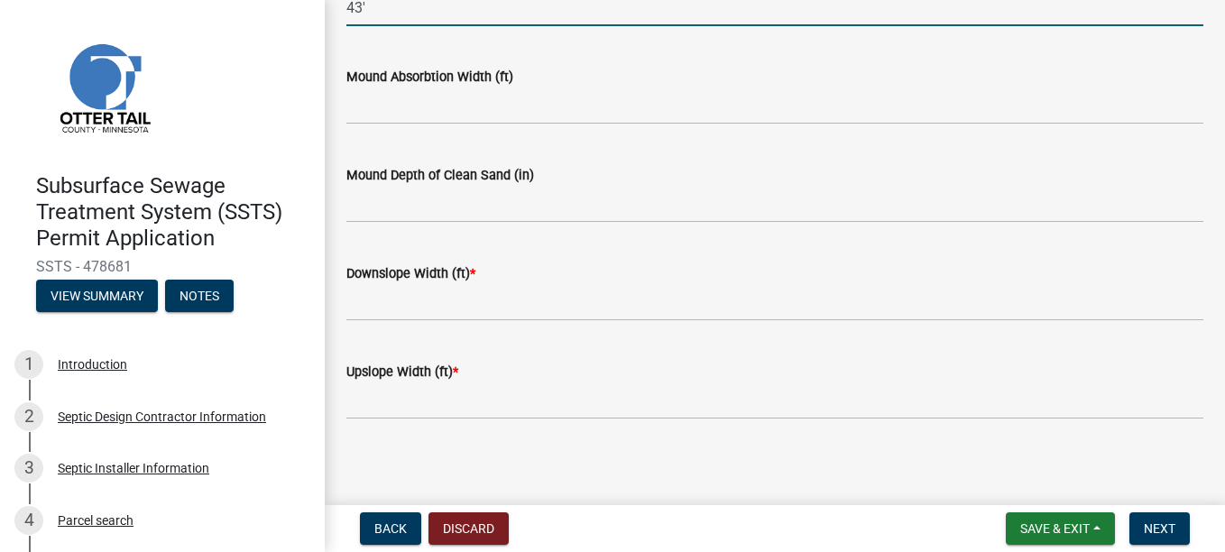
type input "43'"
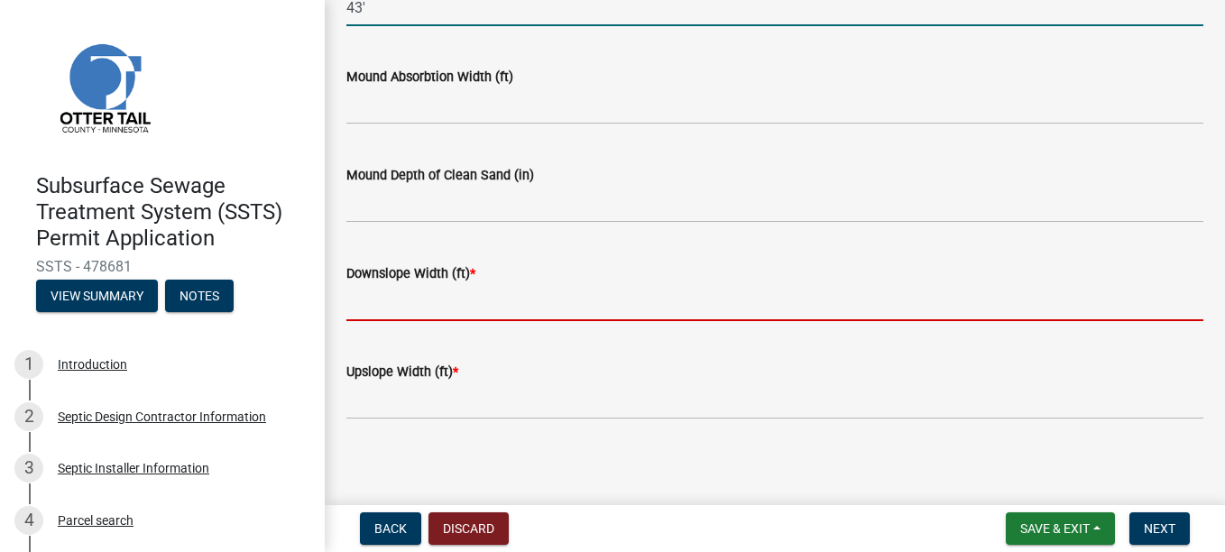
click at [417, 309] on input "Downslope Width (ft) *" at bounding box center [774, 302] width 857 height 37
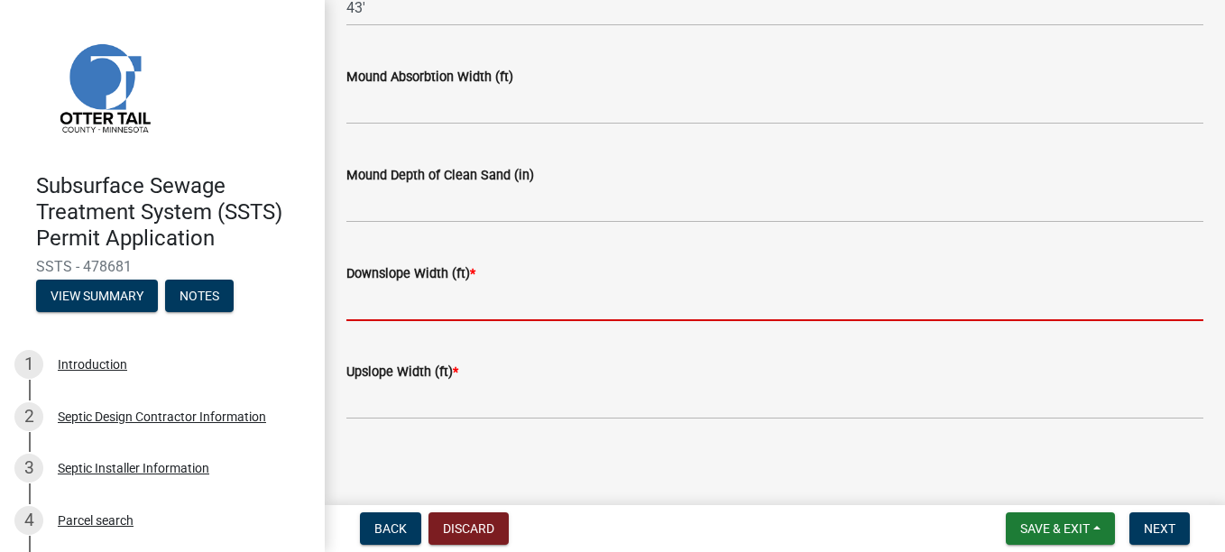
click at [383, 290] on input "Downslope Width (ft) *" at bounding box center [774, 302] width 857 height 37
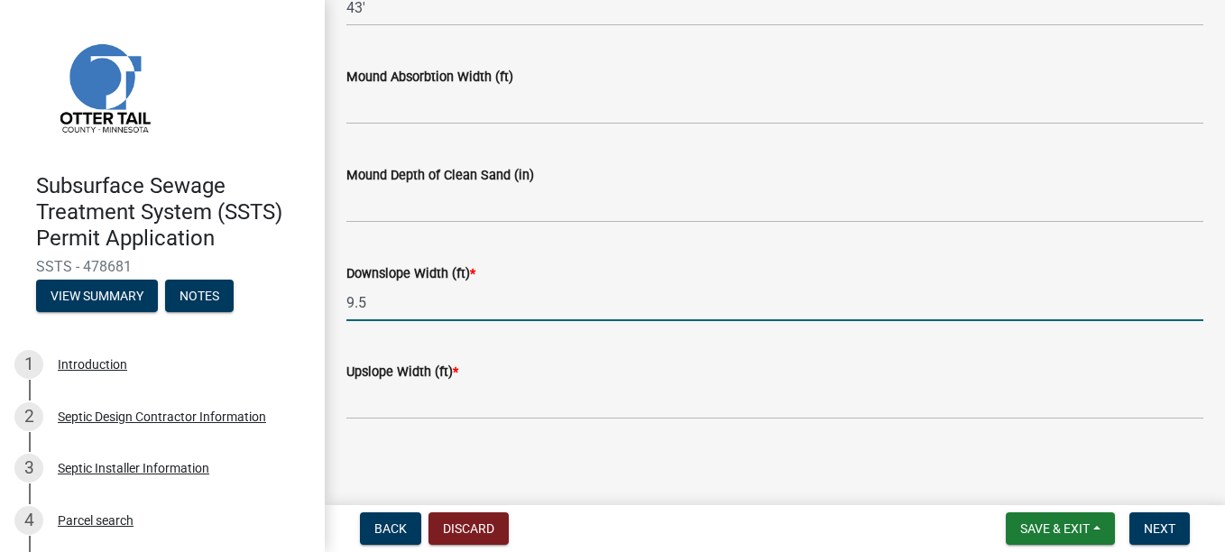
type input "9.5"
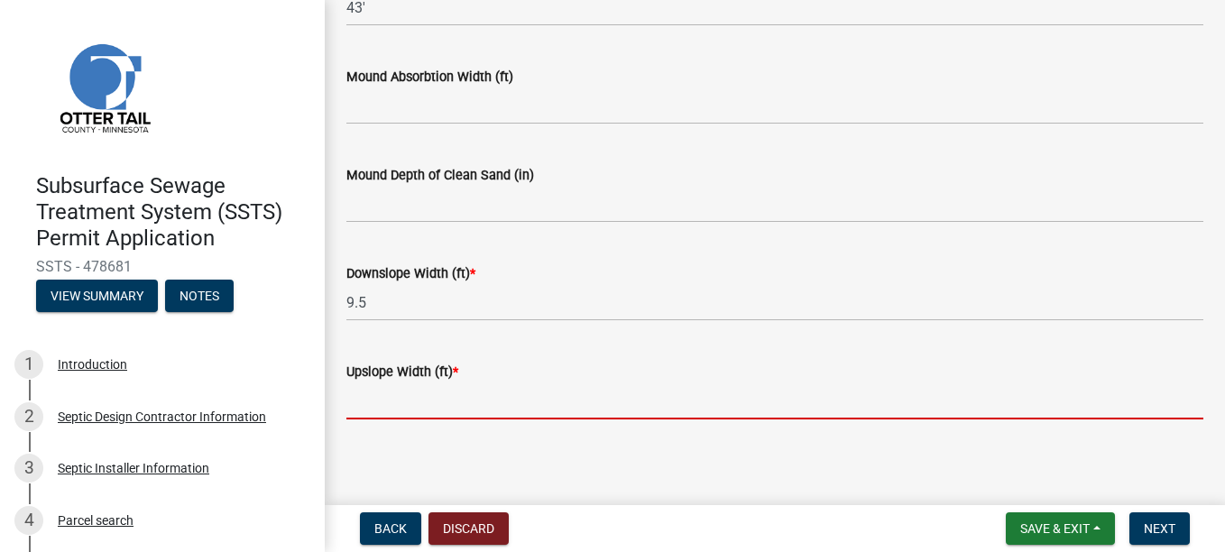
click at [438, 417] on input "Upslope Width (ft) *" at bounding box center [774, 400] width 857 height 37
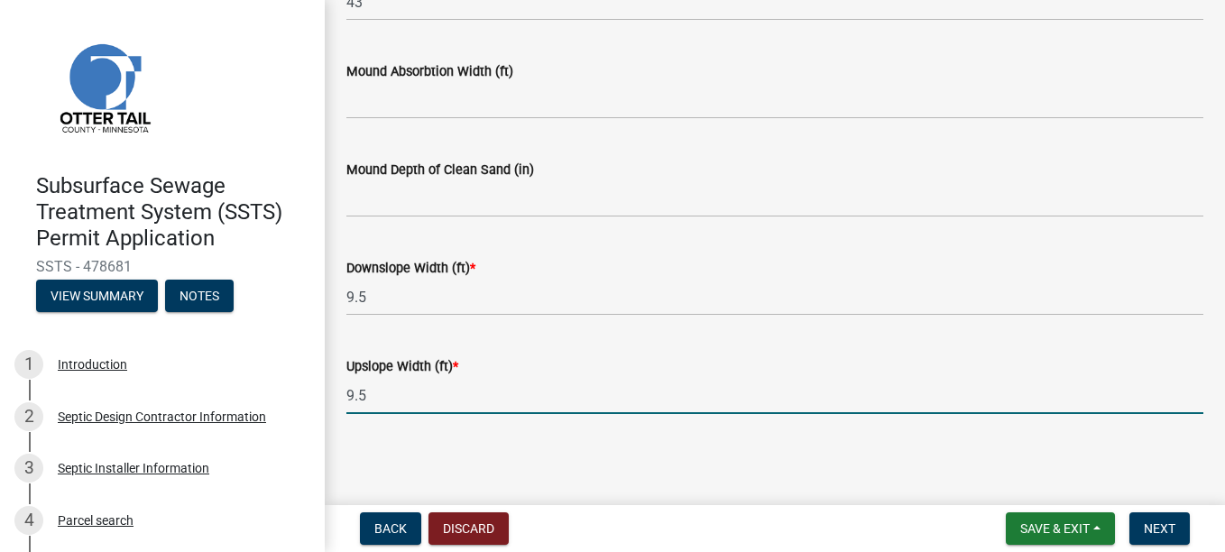
scroll to position [1630, 0]
type input "9.5"
click at [1164, 521] on span "Next" at bounding box center [1160, 528] width 32 height 14
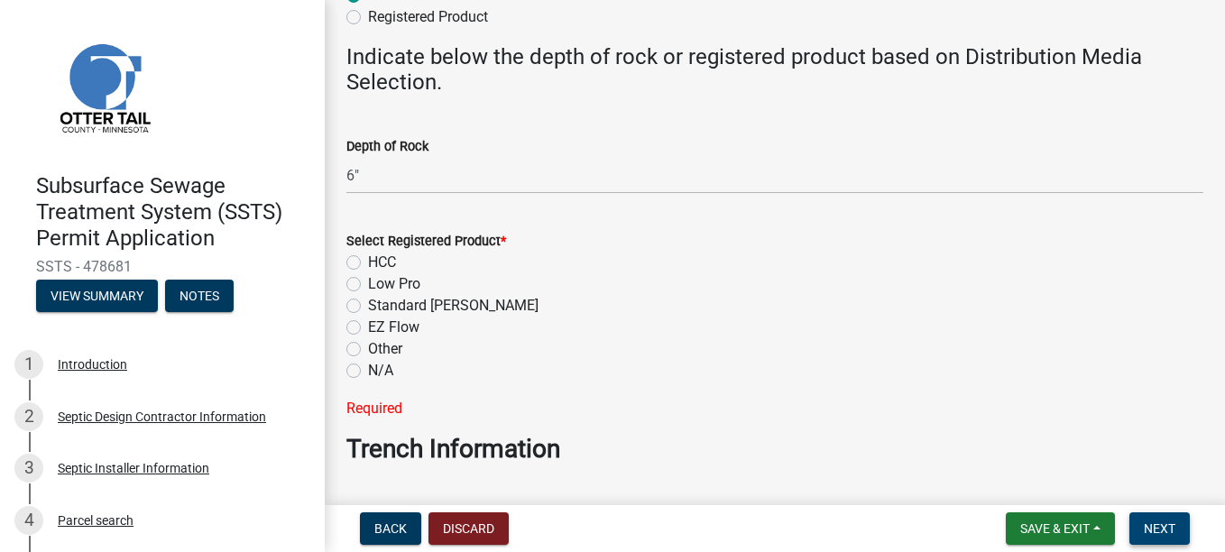
scroll to position [764, 0]
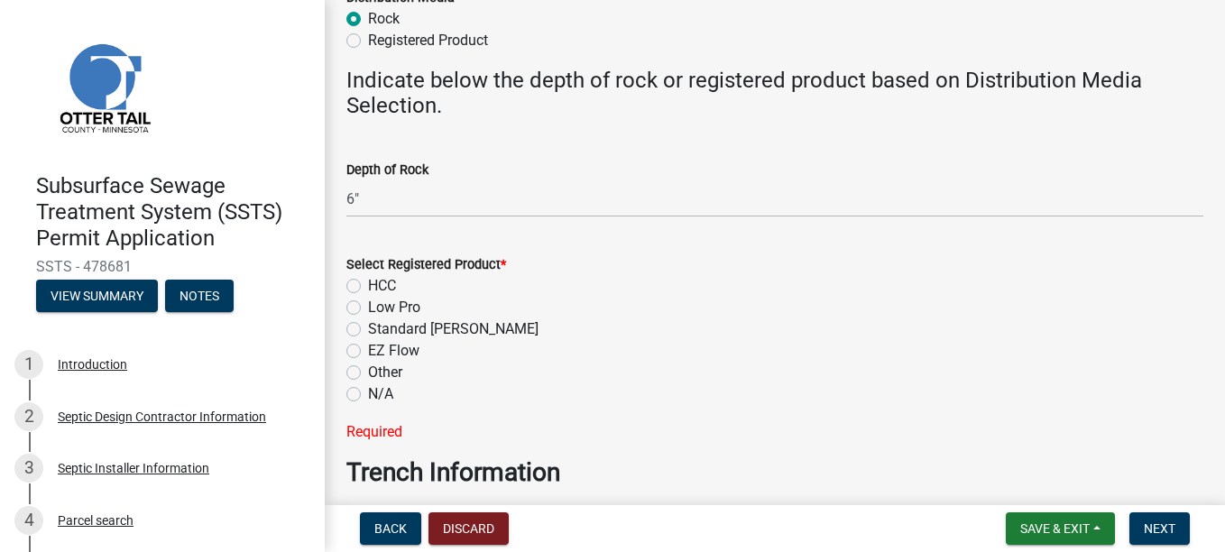
click at [368, 376] on label "Other" at bounding box center [385, 373] width 34 height 22
click at [368, 373] on input "Other" at bounding box center [374, 368] width 12 height 12
radio input "true"
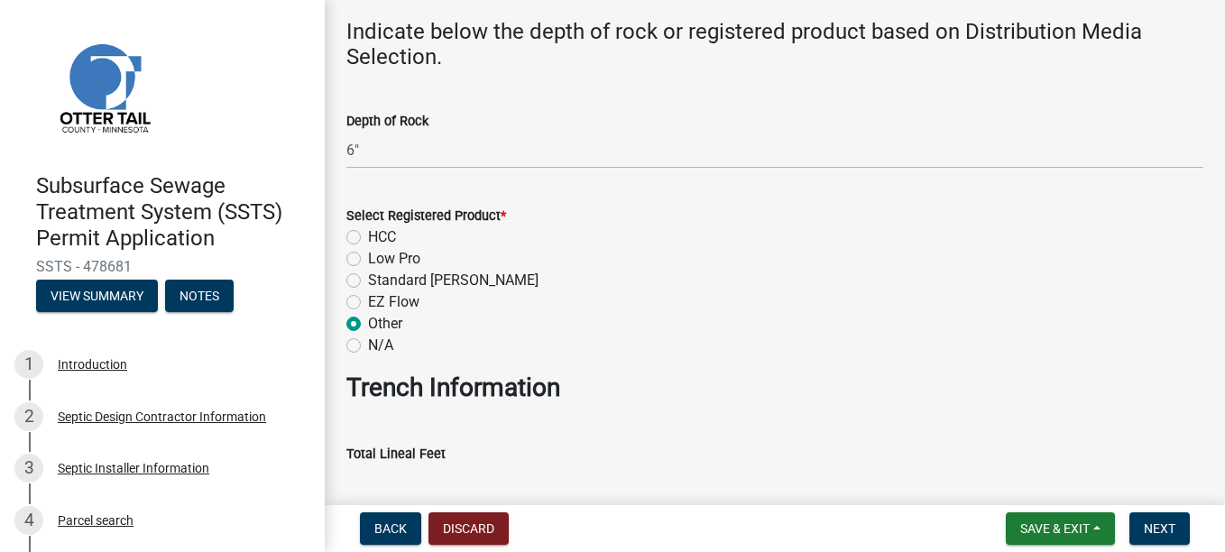
scroll to position [674, 0]
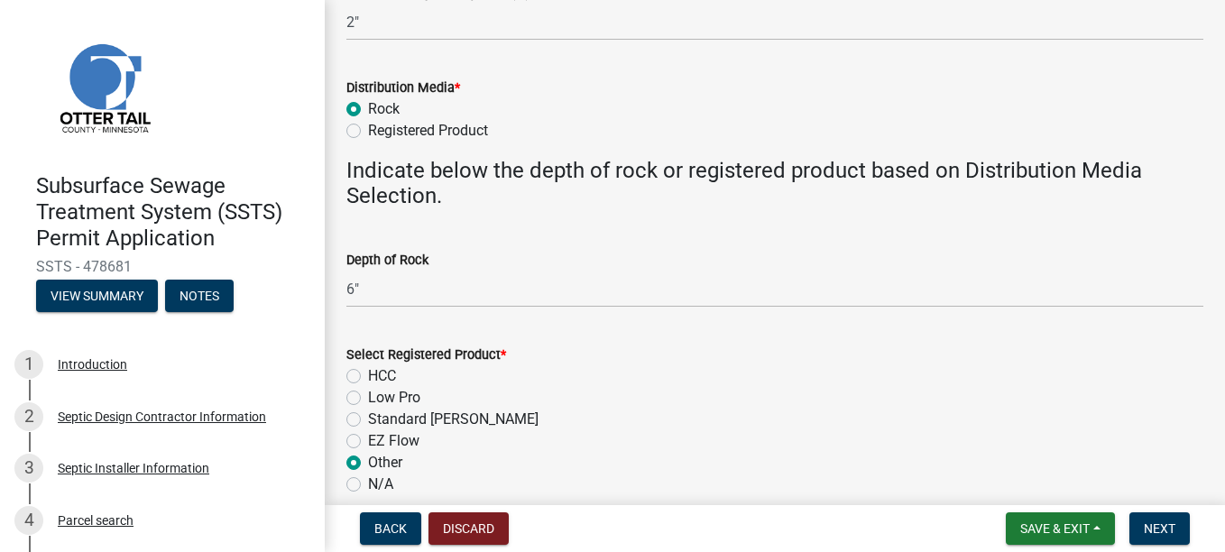
click at [368, 487] on label "N/A" at bounding box center [380, 485] width 25 height 22
click at [368, 485] on input "N/A" at bounding box center [374, 480] width 12 height 12
radio input "true"
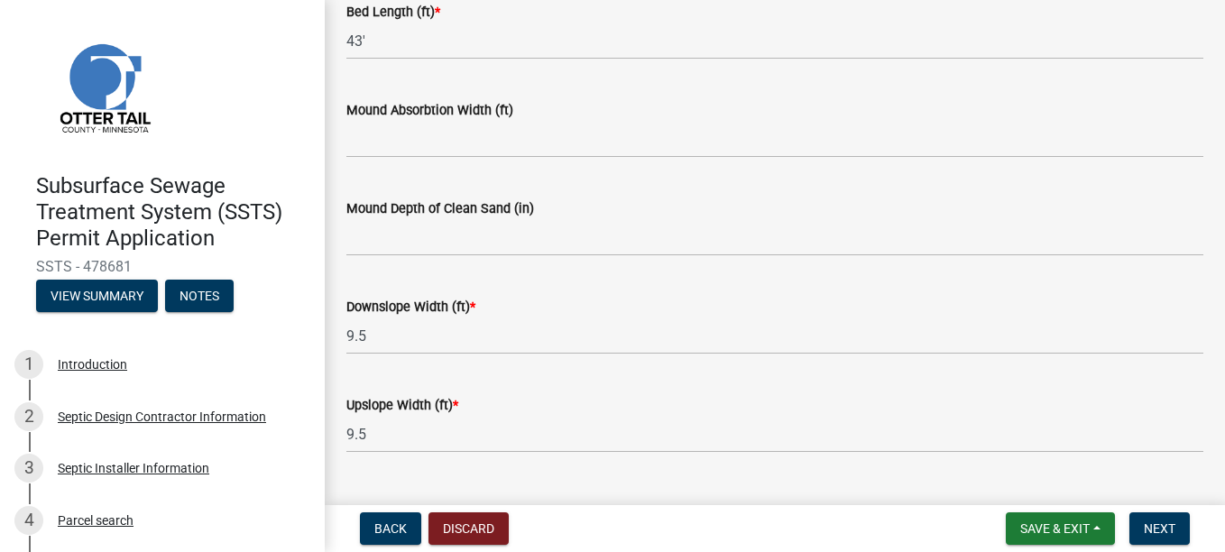
scroll to position [1630, 0]
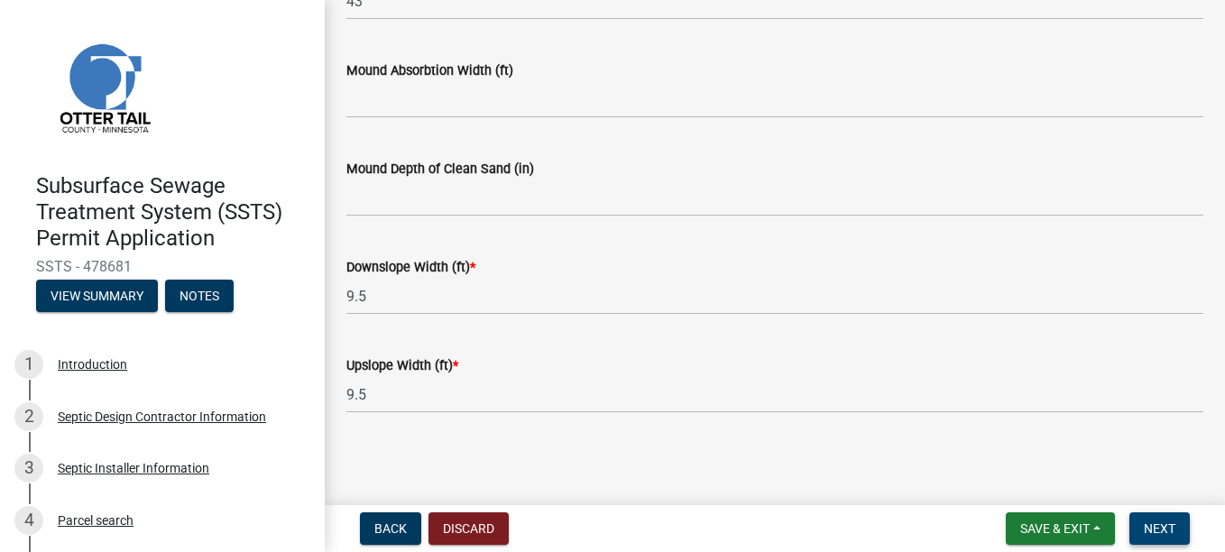
click at [1166, 535] on span "Next" at bounding box center [1160, 528] width 32 height 14
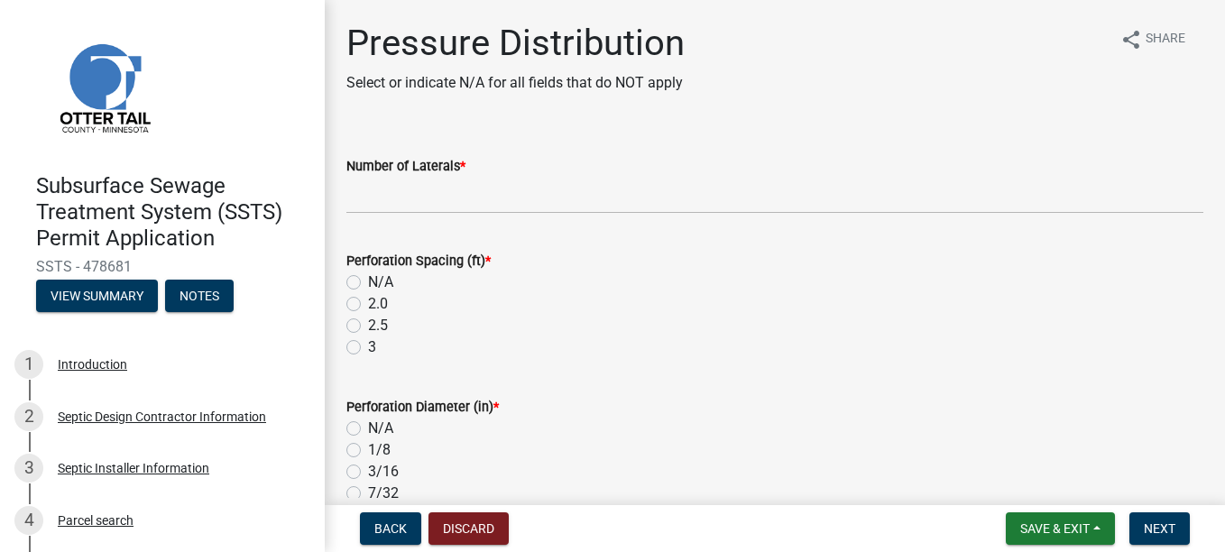
click at [368, 180] on form "Number of Laterals *" at bounding box center [774, 184] width 857 height 59
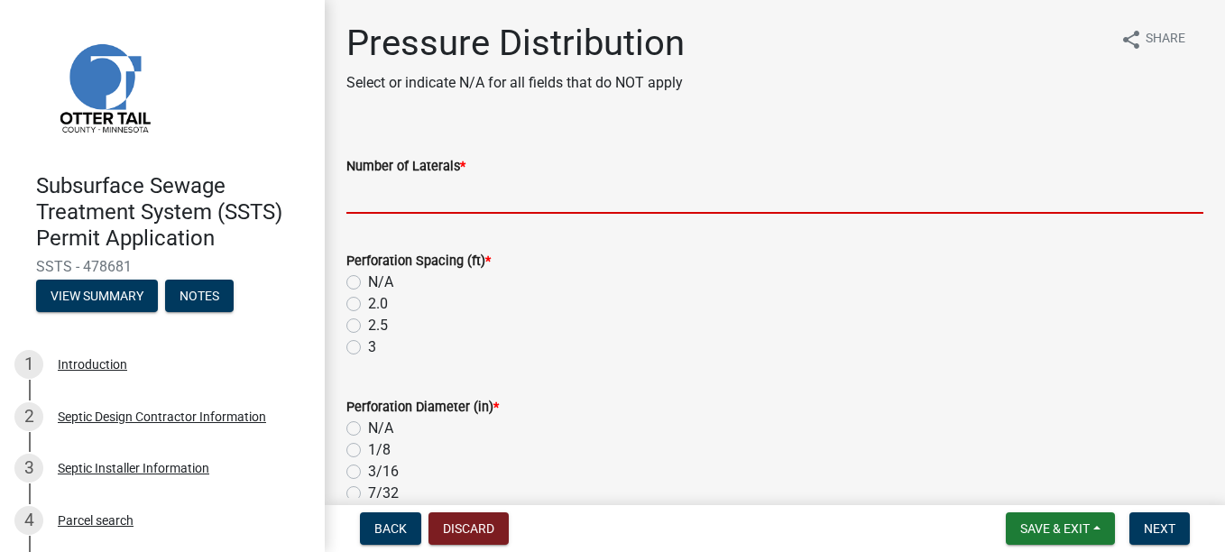
click at [371, 206] on input "Number of Laterals *" at bounding box center [774, 195] width 857 height 37
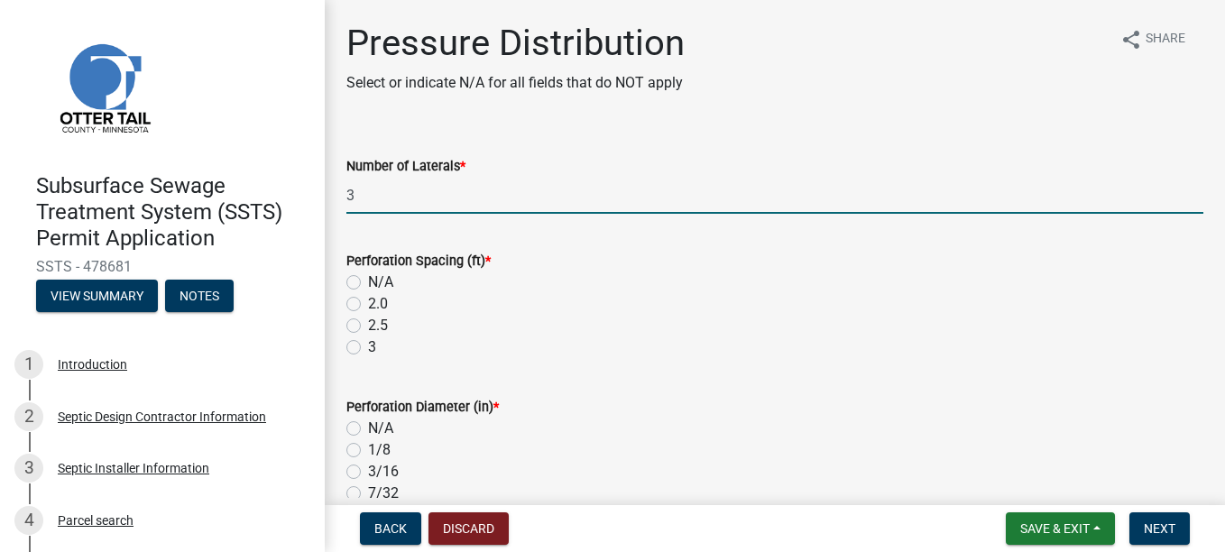
type input "3"
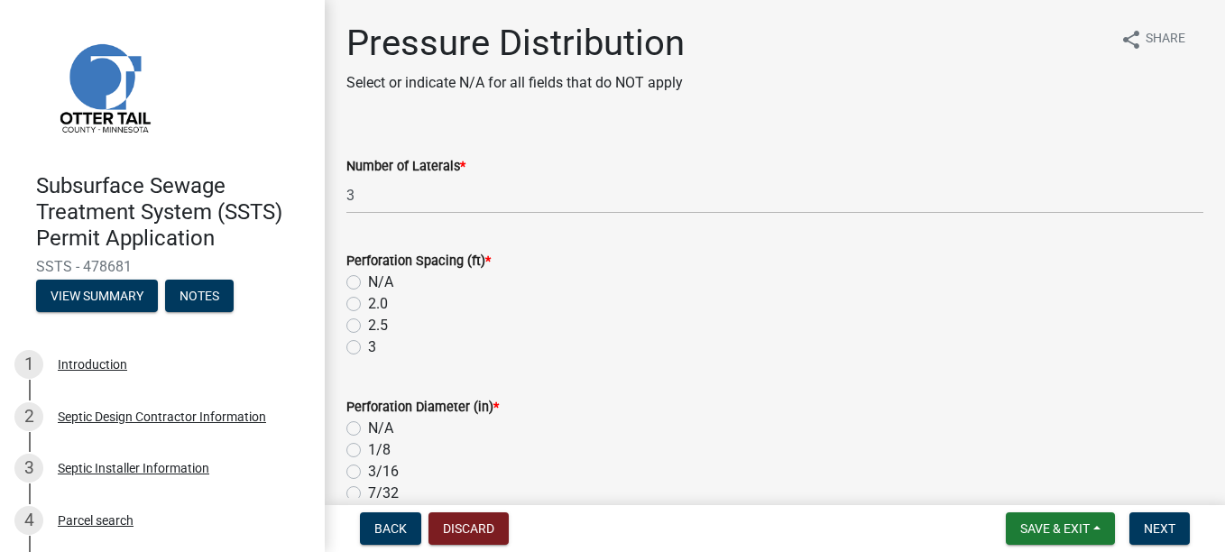
click at [368, 349] on label "3" at bounding box center [372, 347] width 8 height 22
click at [368, 348] on input "3" at bounding box center [374, 342] width 12 height 12
radio input "true"
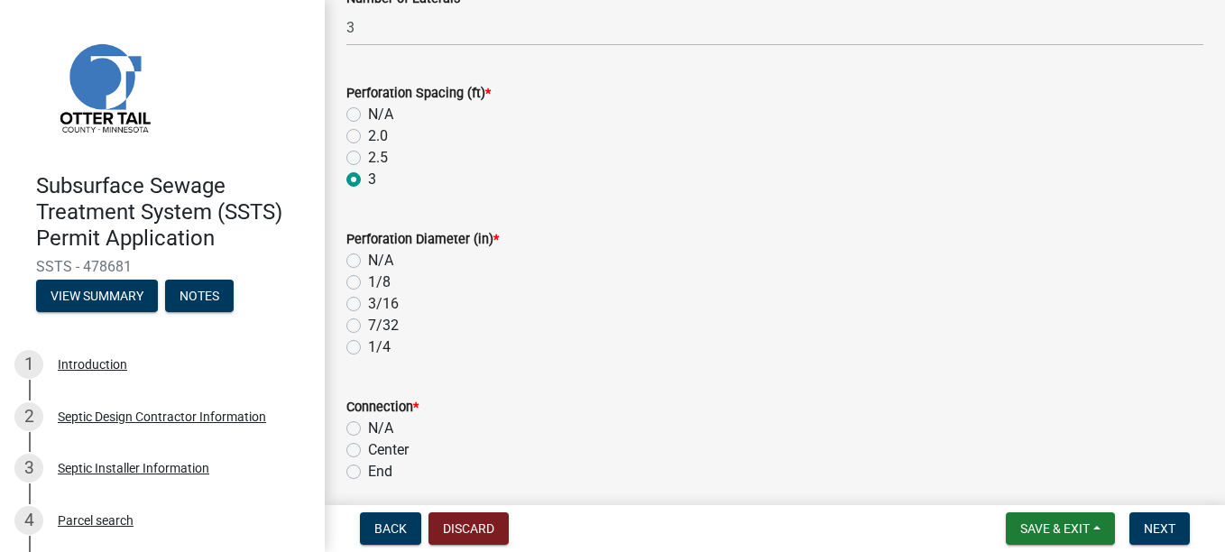
scroll to position [271, 0]
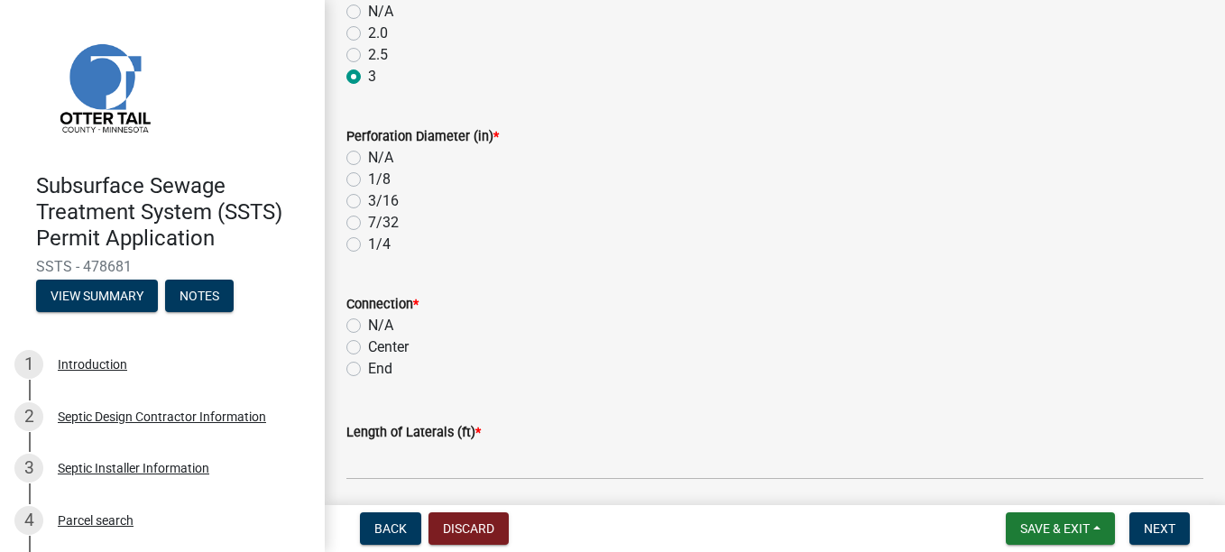
click at [368, 243] on label "1/4" at bounding box center [379, 245] width 23 height 22
click at [368, 243] on input "1/4" at bounding box center [374, 240] width 12 height 12
radio input "true"
click at [368, 366] on label "End" at bounding box center [380, 369] width 24 height 22
click at [368, 366] on input "End" at bounding box center [374, 364] width 12 height 12
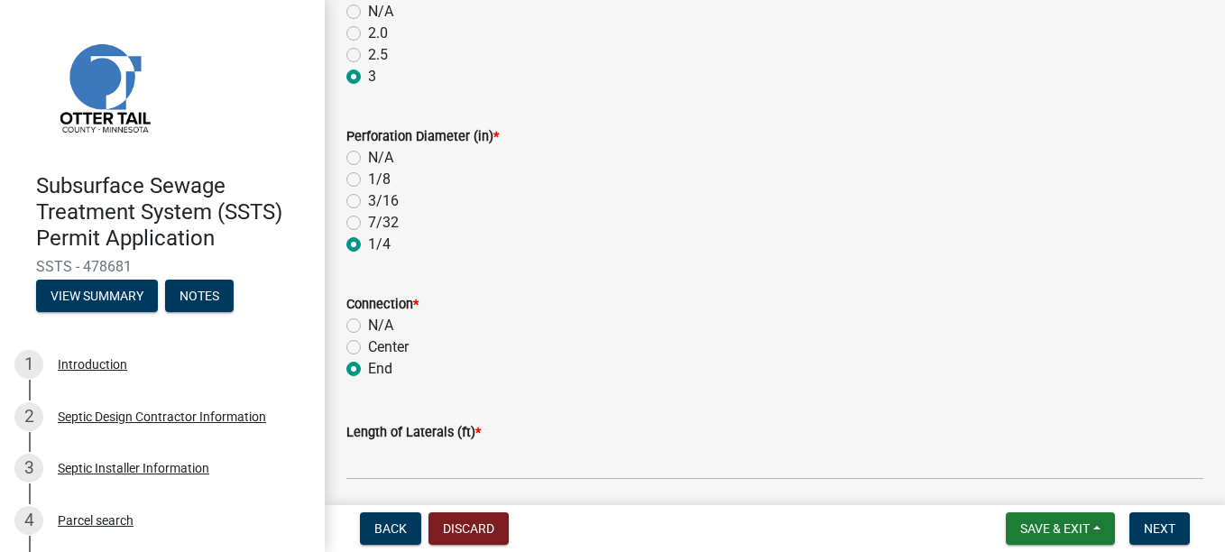
radio input "true"
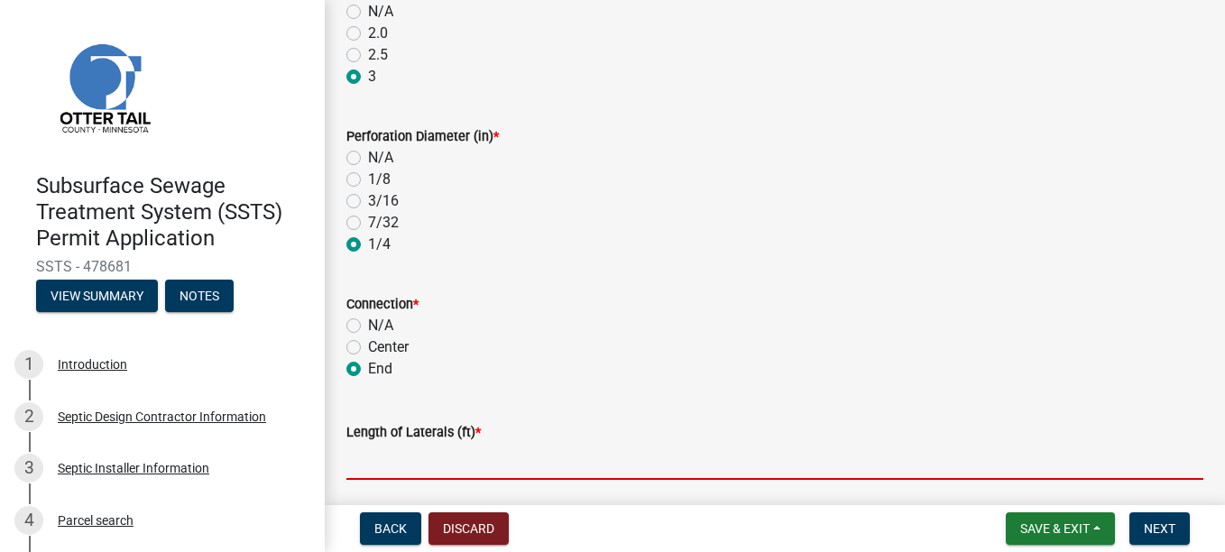
click at [398, 478] on input "Length of Laterals (ft) *" at bounding box center [774, 461] width 857 height 37
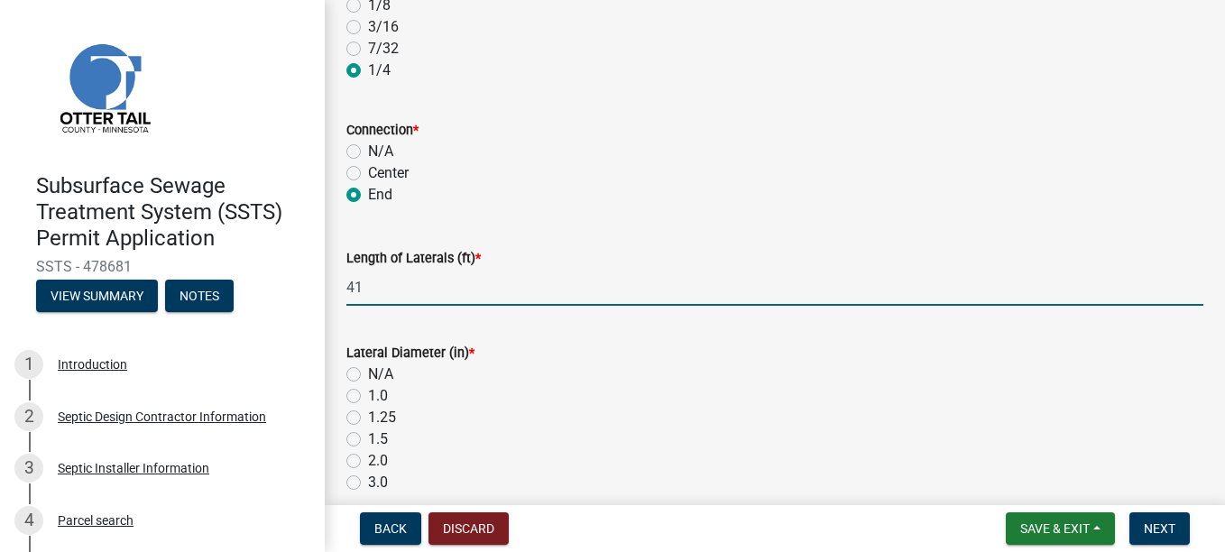
scroll to position [451, 0]
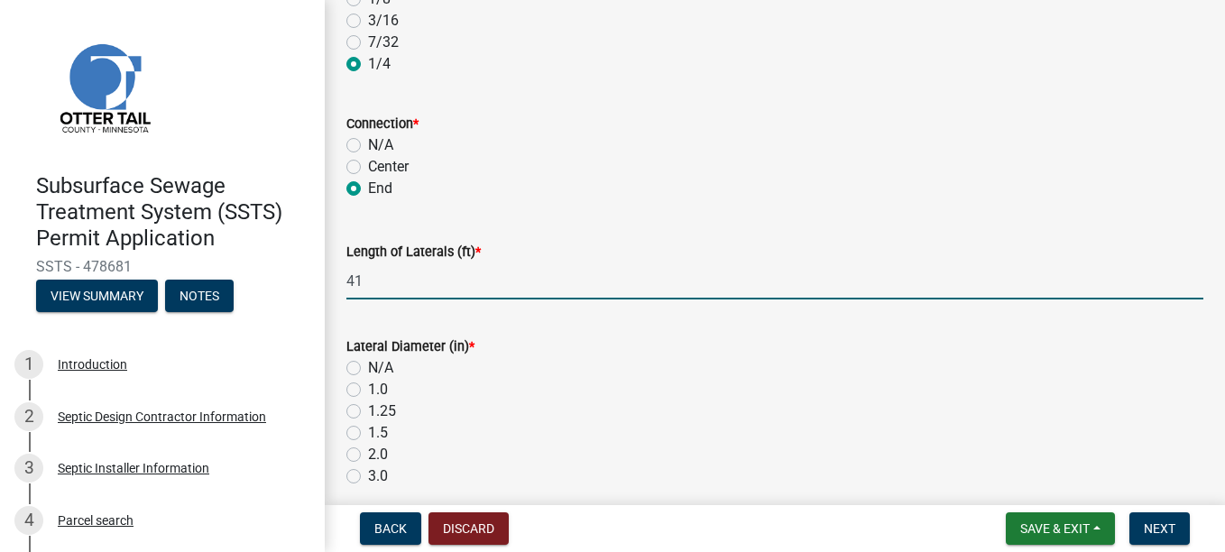
type input "41"
click at [368, 438] on label "1.5" at bounding box center [378, 433] width 20 height 22
click at [368, 434] on input "1.5" at bounding box center [374, 428] width 12 height 12
radio input "true"
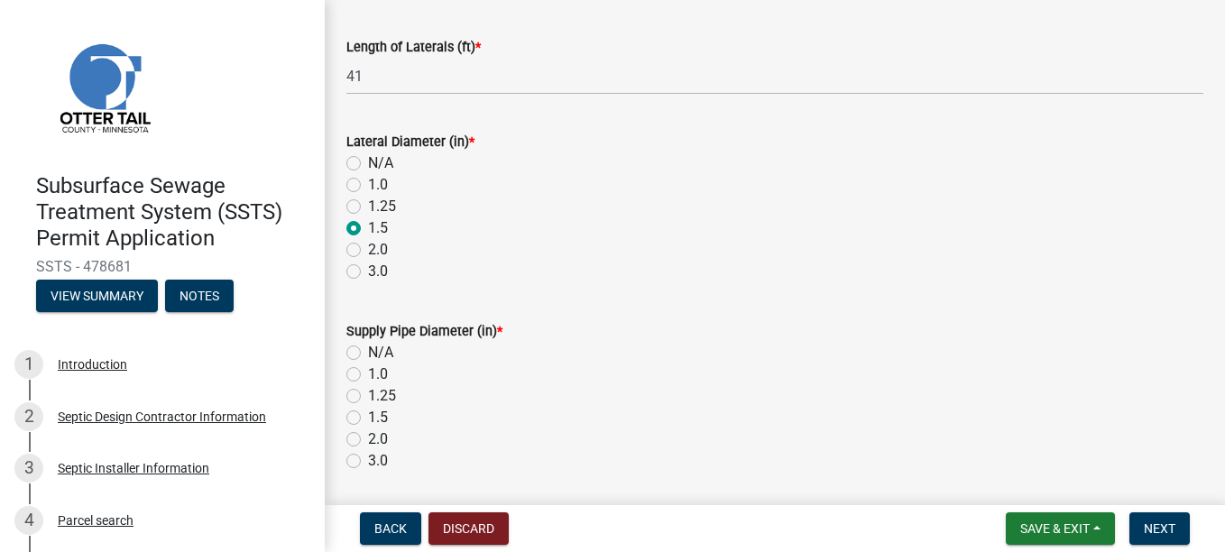
scroll to position [722, 0]
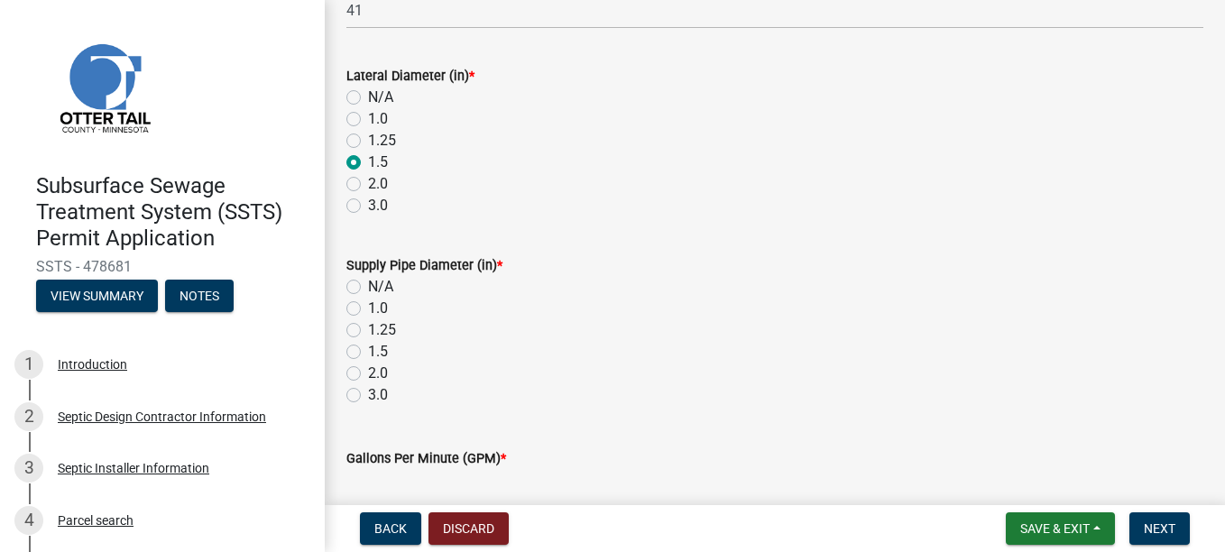
click at [368, 376] on label "2.0" at bounding box center [378, 374] width 20 height 22
click at [368, 374] on input "2.0" at bounding box center [374, 369] width 12 height 12
radio input "true"
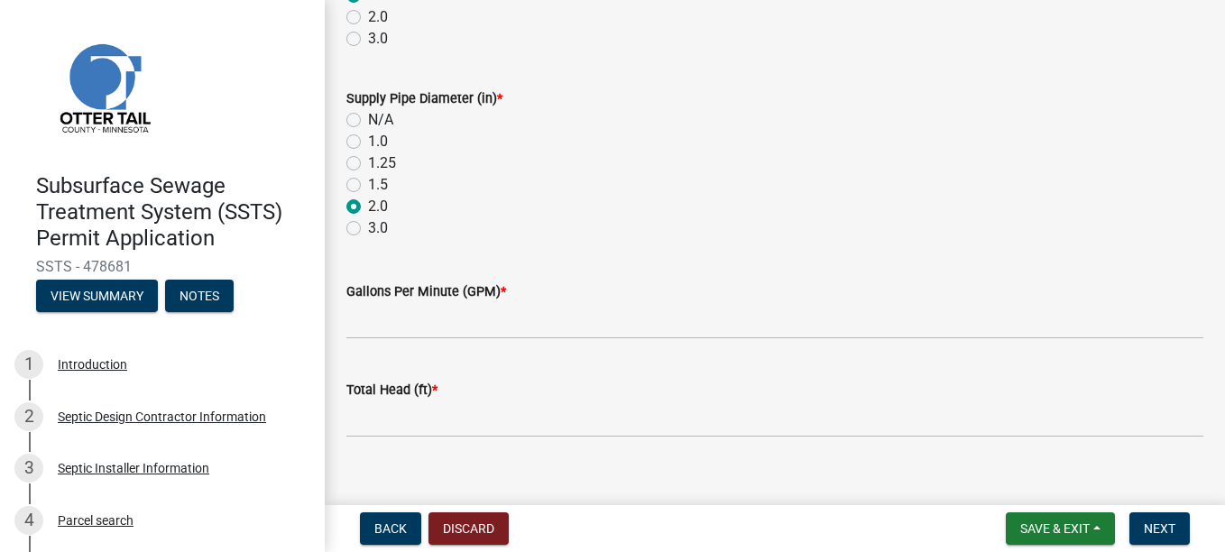
scroll to position [902, 0]
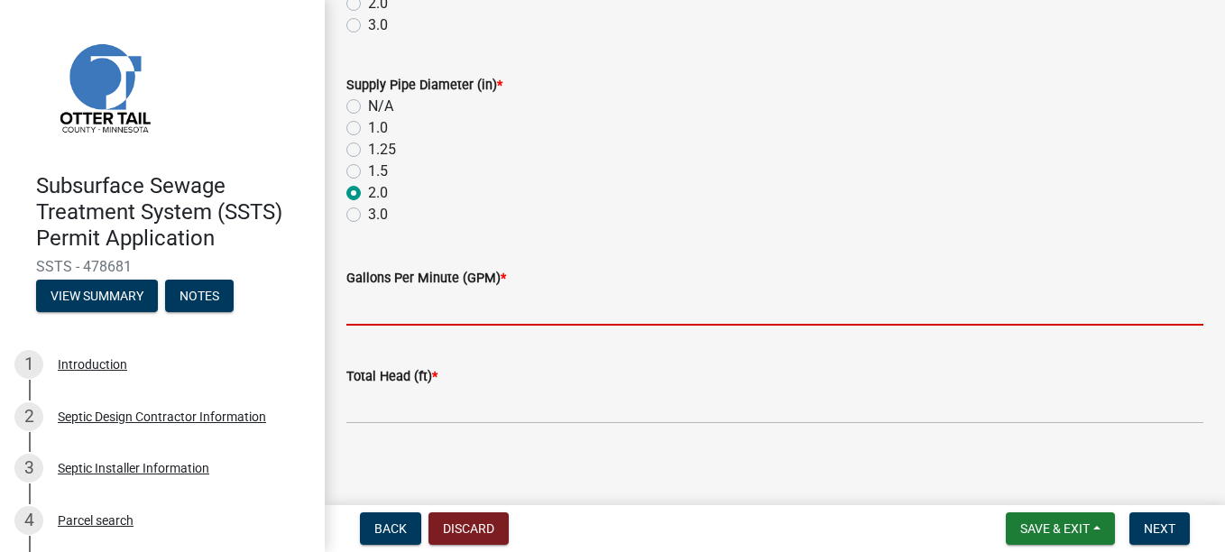
click at [366, 309] on input "Gallons Per Minute (GPM) *" at bounding box center [774, 307] width 857 height 37
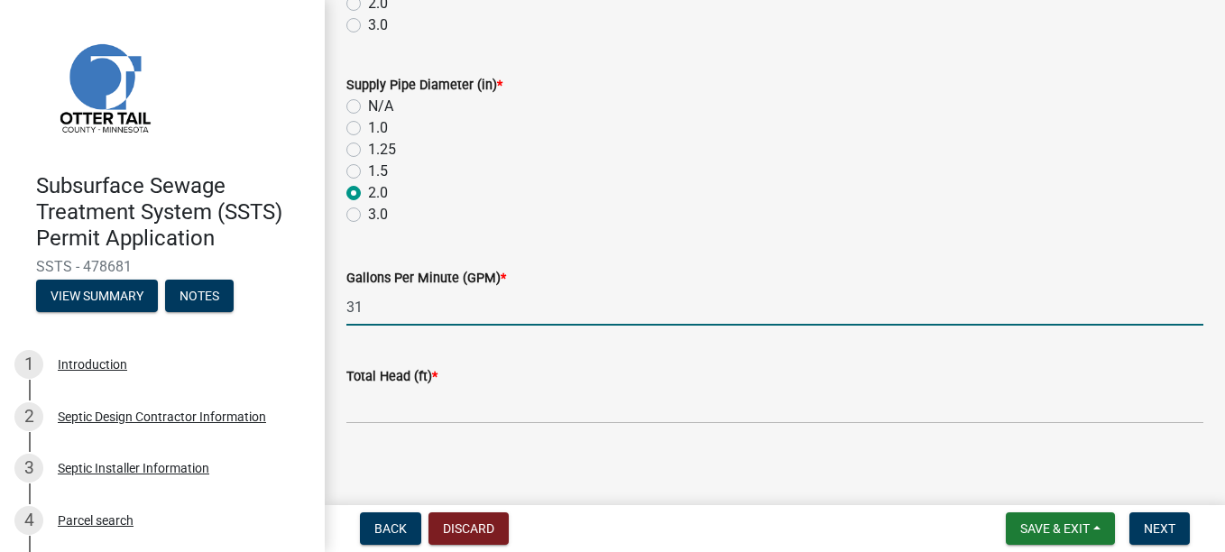
type input "31"
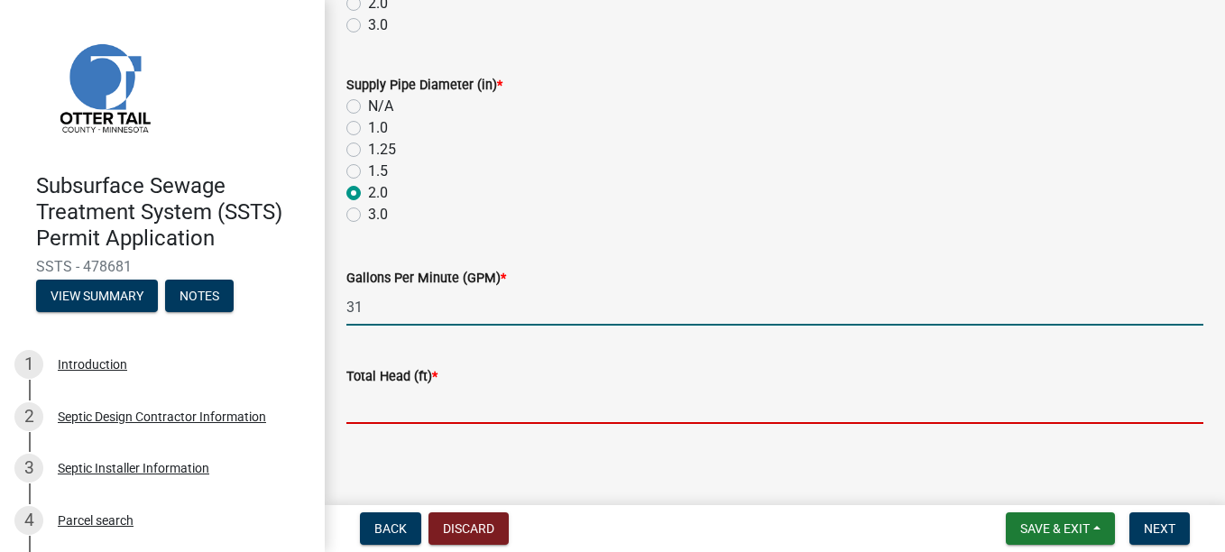
click at [392, 408] on input "Total Head (ft) *" at bounding box center [774, 405] width 857 height 37
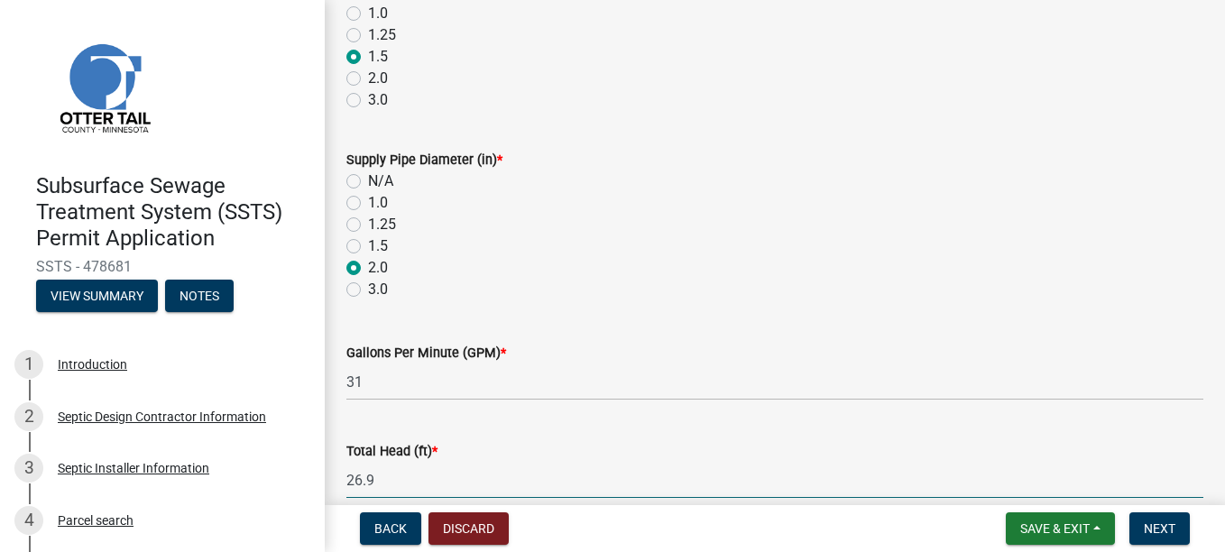
scroll to position [913, 0]
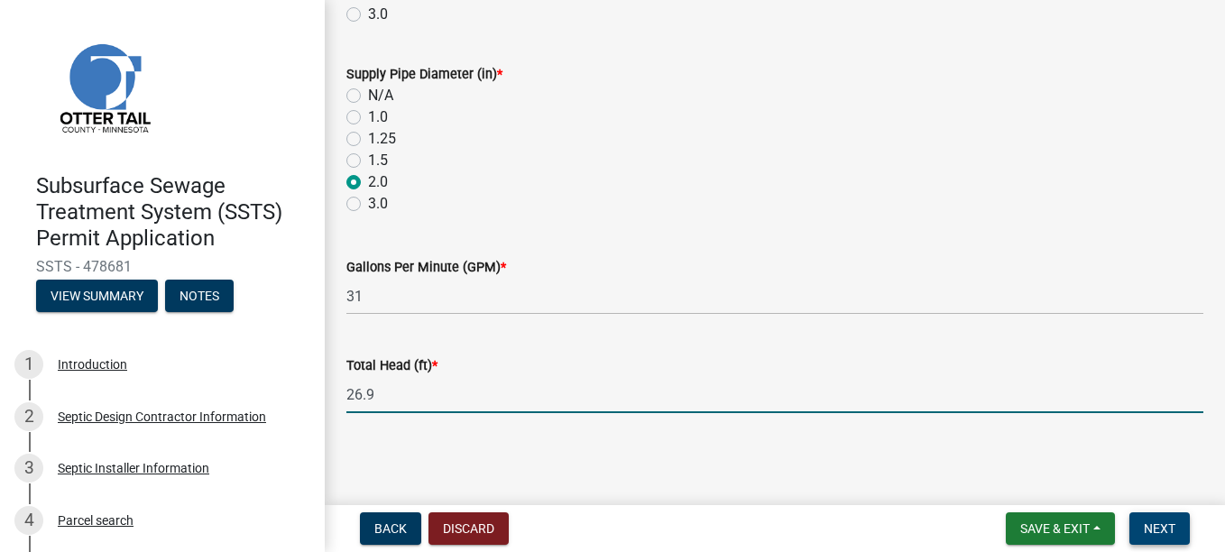
type input "26.9"
click at [1175, 529] on span "Next" at bounding box center [1160, 528] width 32 height 14
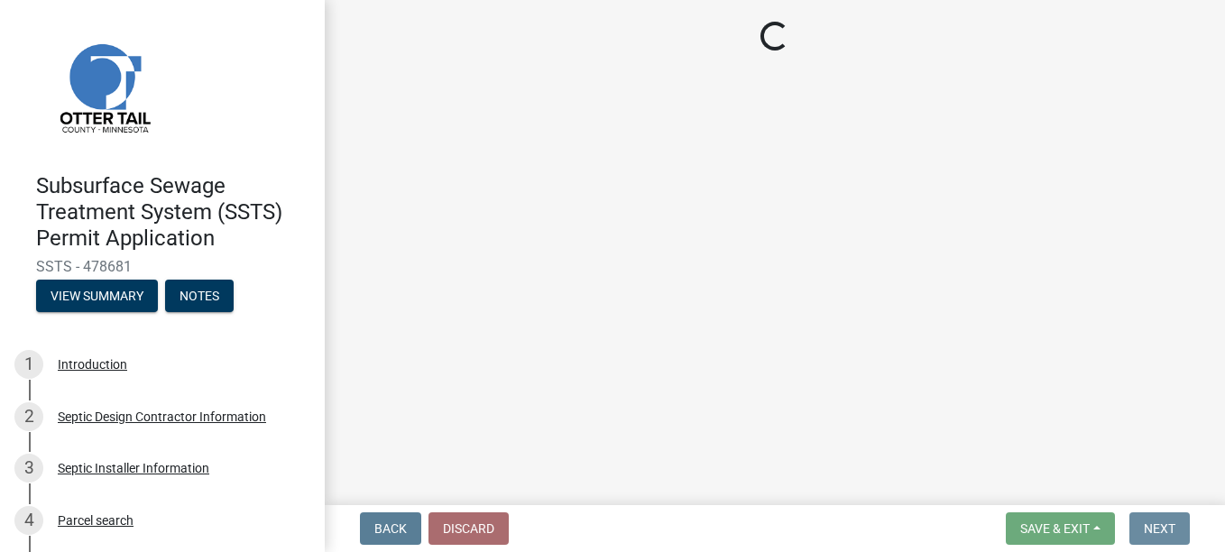
scroll to position [0, 0]
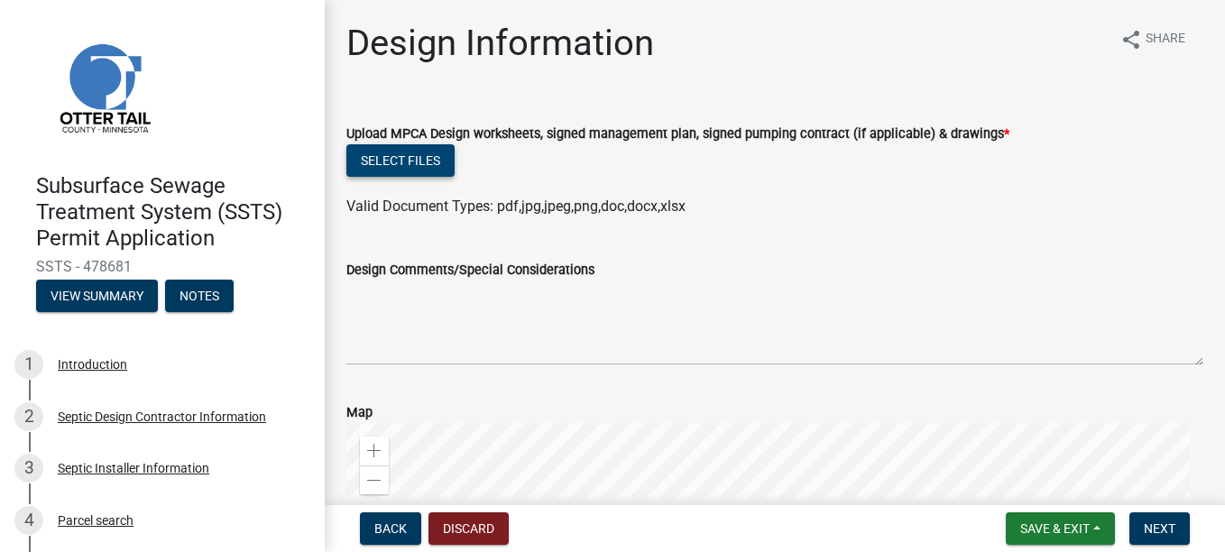
click at [427, 147] on button "Select files" at bounding box center [400, 160] width 108 height 32
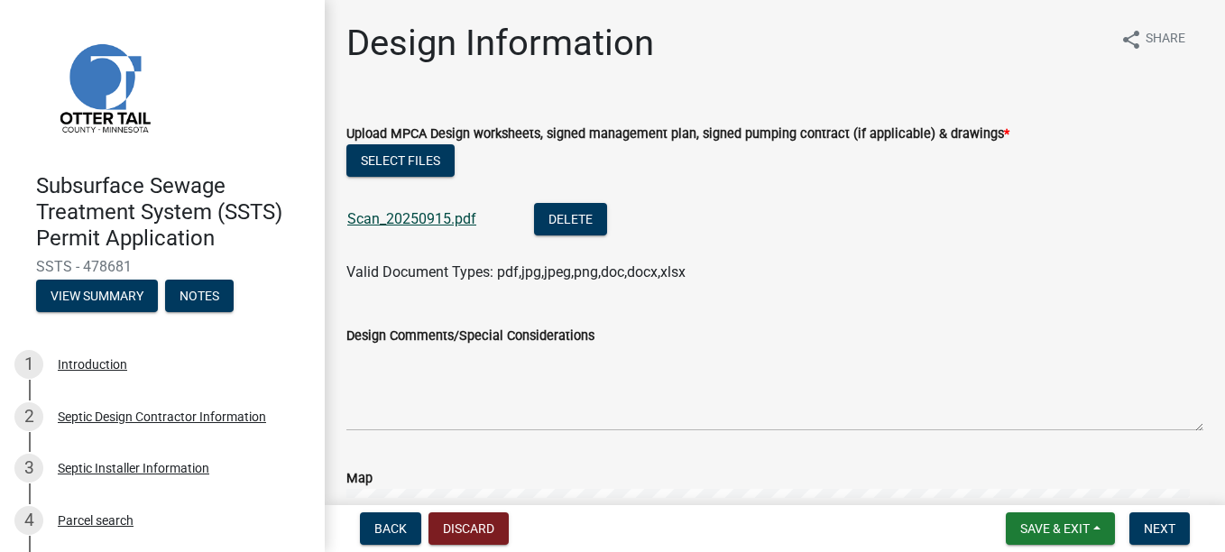
click at [402, 216] on link "Scan_20250915.pdf" at bounding box center [411, 218] width 129 height 17
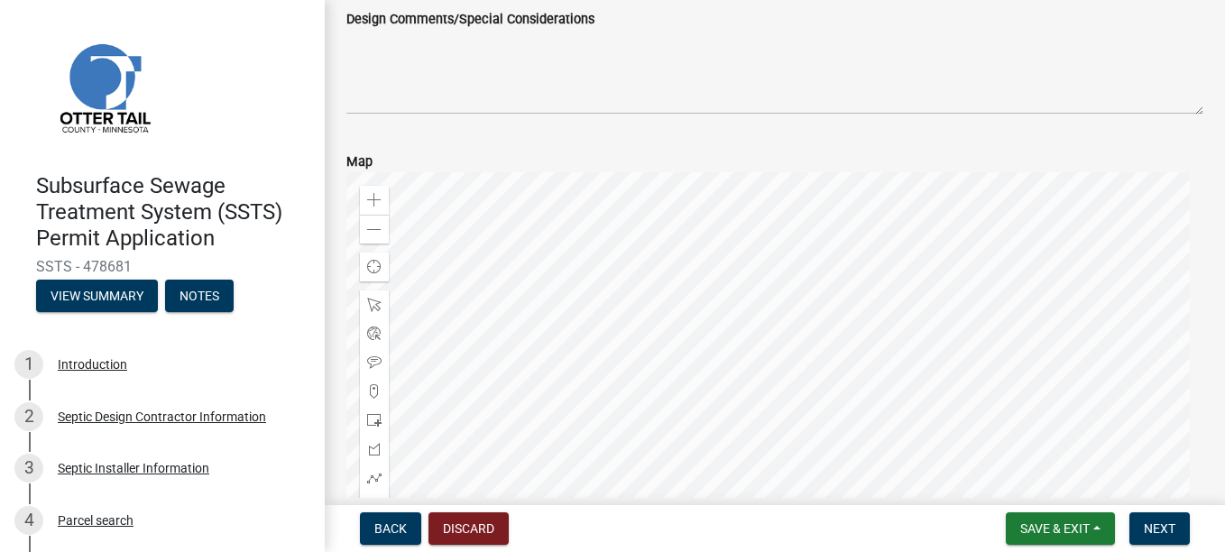
scroll to position [361, 0]
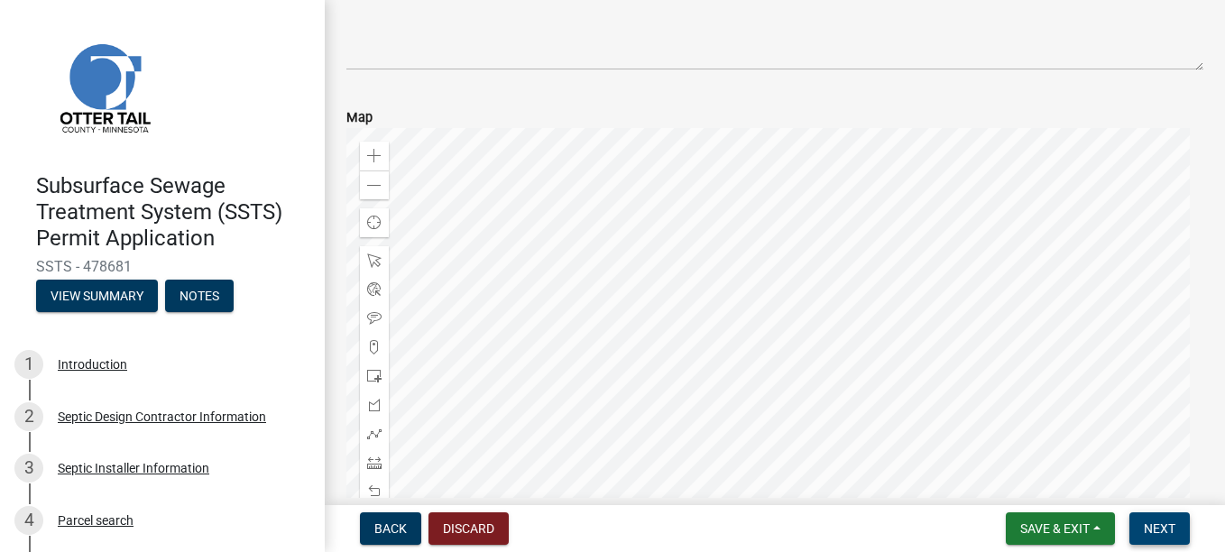
click at [1162, 533] on span "Next" at bounding box center [1160, 528] width 32 height 14
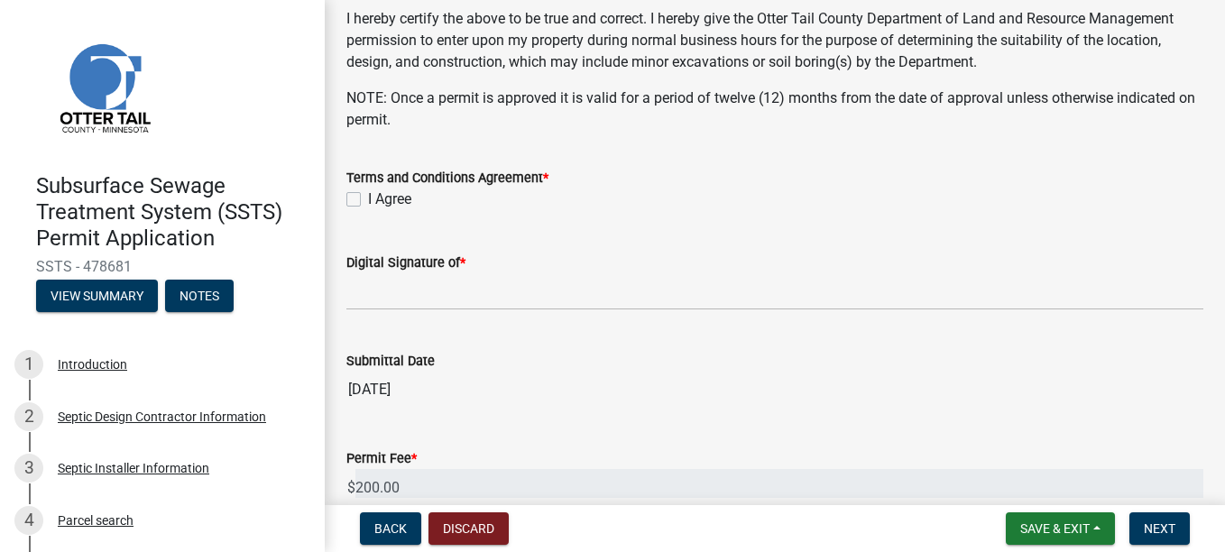
scroll to position [631, 0]
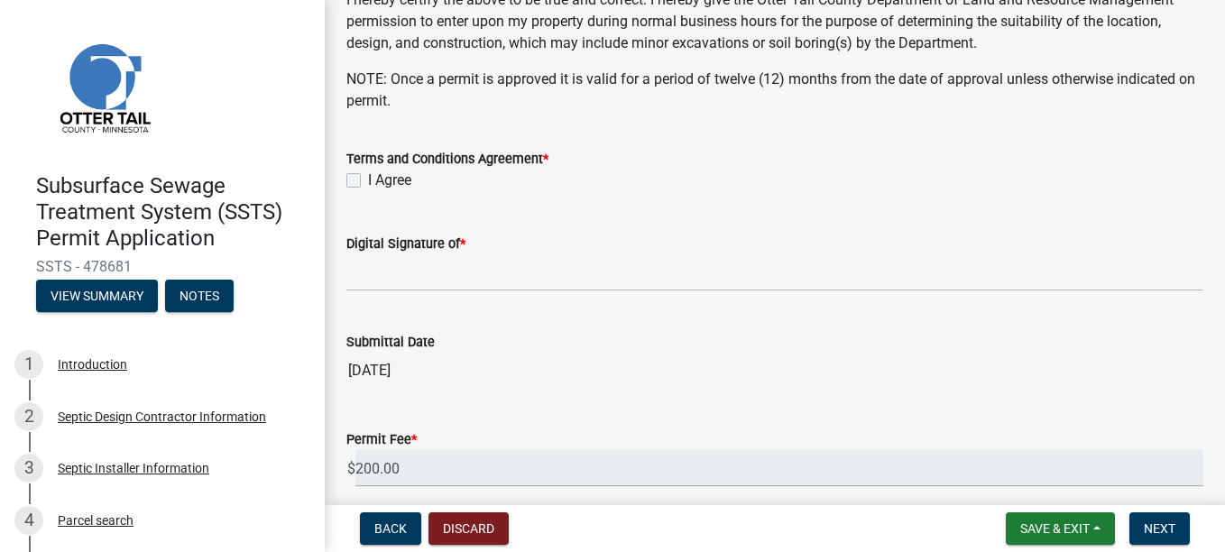
click at [344, 185] on div "Terms and Conditions Agreement * I Agree" at bounding box center [775, 158] width 884 height 65
click at [368, 183] on label "I Agree" at bounding box center [389, 181] width 43 height 22
click at [368, 181] on input "I Agree" at bounding box center [374, 176] width 12 height 12
checkbox input "true"
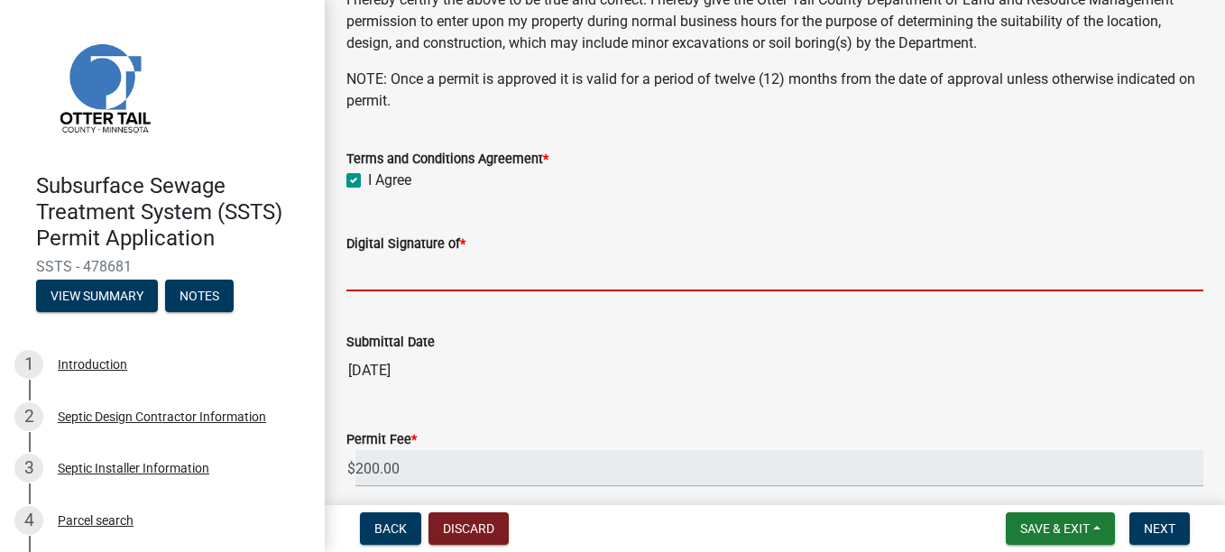
click at [401, 259] on input "Digital Signature of *" at bounding box center [774, 272] width 857 height 37
type input "Brett Anderson"
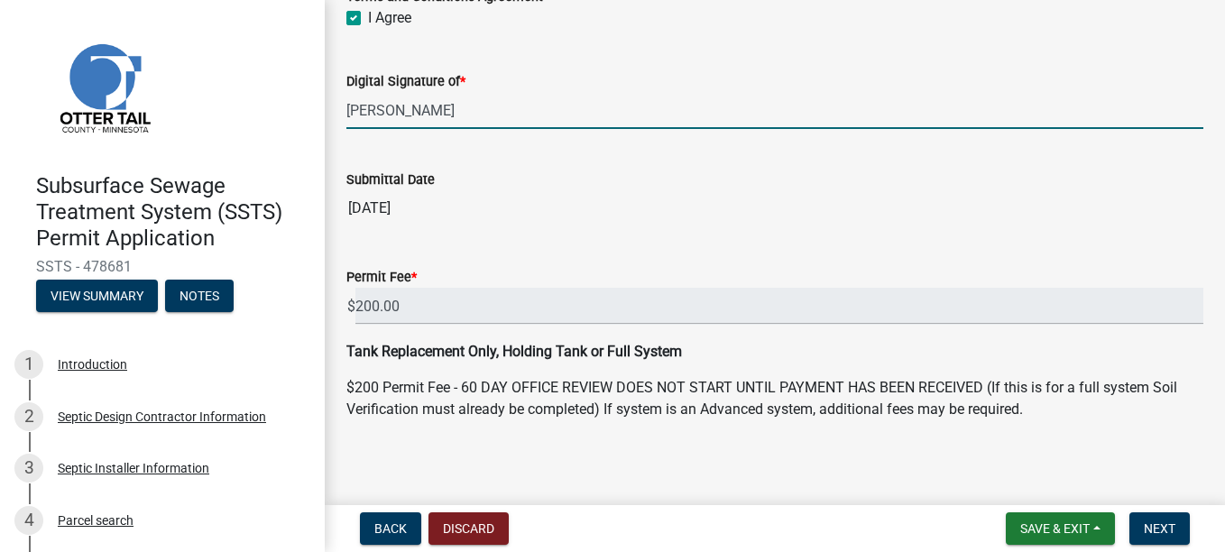
scroll to position [801, 0]
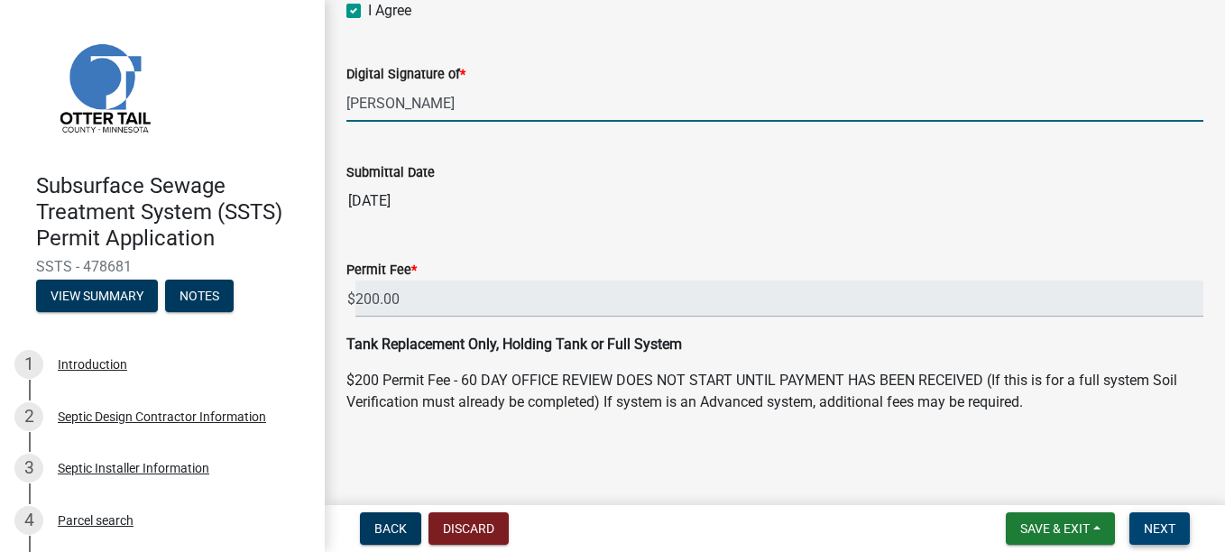
click at [1147, 518] on button "Next" at bounding box center [1159, 528] width 60 height 32
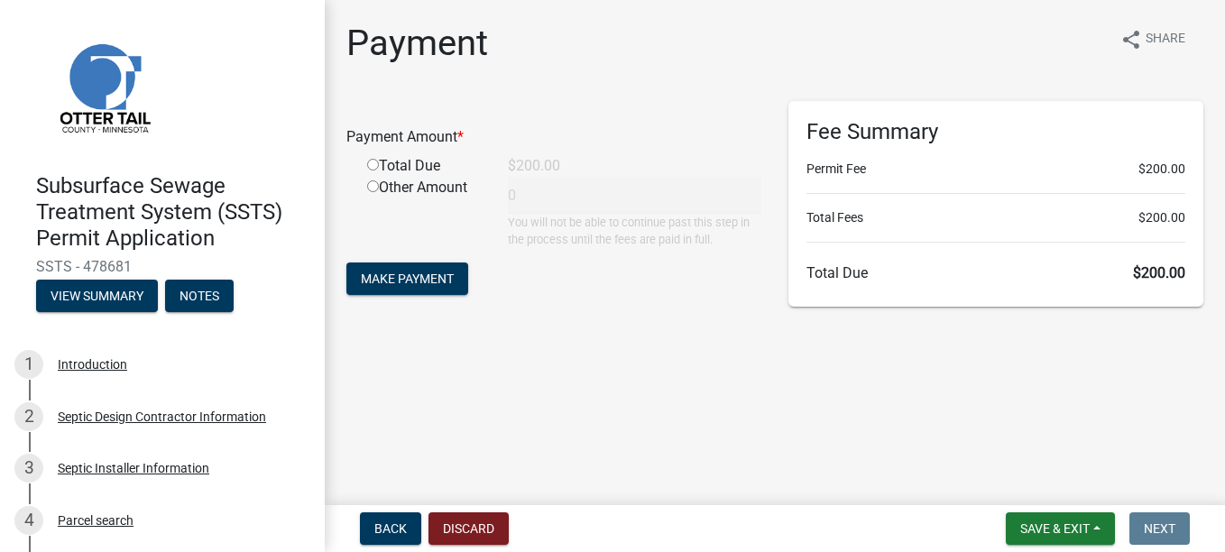
click at [376, 161] on input "radio" at bounding box center [373, 165] width 12 height 12
radio input "true"
type input "200"
click at [441, 278] on span "Make Payment" at bounding box center [407, 279] width 93 height 14
